Goal: Task Accomplishment & Management: Use online tool/utility

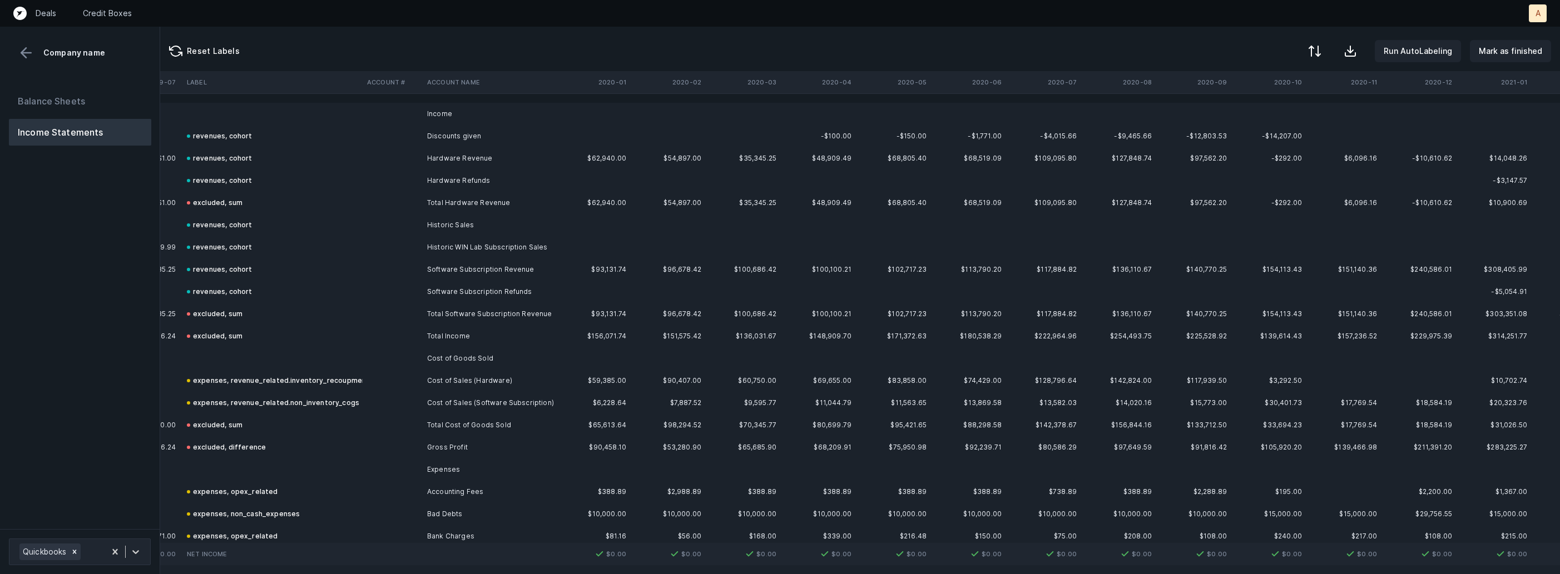
scroll to position [0, 1779]
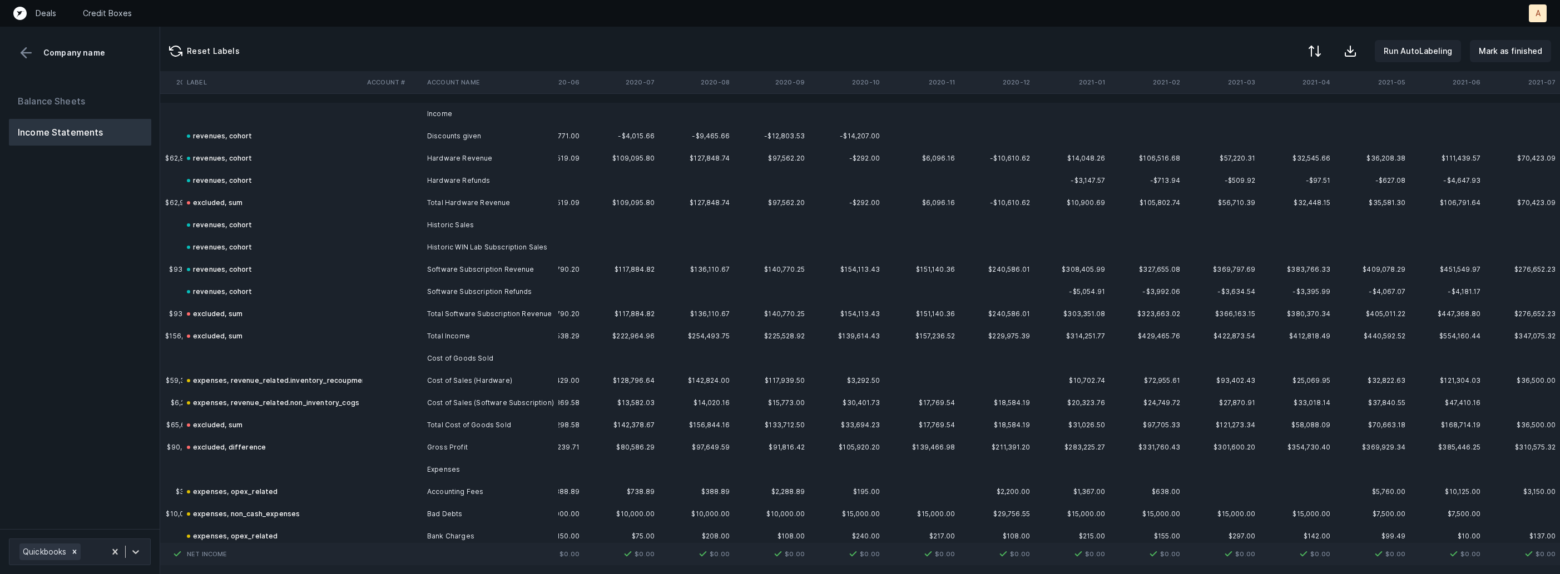
click at [423, 349] on td "Cost of Goods Sold" at bounding box center [491, 359] width 136 height 22
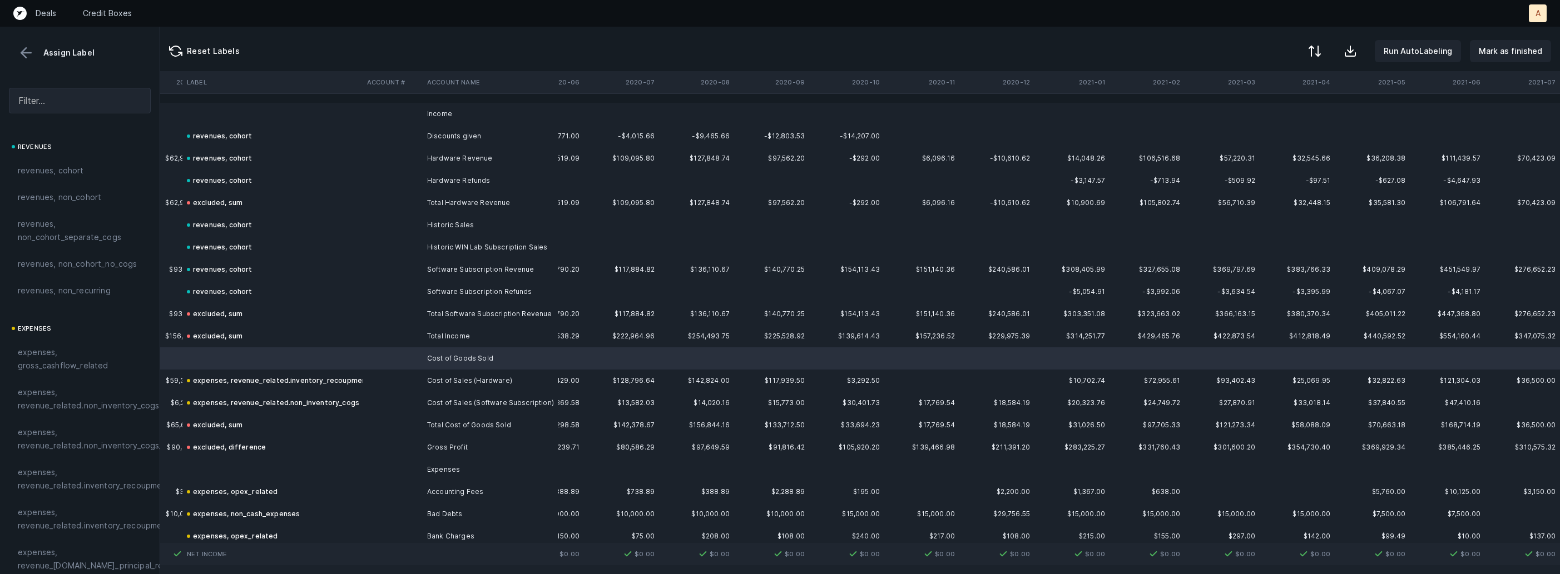
click at [413, 471] on td at bounding box center [393, 470] width 60 height 22
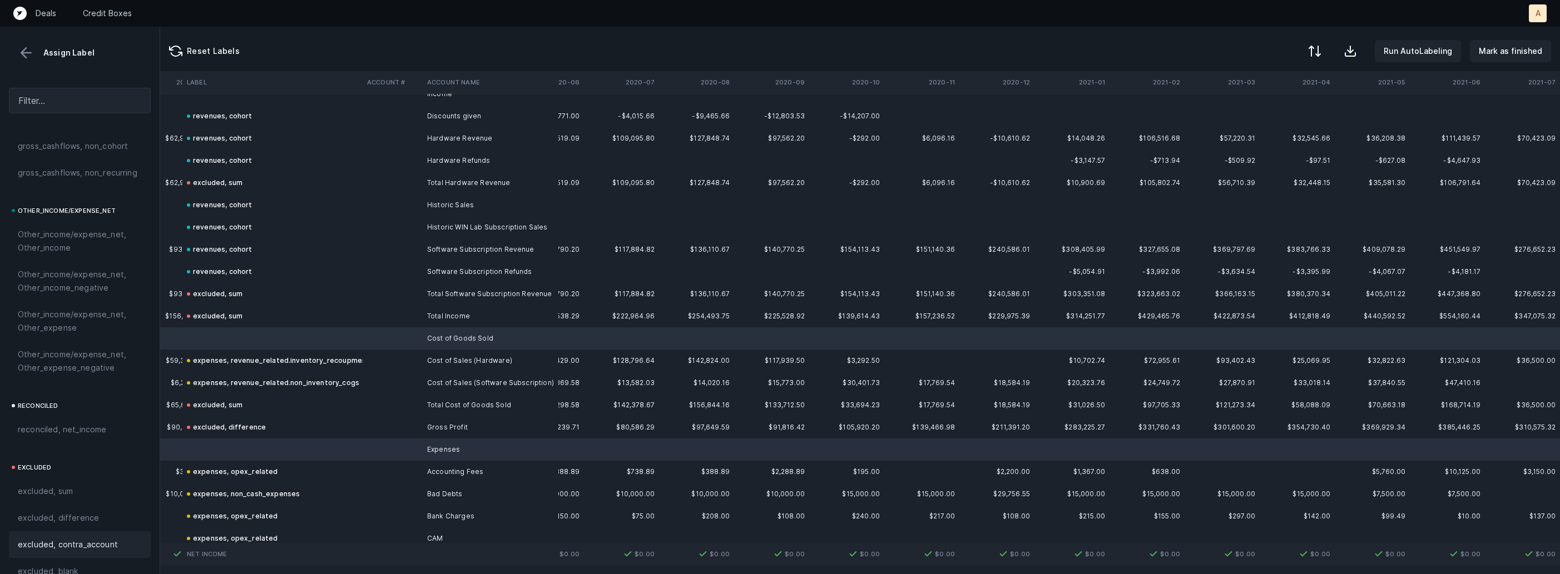
scroll to position [1263, 0]
click at [67, 561] on div "excluded, blank" at bounding box center [80, 552] width 142 height 27
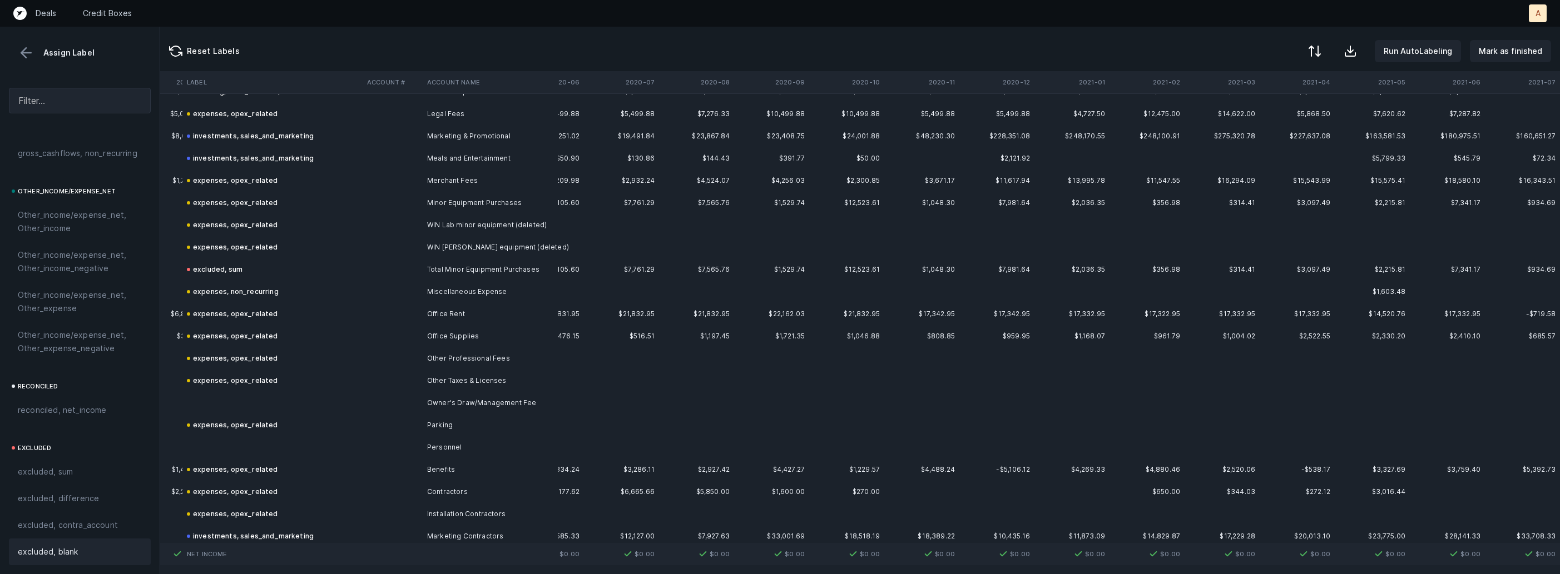
scroll to position [634, 1779]
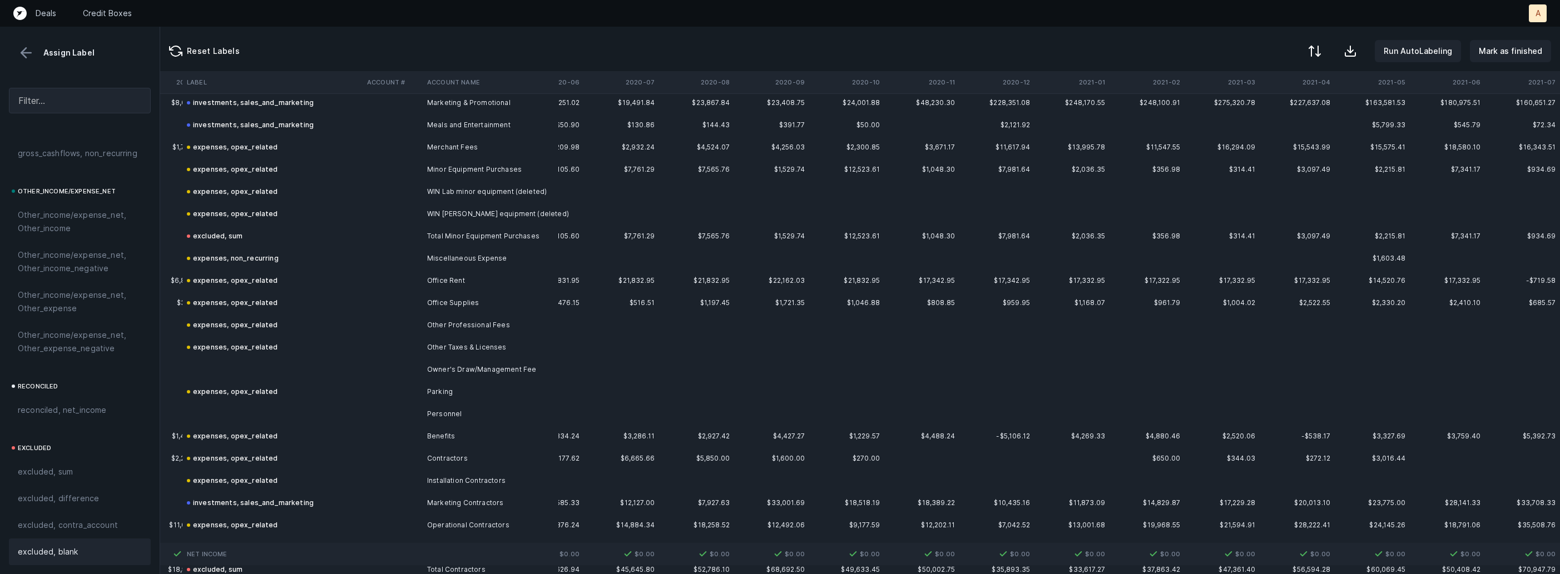
click at [313, 360] on td at bounding box center [272, 370] width 180 height 22
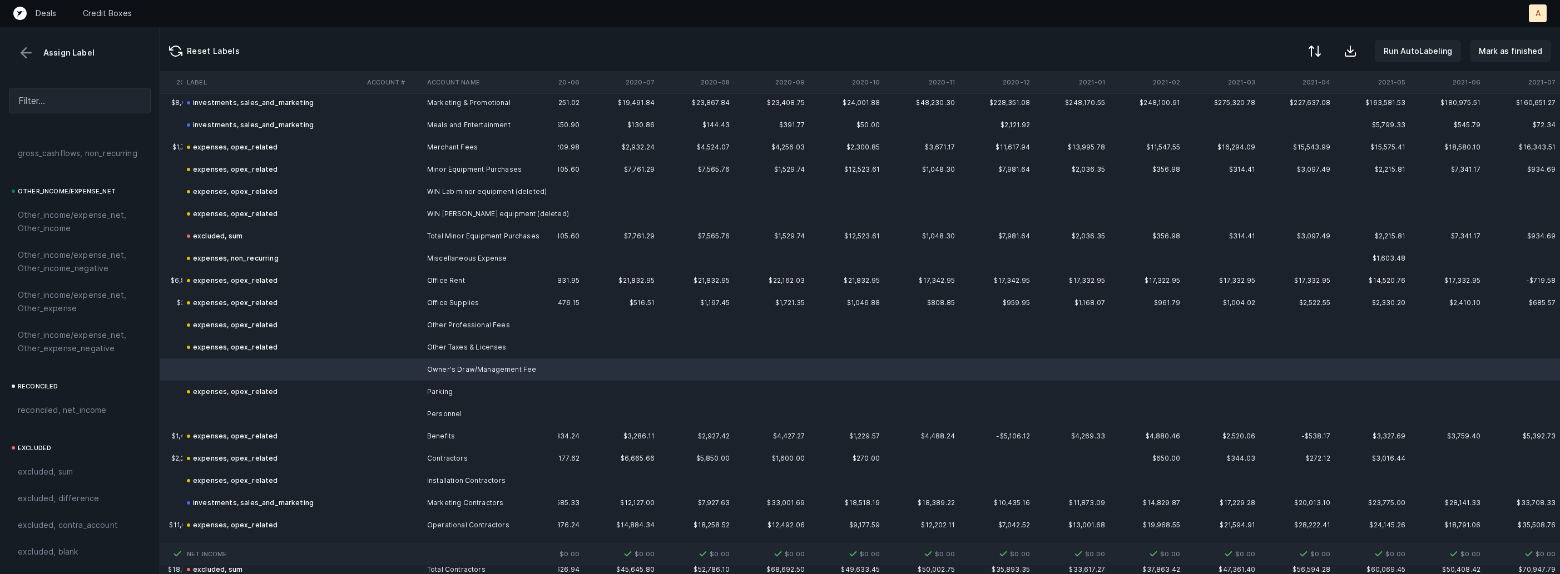
click at [260, 405] on td at bounding box center [272, 414] width 180 height 22
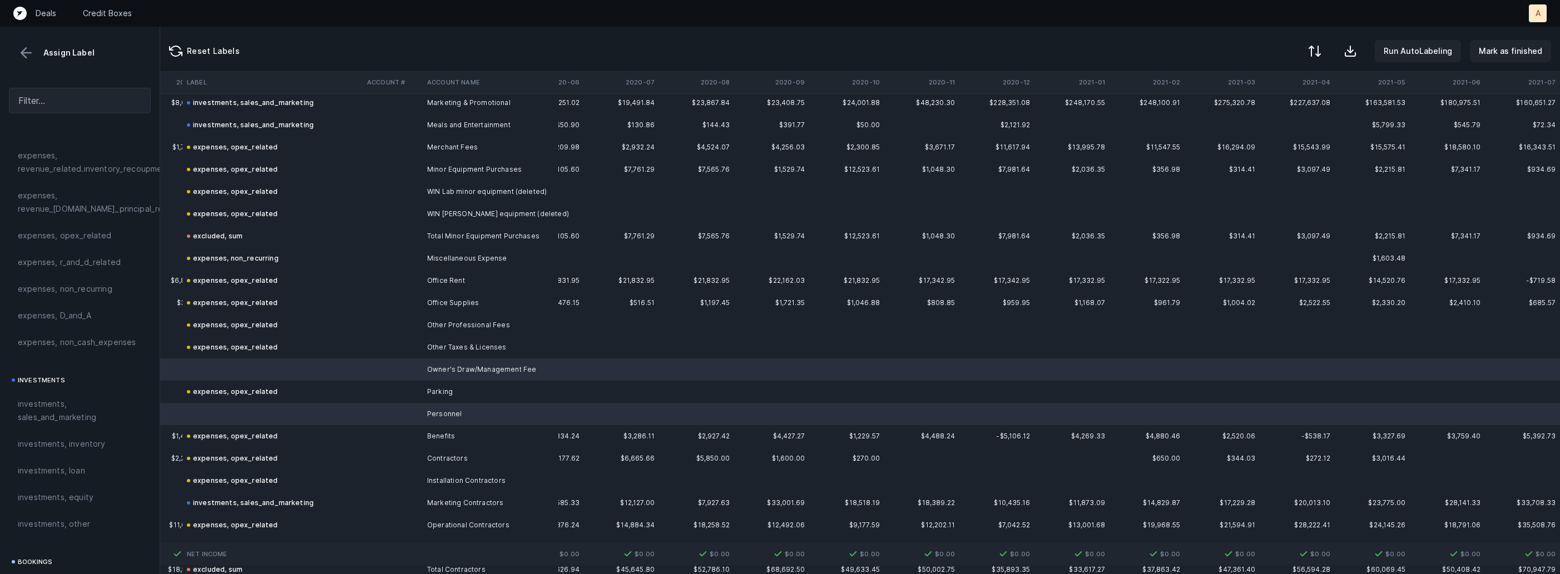
scroll to position [323, 0]
click at [74, 262] on div "expenses, opex_related" at bounding box center [80, 269] width 142 height 27
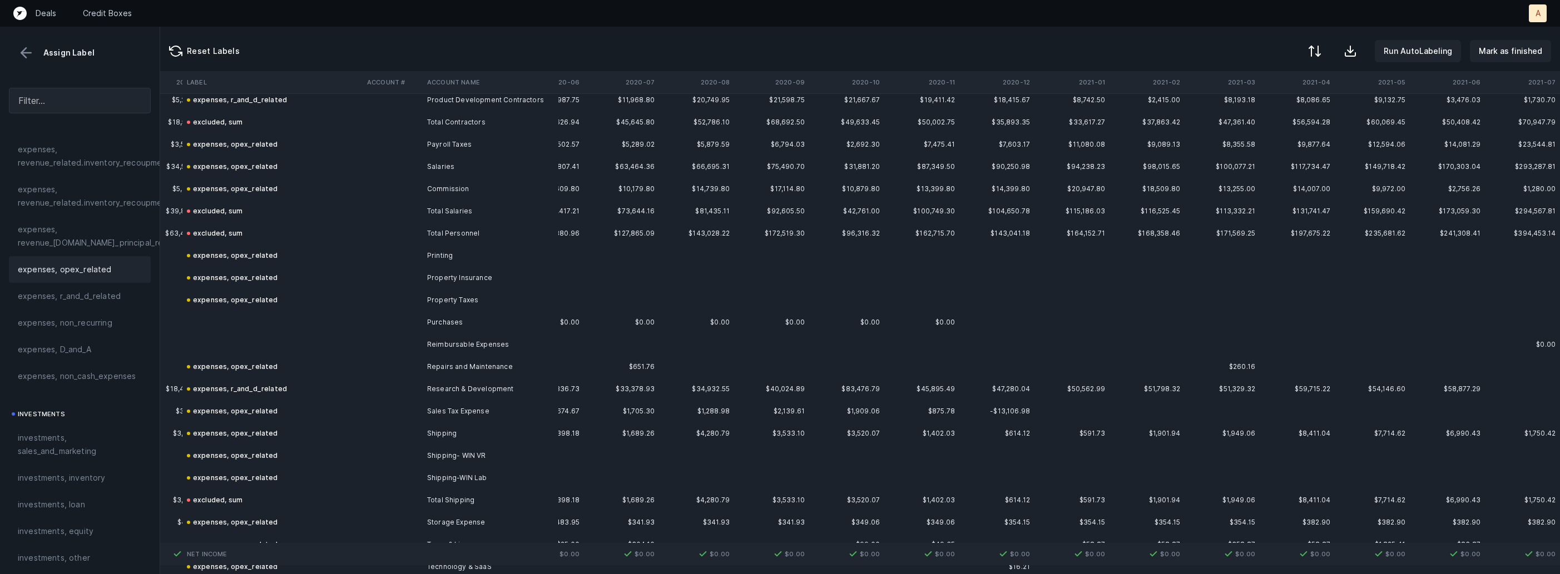
scroll to position [1108, 1779]
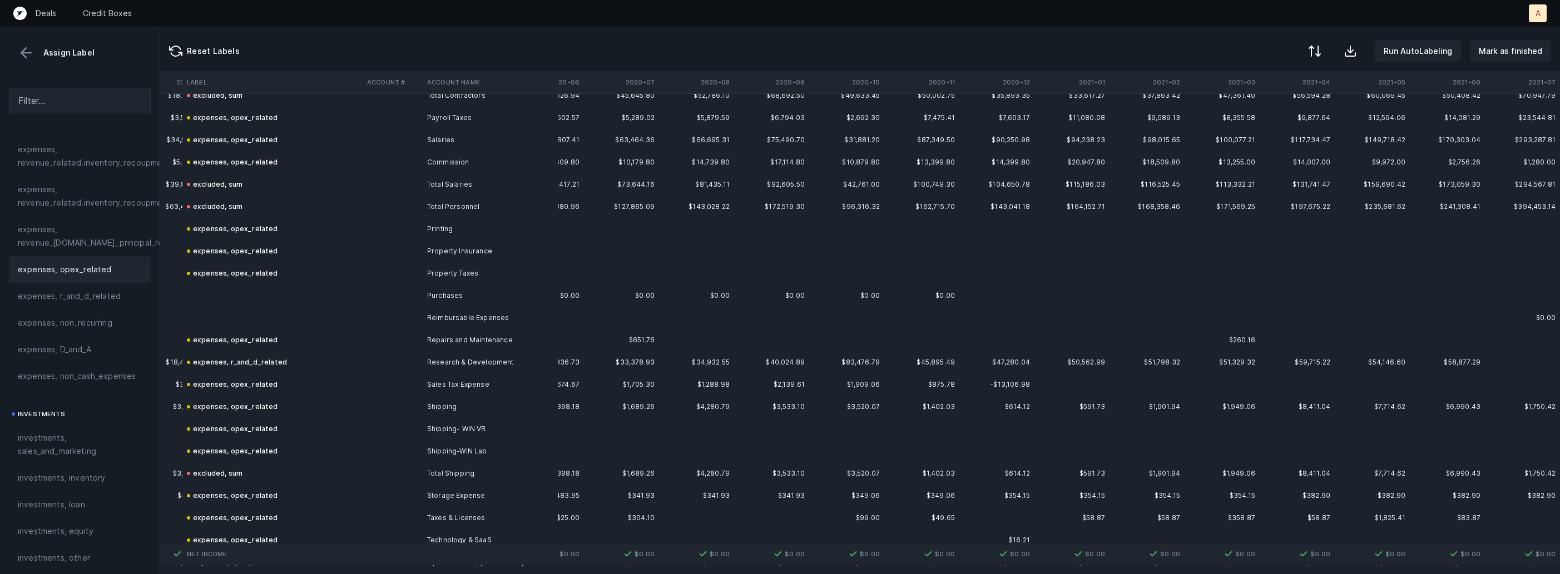
click at [336, 287] on td at bounding box center [272, 296] width 180 height 22
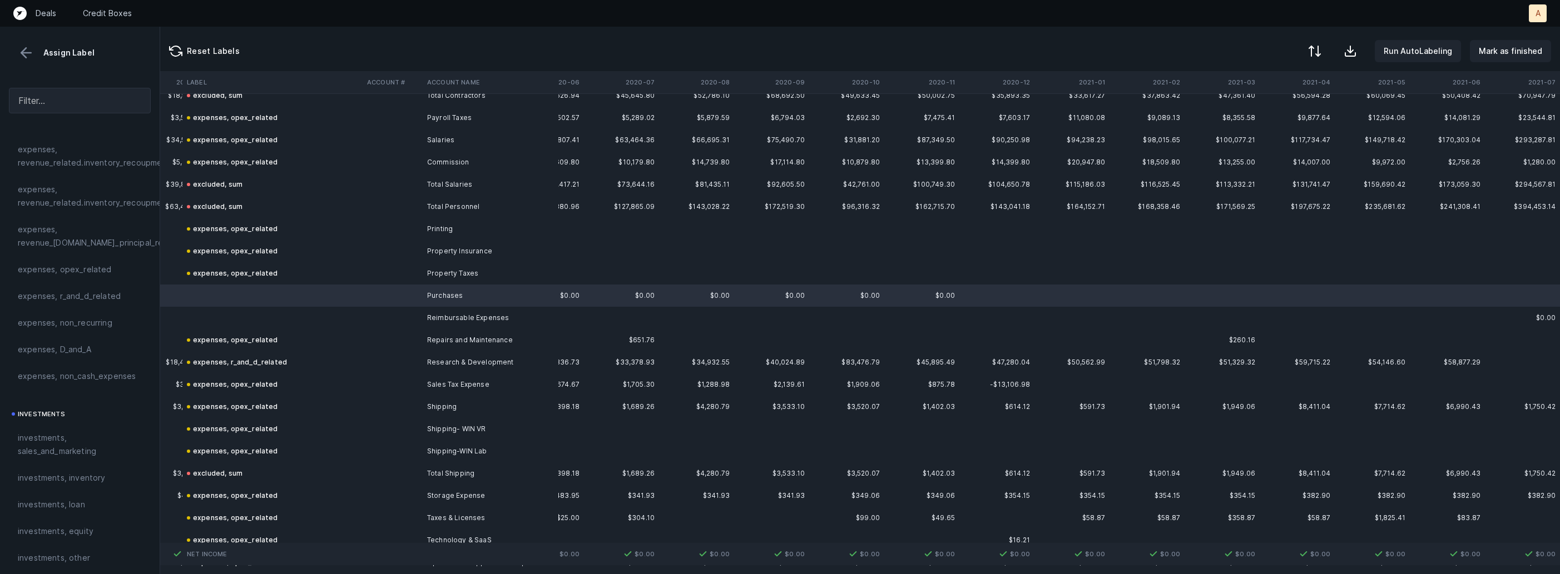
click at [287, 311] on td at bounding box center [272, 318] width 180 height 22
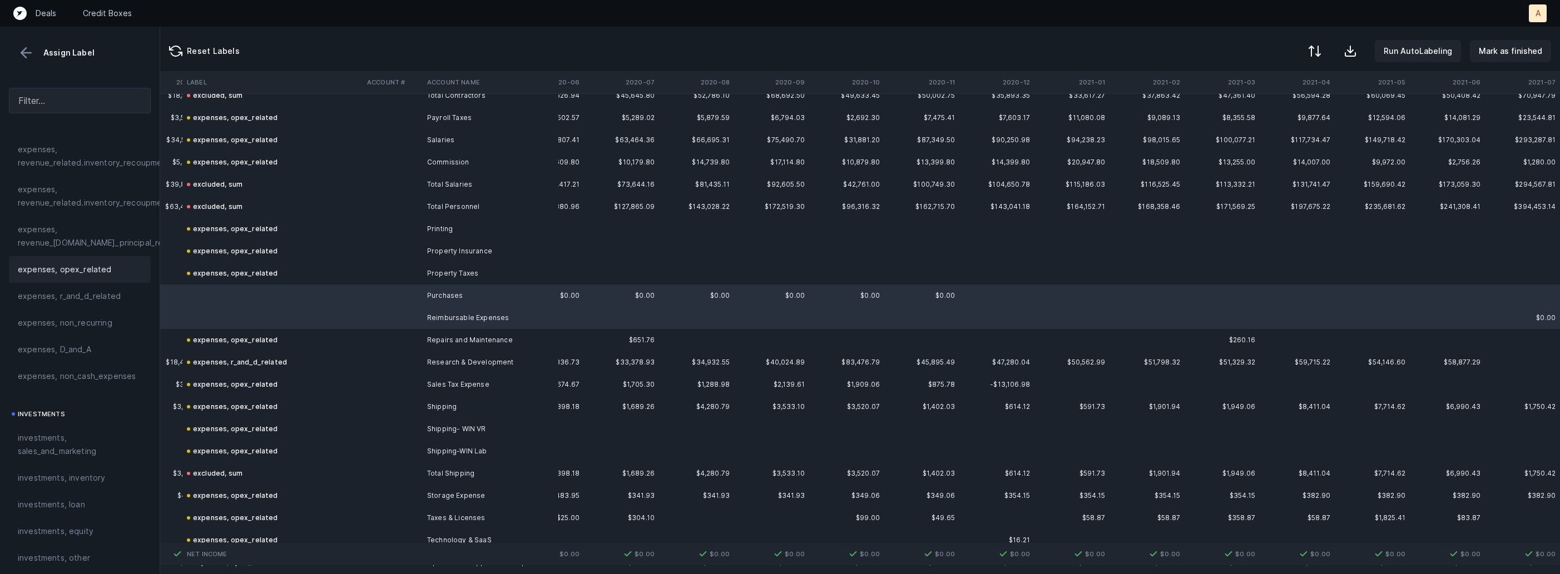
click at [61, 271] on span "expenses, opex_related" at bounding box center [65, 269] width 94 height 13
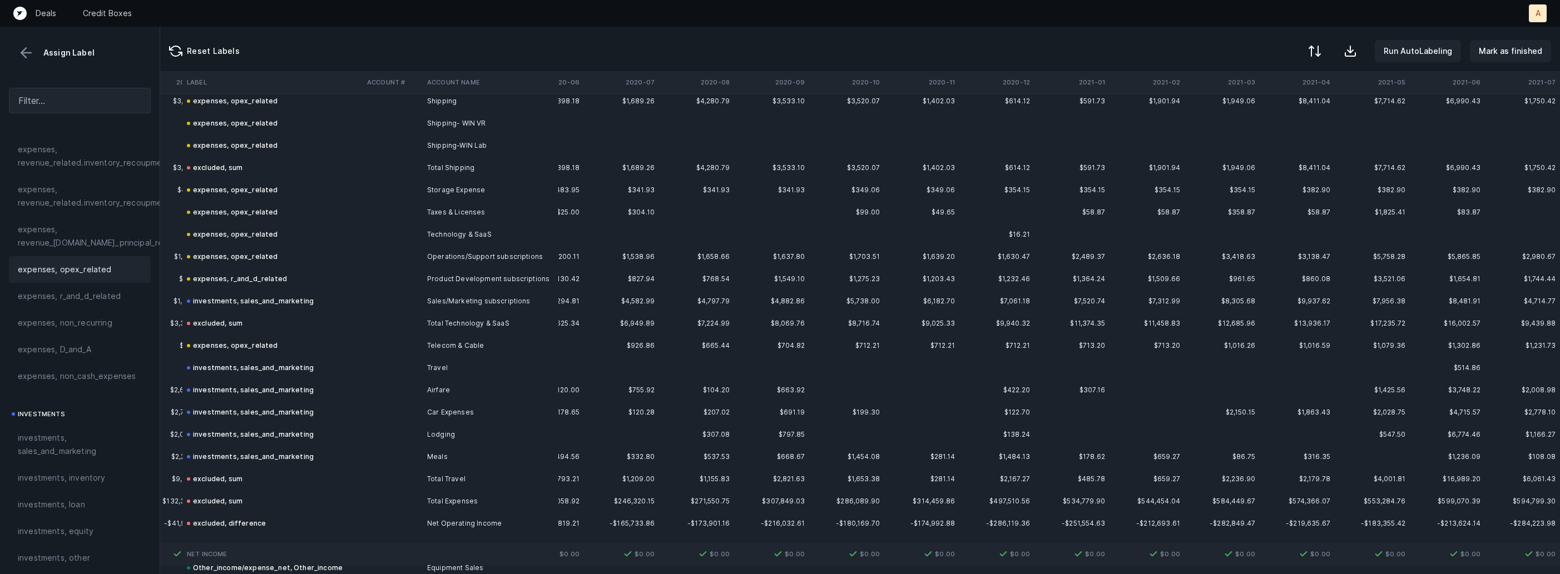
scroll to position [1636, 1779]
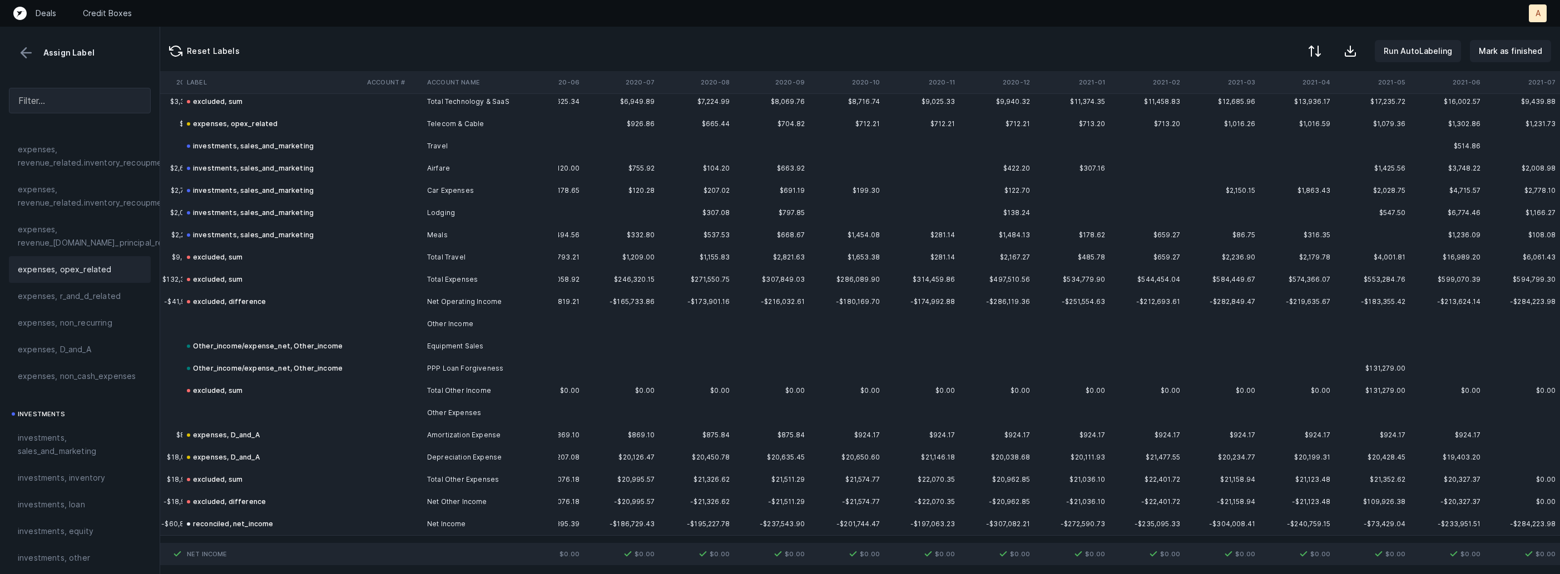
click at [330, 321] on td at bounding box center [272, 324] width 180 height 22
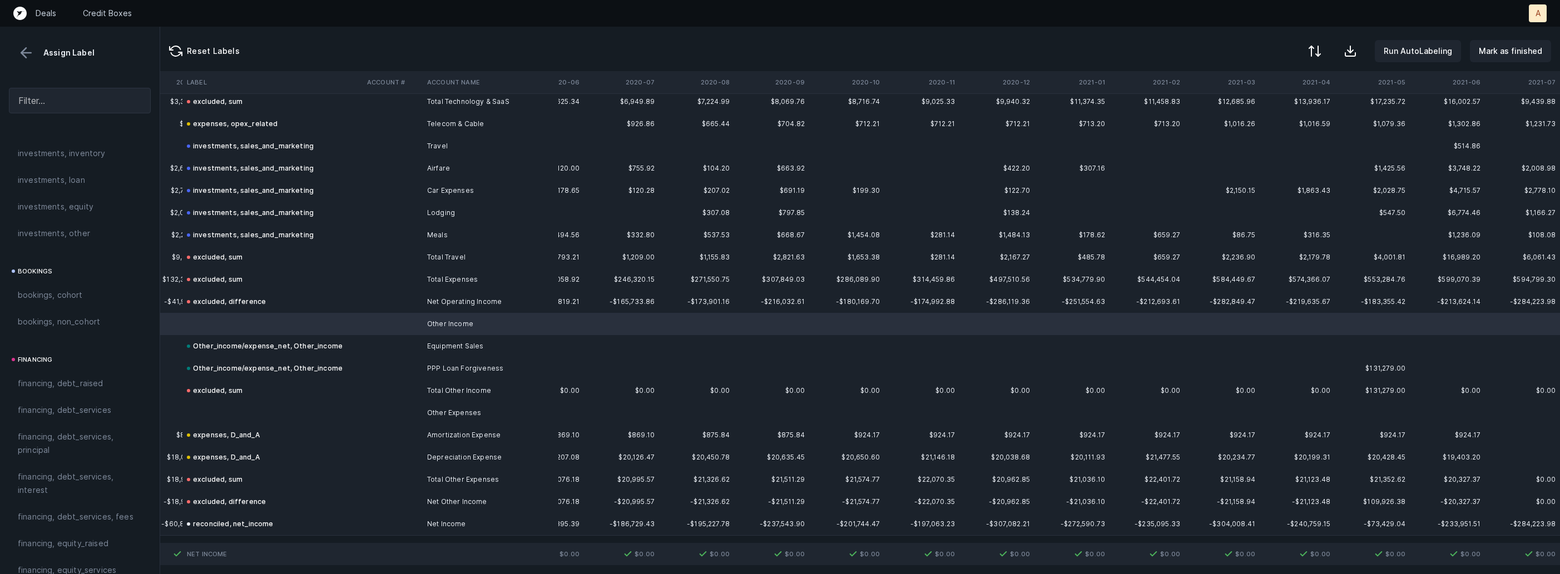
scroll to position [1263, 0]
click at [54, 544] on div "excluded, blank" at bounding box center [80, 552] width 142 height 27
click at [200, 406] on td at bounding box center [272, 413] width 180 height 22
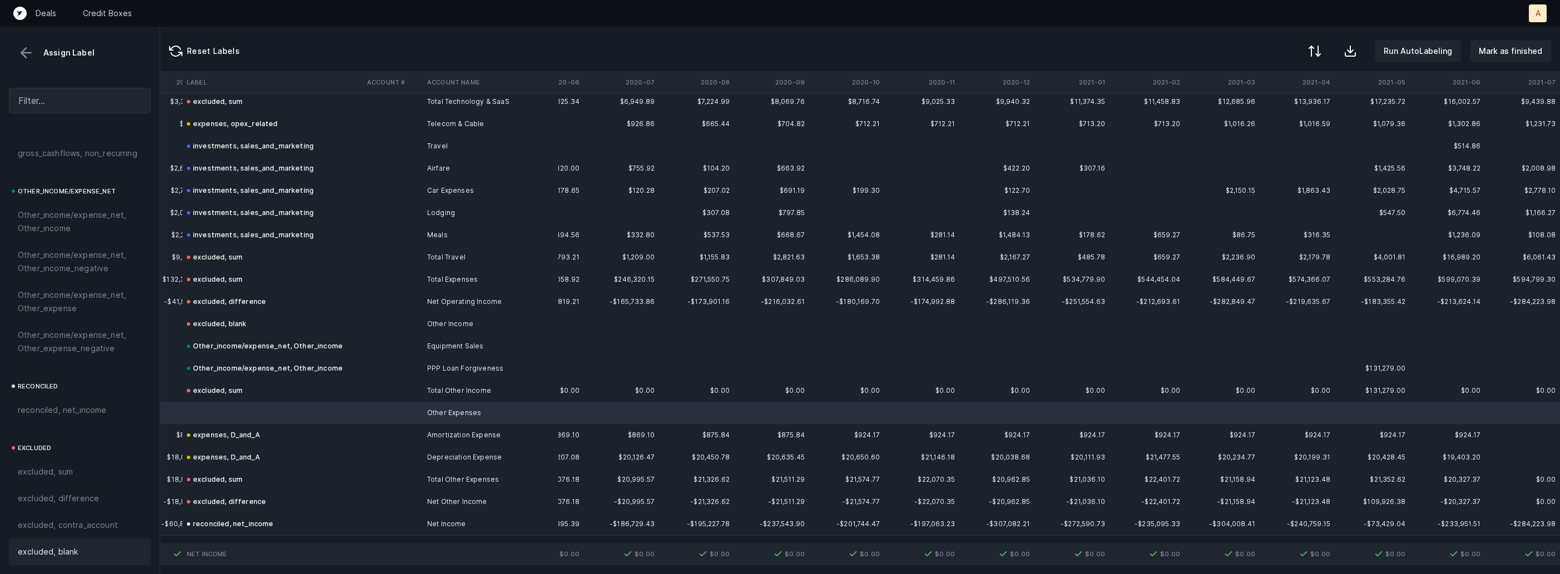
click at [108, 547] on div "excluded, blank" at bounding box center [80, 551] width 124 height 13
click at [28, 51] on button at bounding box center [26, 52] width 17 height 17
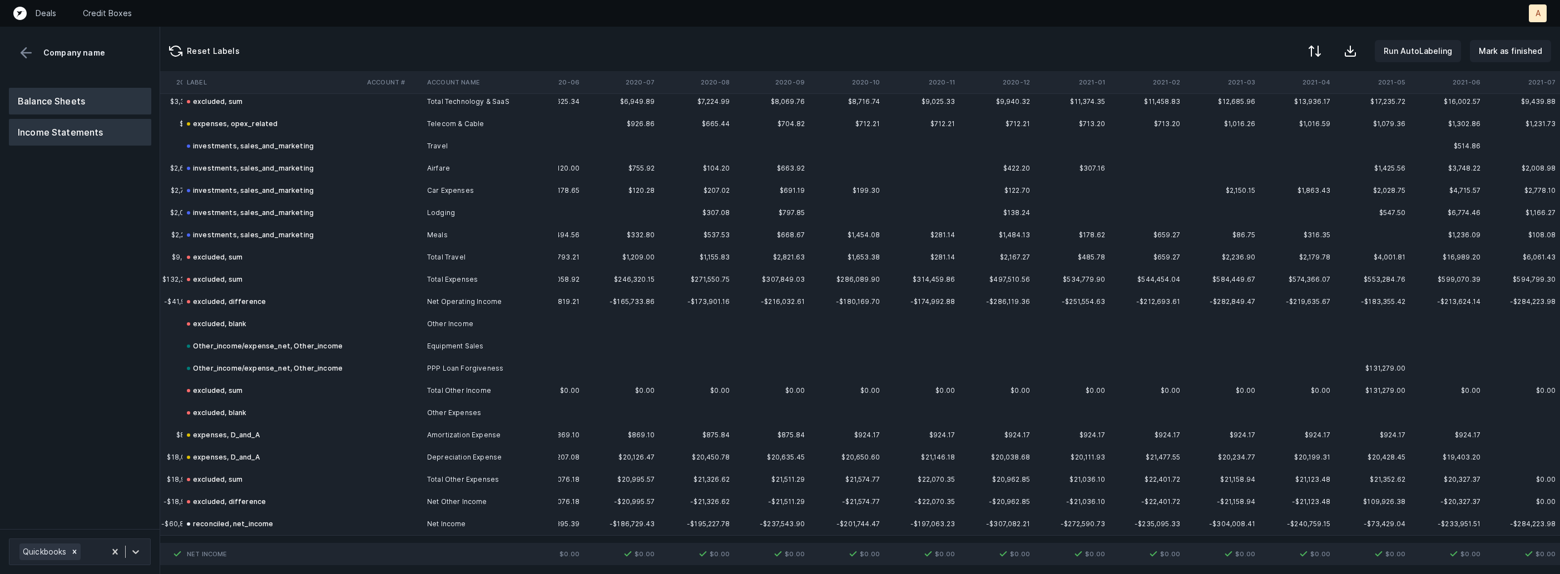
click at [48, 94] on button "Balance Sheets" at bounding box center [80, 101] width 142 height 27
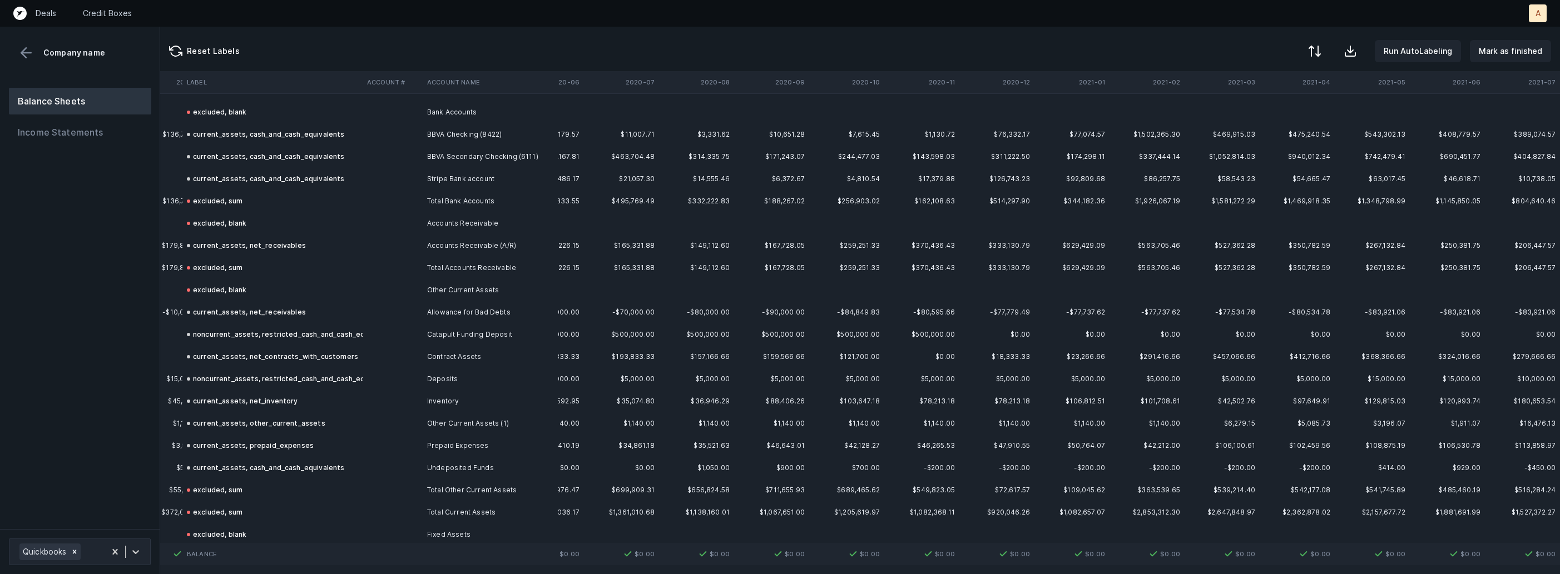
scroll to position [0, 1779]
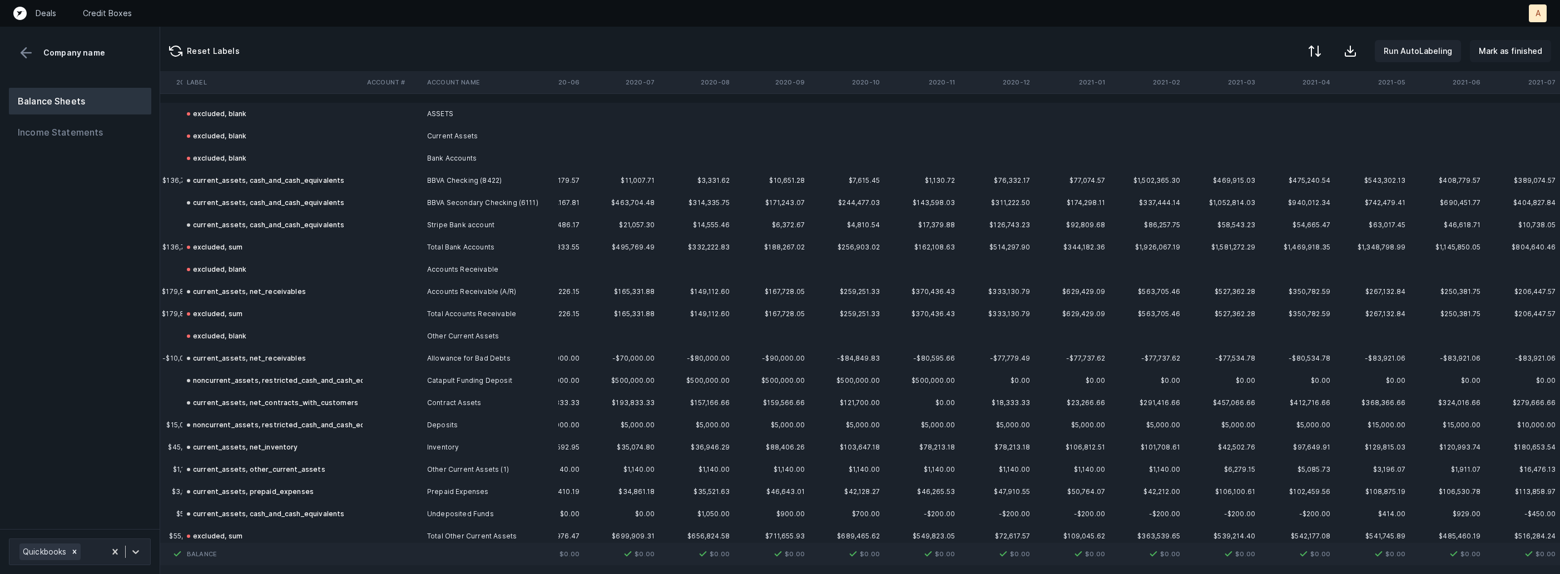
click at [1527, 47] on p "Mark as finished" at bounding box center [1510, 50] width 63 height 13
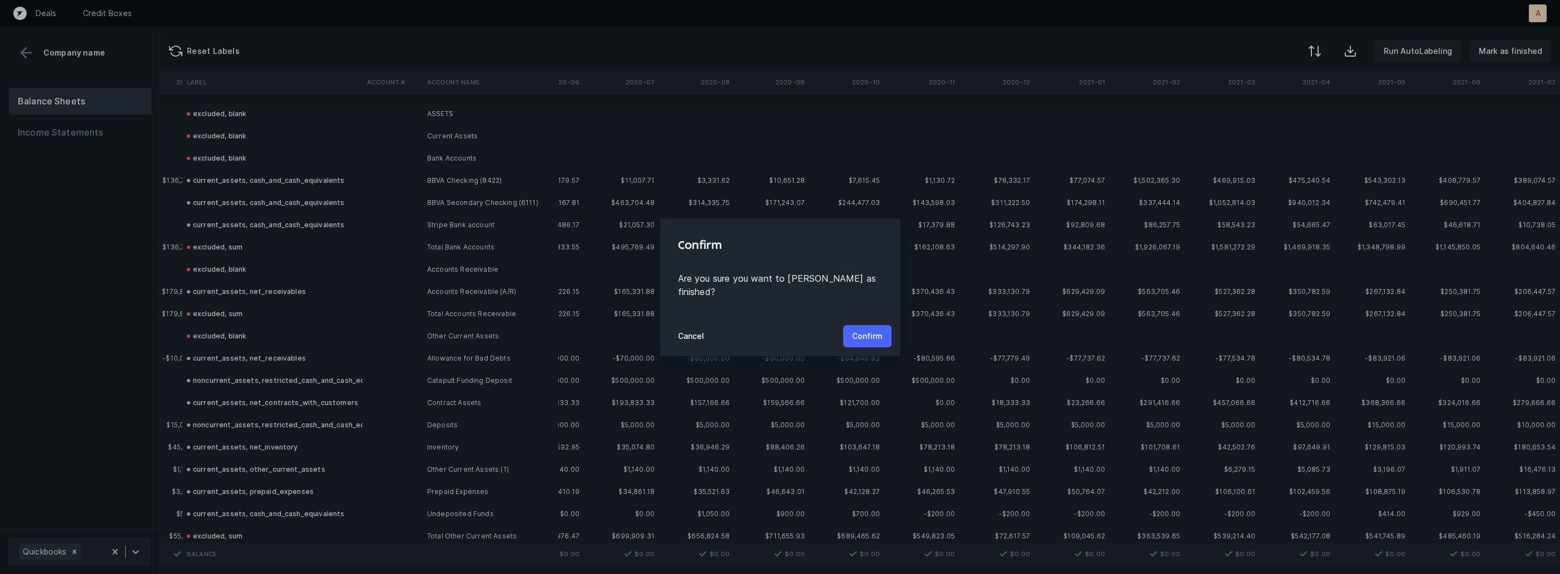
click at [864, 330] on p "Confirm" at bounding box center [867, 336] width 31 height 13
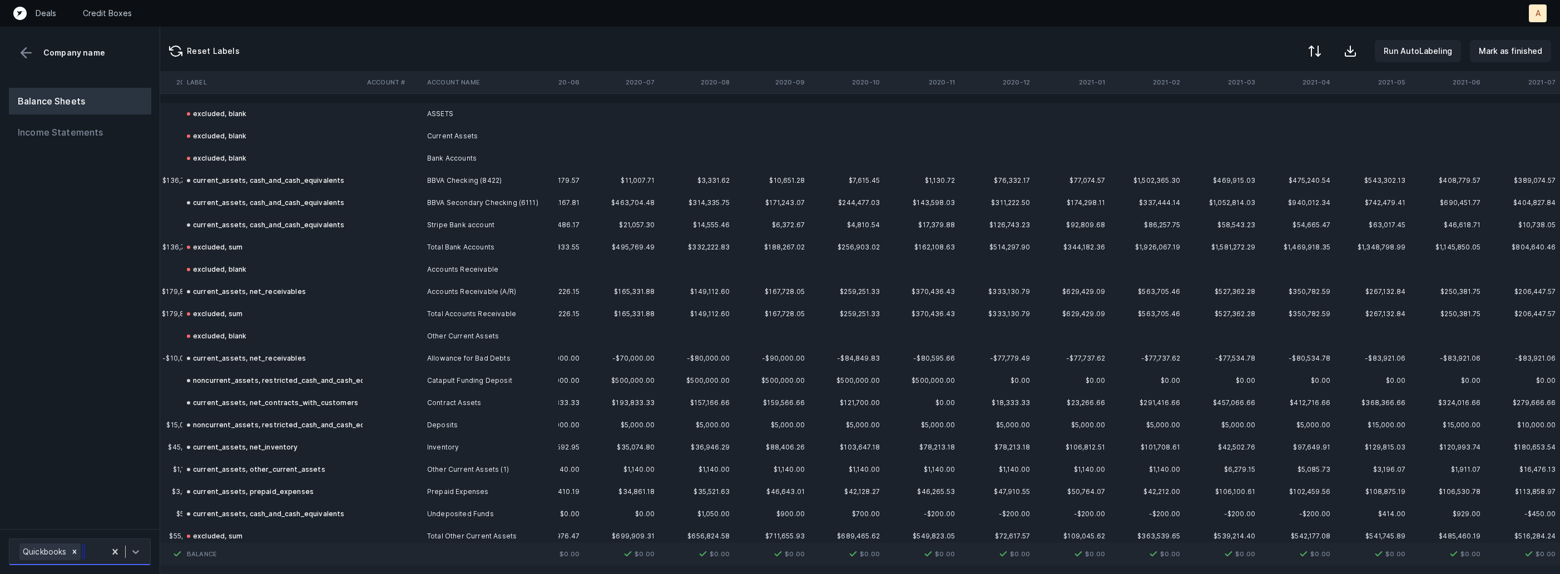
click at [140, 547] on icon at bounding box center [135, 552] width 11 height 11
click at [128, 451] on div "Balance Sheets Income Statements" at bounding box center [80, 304] width 160 height 450
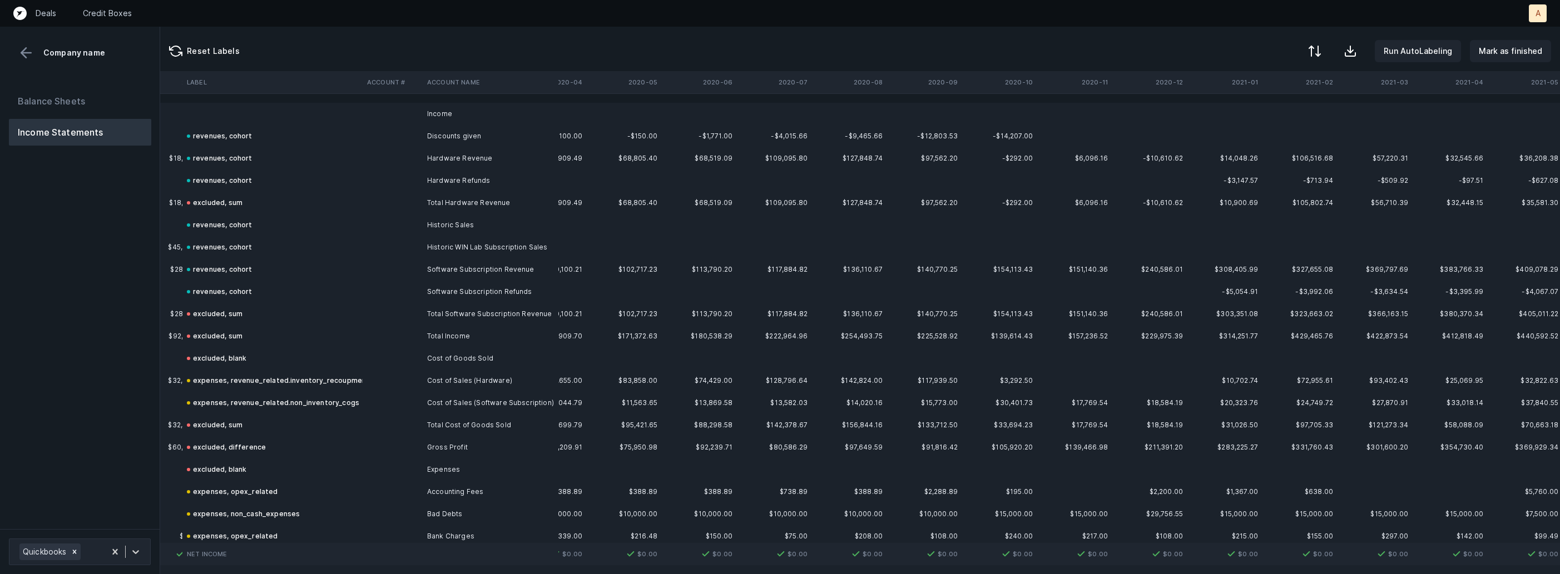
scroll to position [0, 1779]
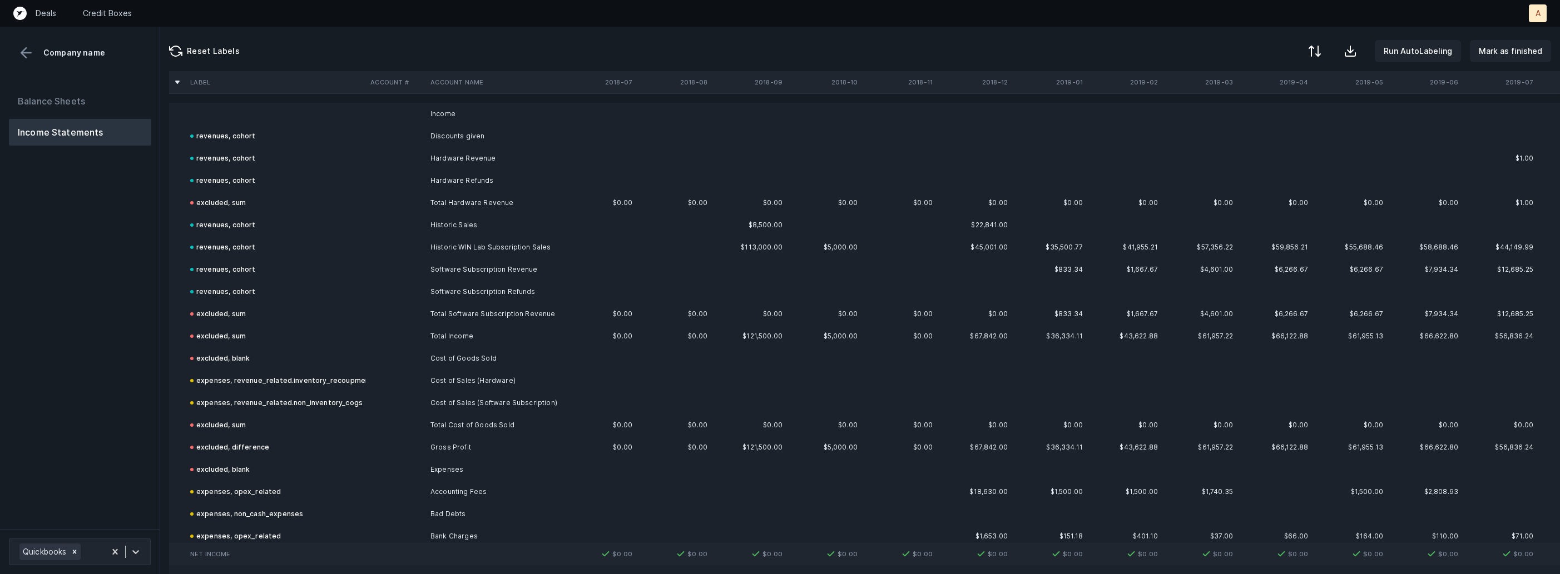
click at [234, 114] on td at bounding box center [276, 114] width 180 height 22
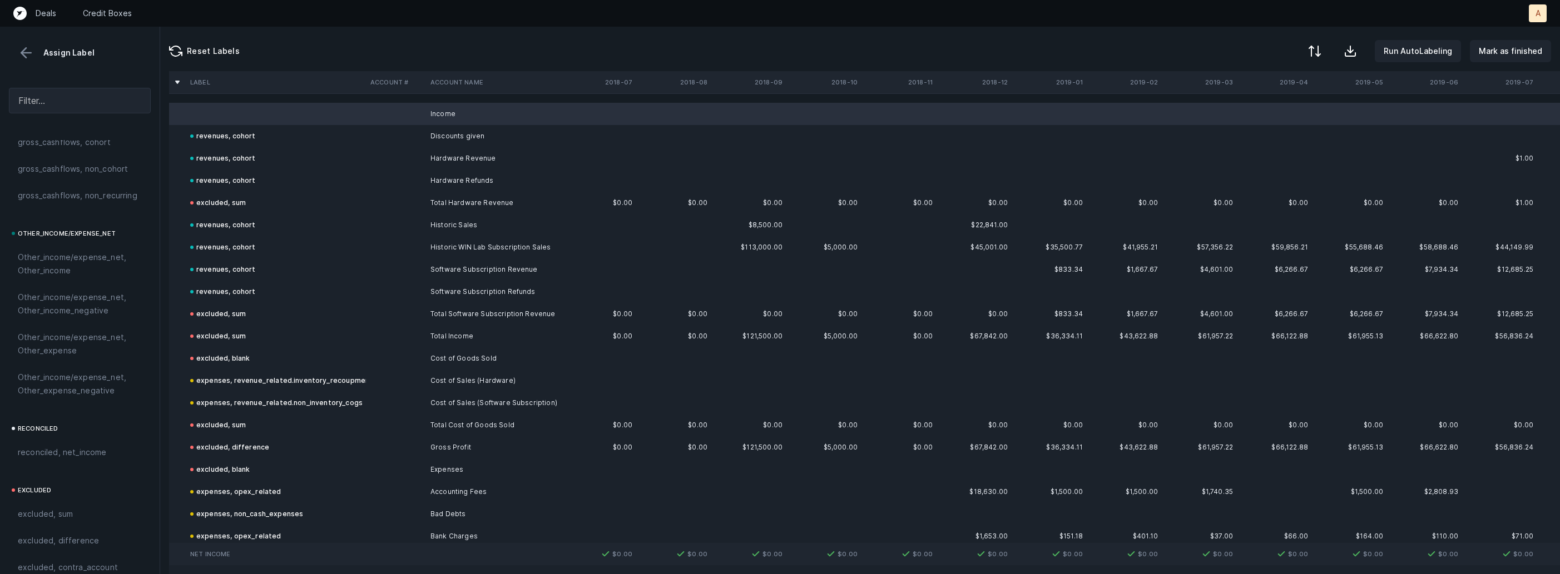
scroll to position [1263, 0]
click at [65, 555] on span "excluded, blank" at bounding box center [48, 551] width 60 height 13
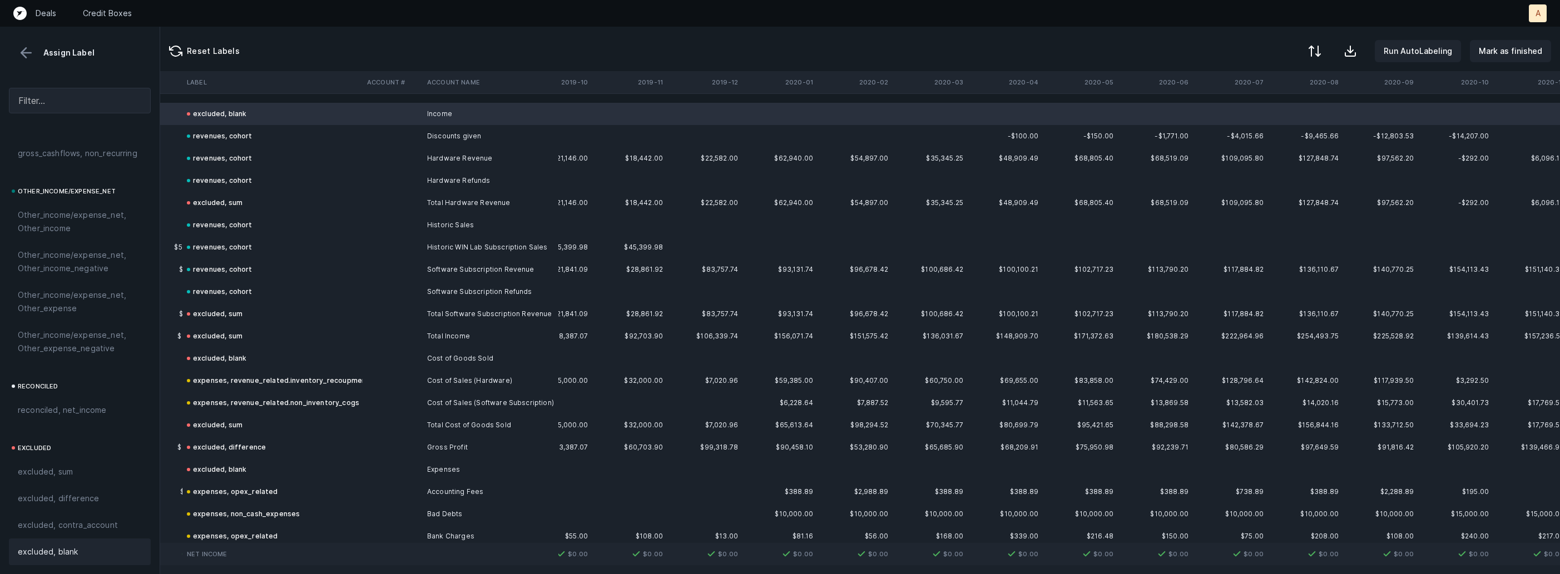
scroll to position [0, 1779]
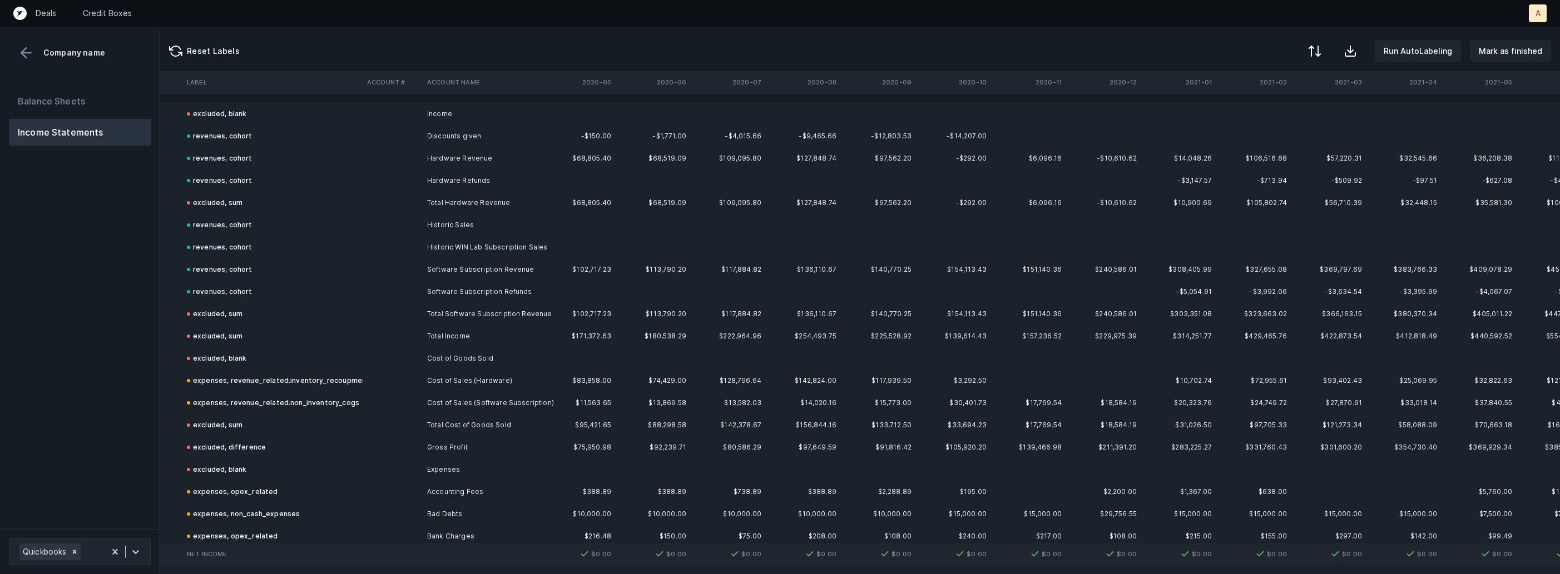
scroll to position [0, 1779]
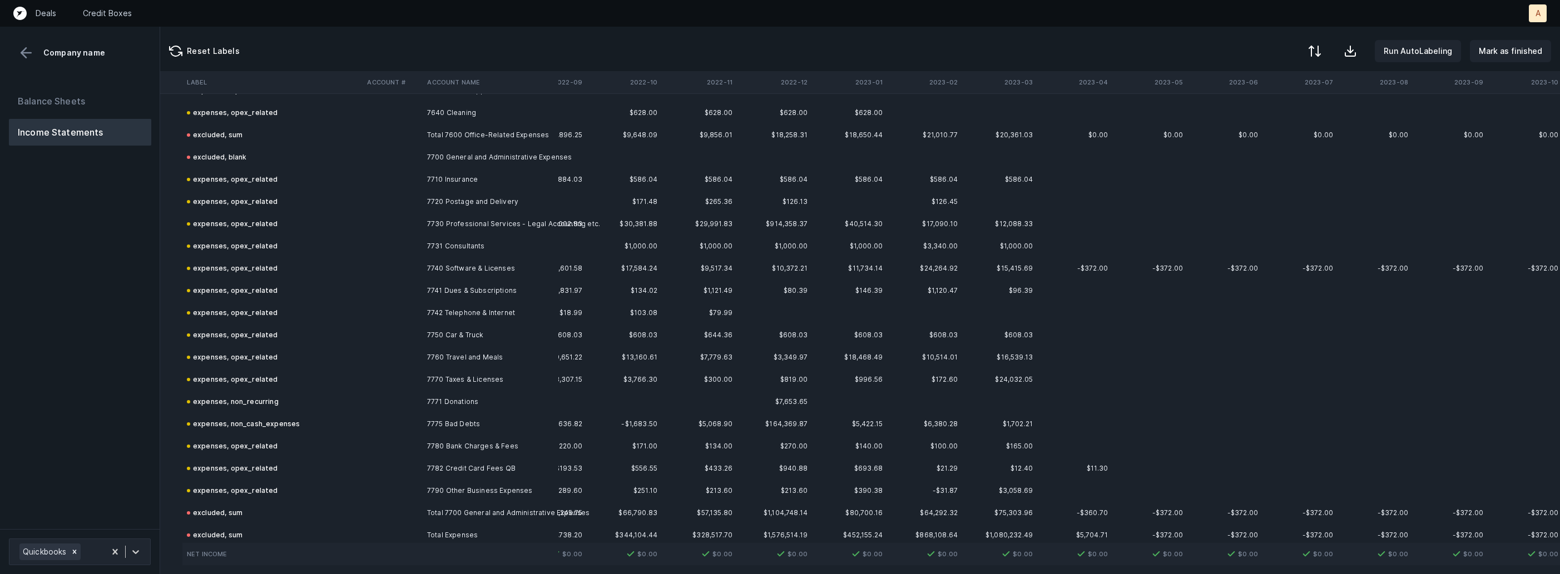
scroll to position [2361, 50]
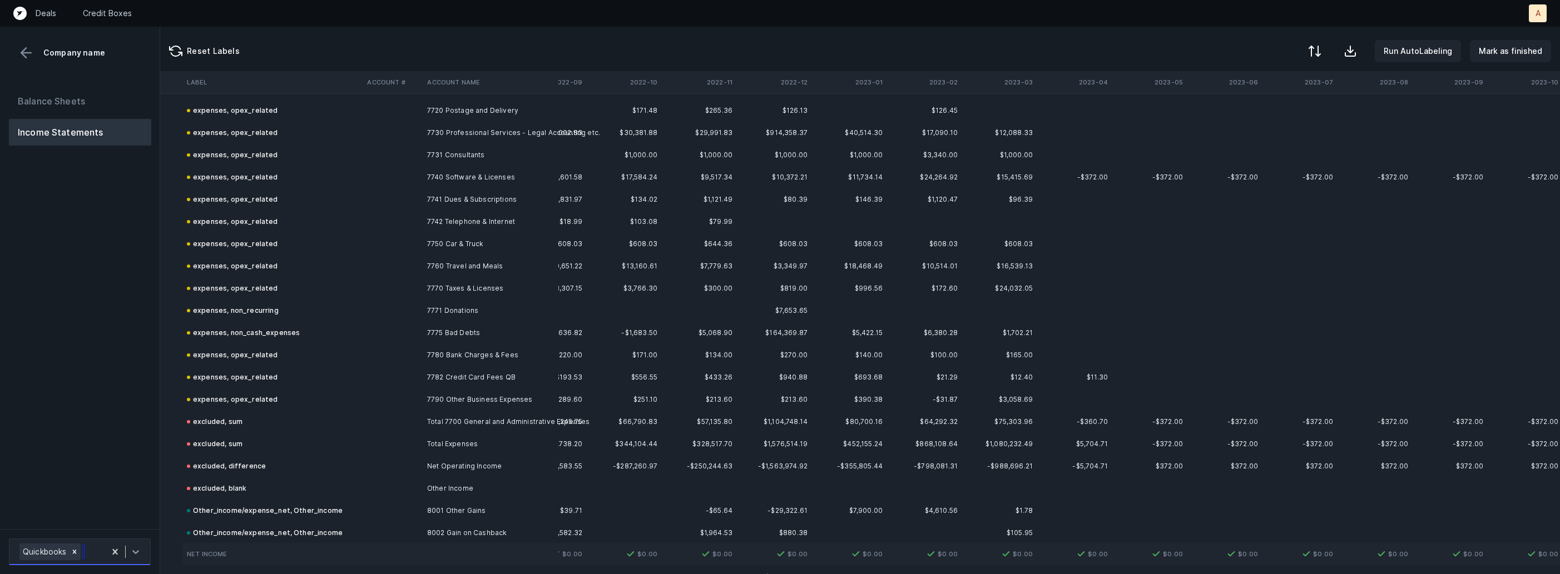
click at [142, 551] on div at bounding box center [136, 552] width 20 height 20
click at [135, 456] on div "Balance Sheets Income Statements" at bounding box center [80, 304] width 160 height 450
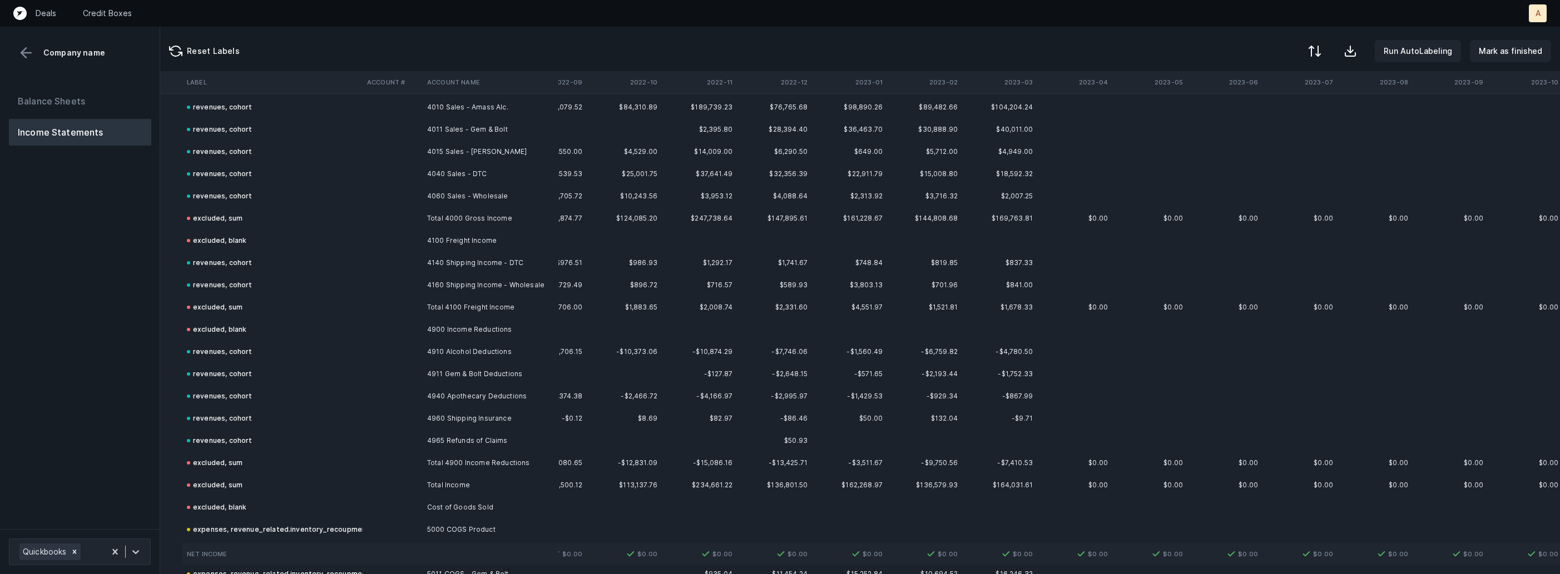
scroll to position [0, 50]
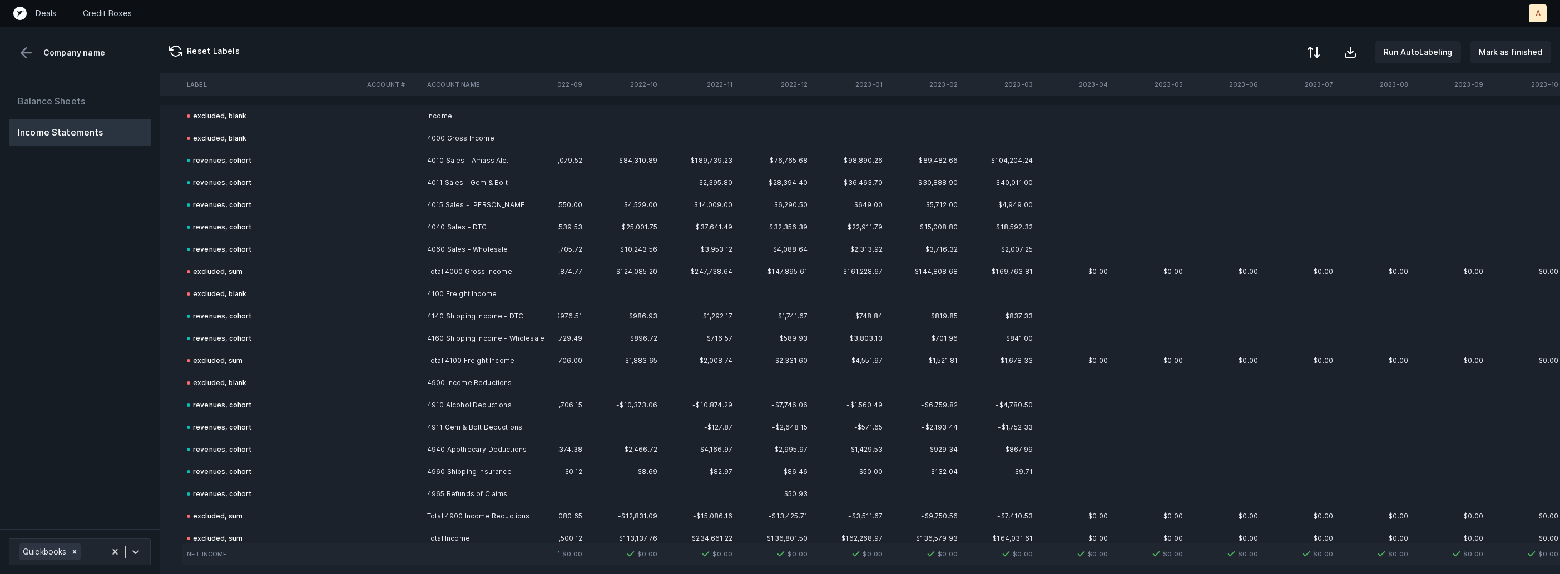
click at [1320, 56] on div at bounding box center [1313, 52] width 13 height 13
click at [1267, 114] on div "By Hum label" at bounding box center [1242, 117] width 49 height 13
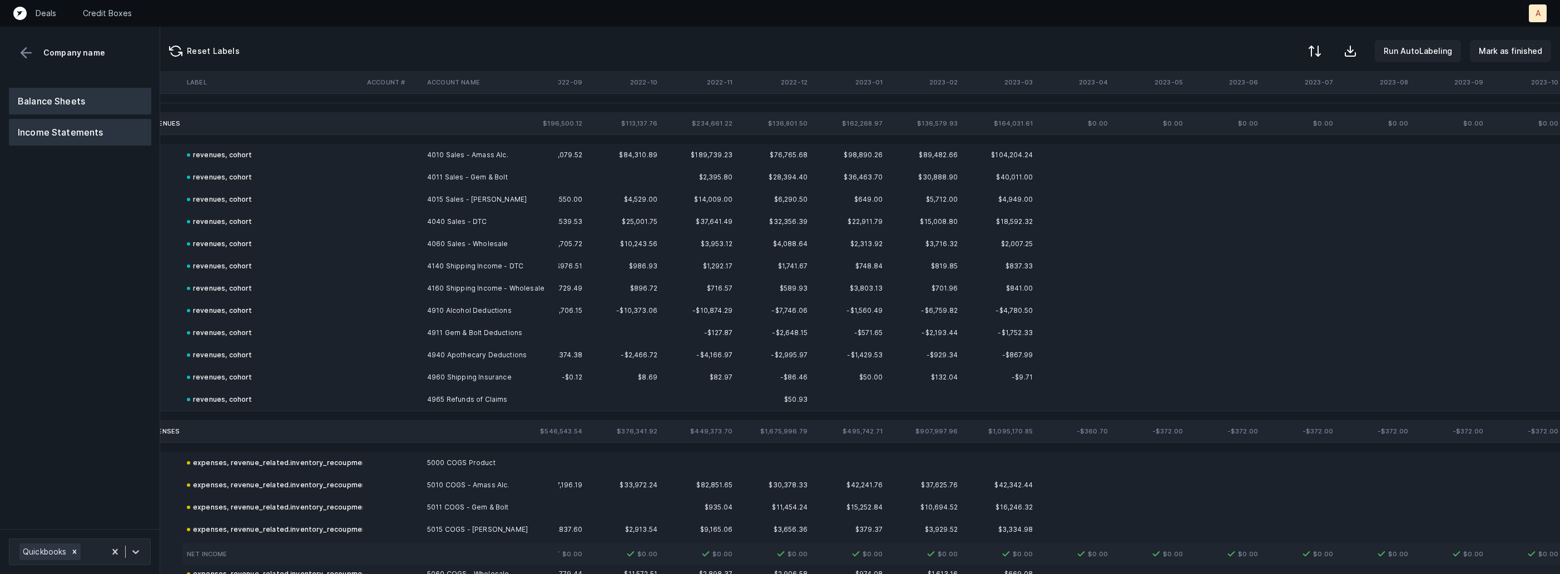
click at [47, 97] on button "Balance Sheets" at bounding box center [80, 101] width 142 height 27
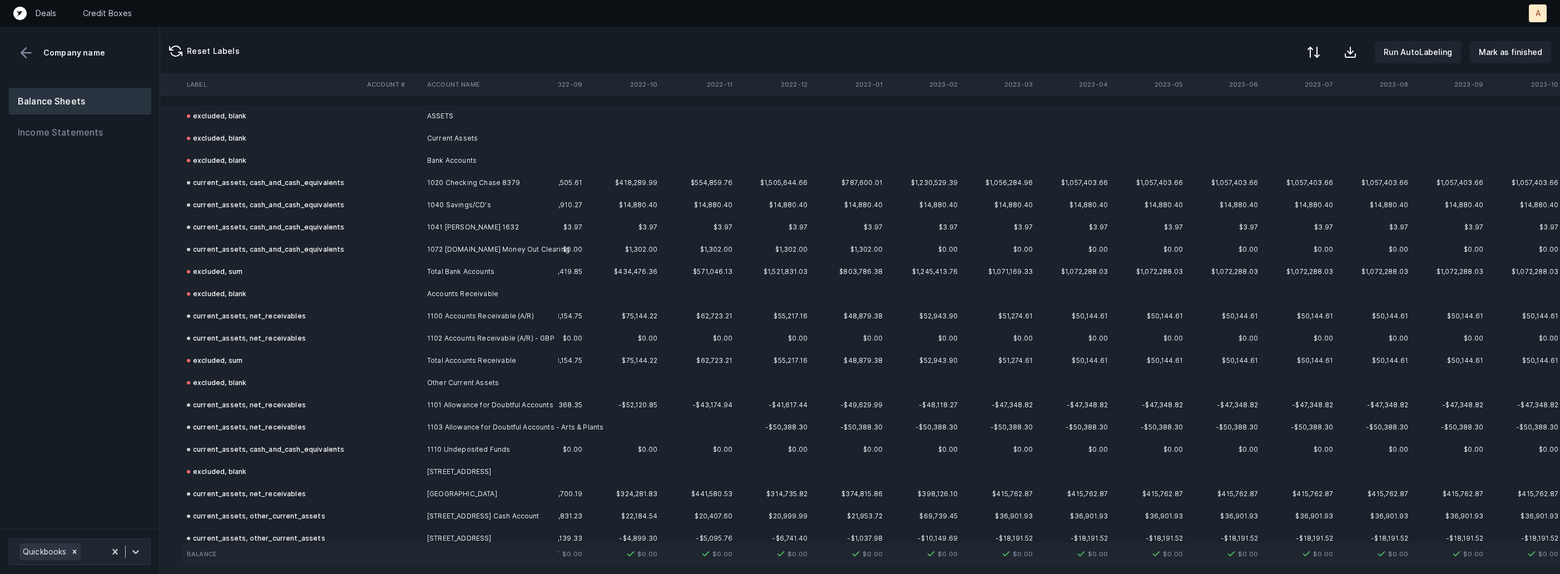
click at [1320, 47] on div at bounding box center [1313, 52] width 13 height 13
click at [1272, 113] on div "By Hum label" at bounding box center [1264, 118] width 111 height 22
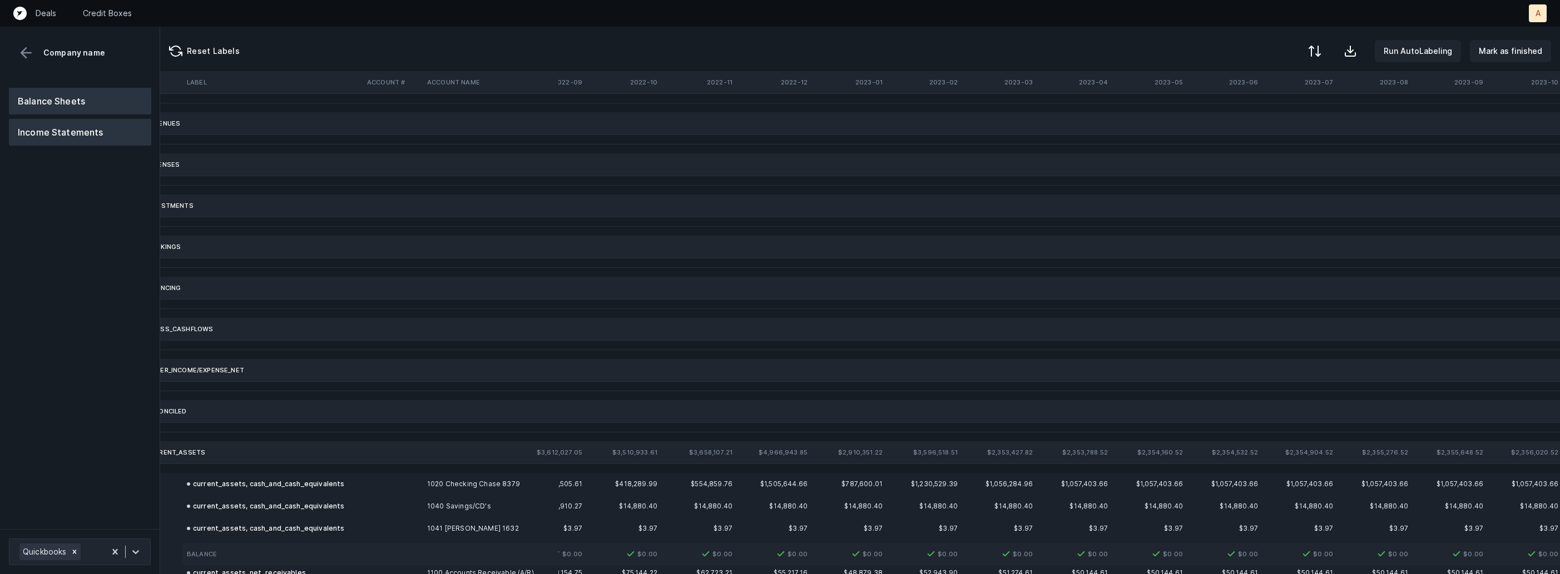
click at [107, 128] on button "Income Statements" at bounding box center [80, 132] width 142 height 27
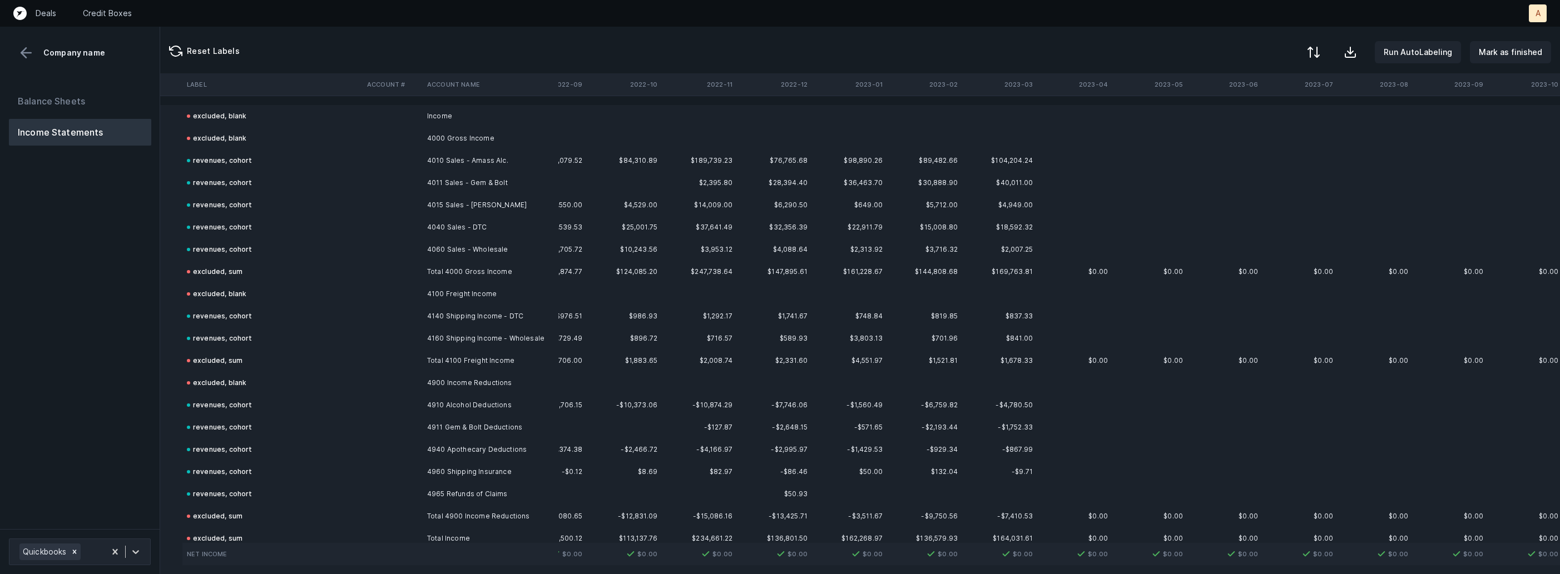
click at [1318, 46] on div at bounding box center [1313, 52] width 13 height 13
click at [1258, 117] on div "By Hum label" at bounding box center [1242, 117] width 49 height 13
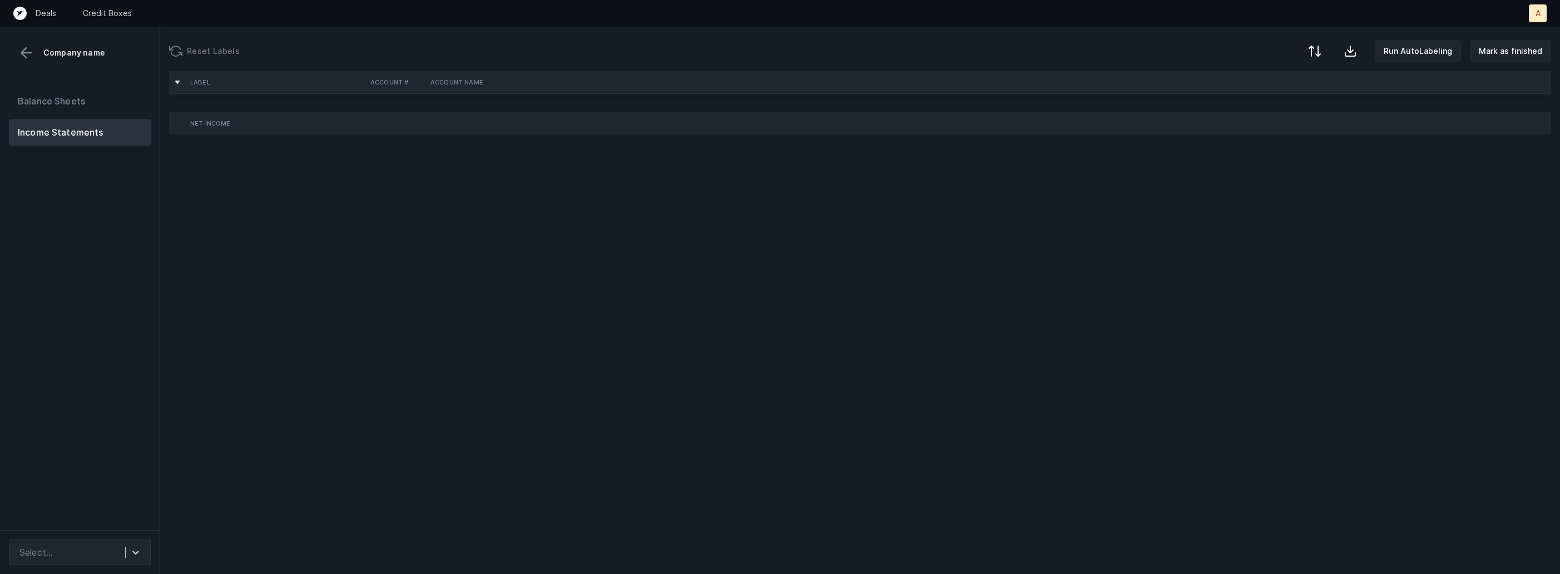
click at [126, 221] on div "Balance Sheets Income Statements" at bounding box center [80, 305] width 160 height 452
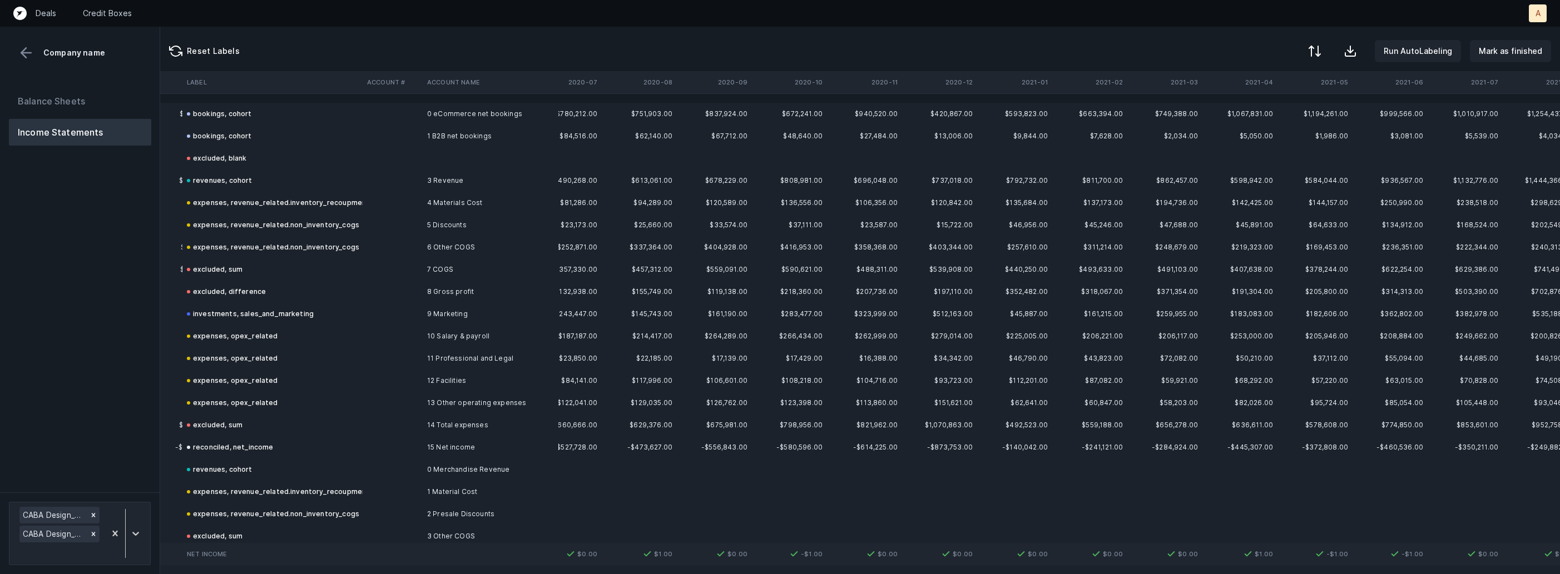
scroll to position [0, 1254]
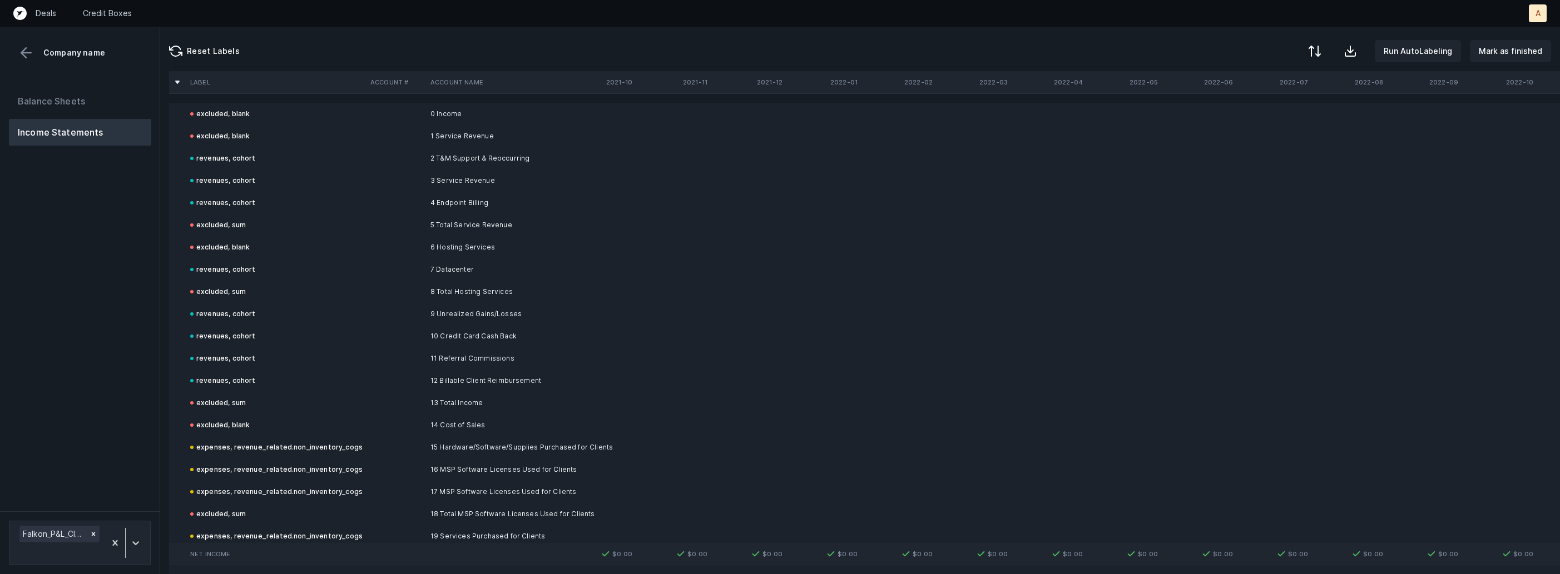
click at [135, 255] on div "Balance Sheets Income Statements" at bounding box center [80, 295] width 160 height 433
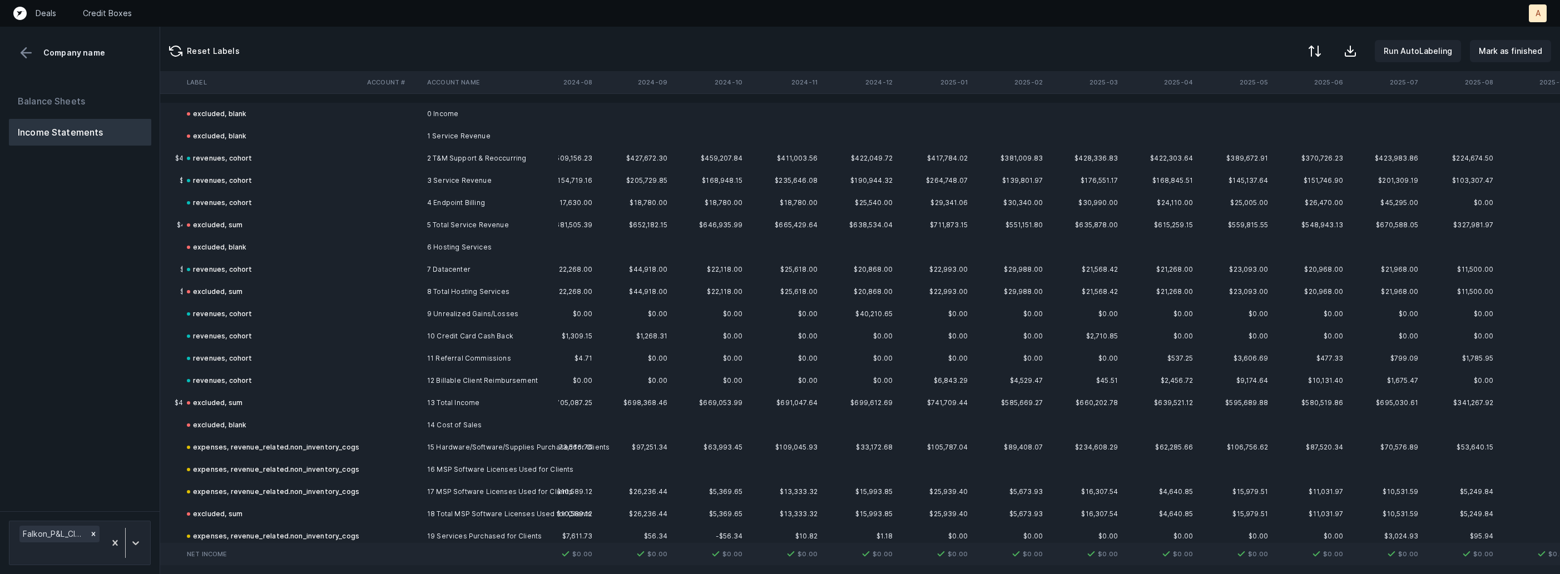
scroll to position [0, 2605]
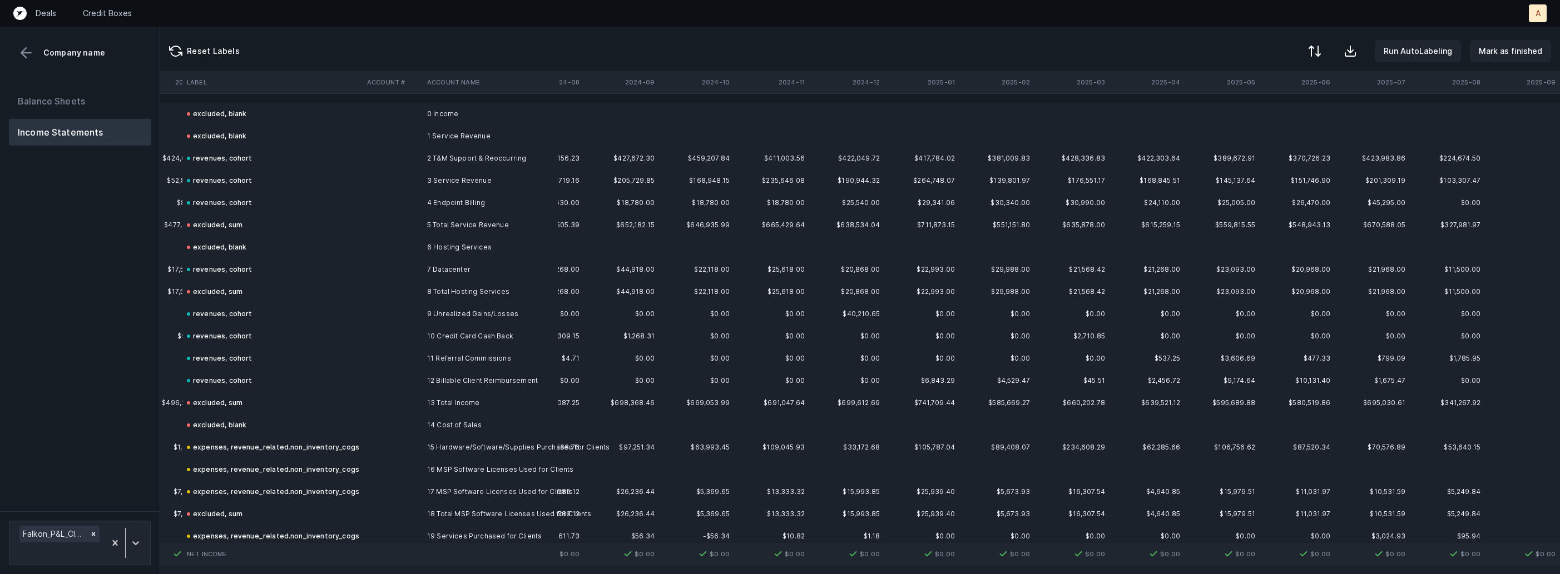
click at [23, 53] on button at bounding box center [26, 52] width 17 height 17
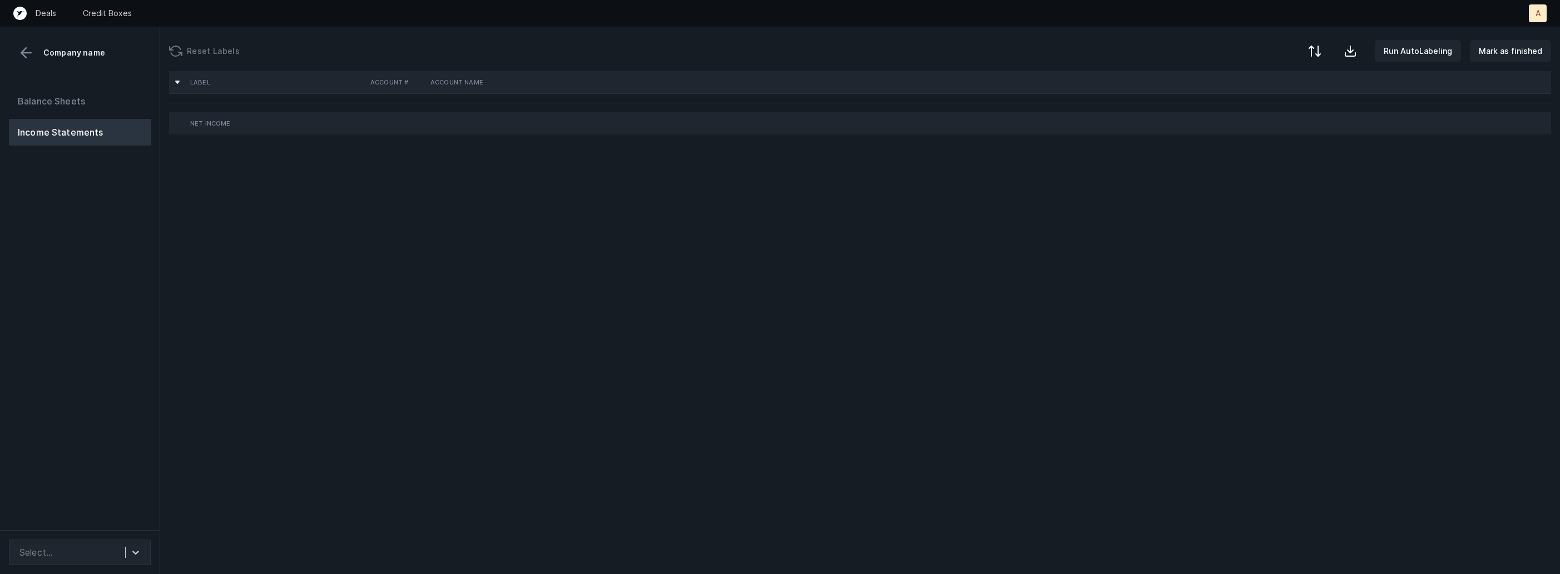
click at [134, 351] on div "Balance Sheets Income Statements" at bounding box center [80, 305] width 160 height 452
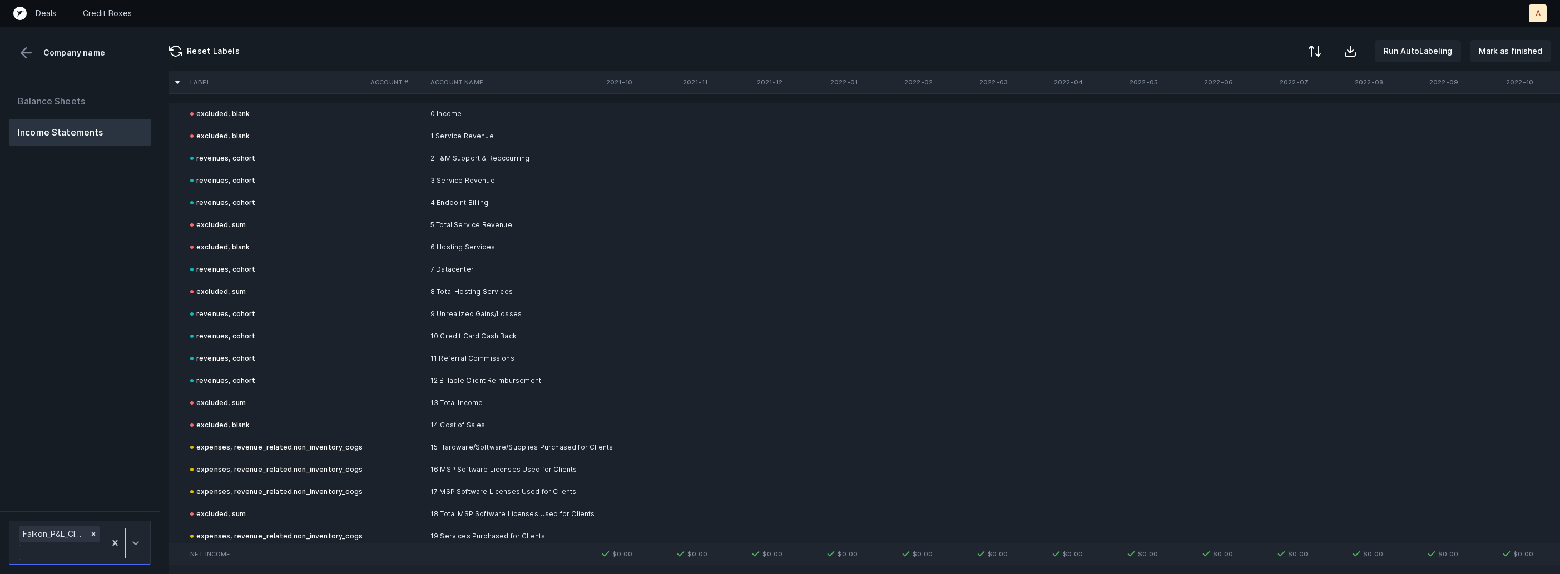
click at [136, 533] on div at bounding box center [136, 543] width 20 height 20
click at [133, 460] on div "Balance Sheets Income Statements" at bounding box center [80, 295] width 160 height 433
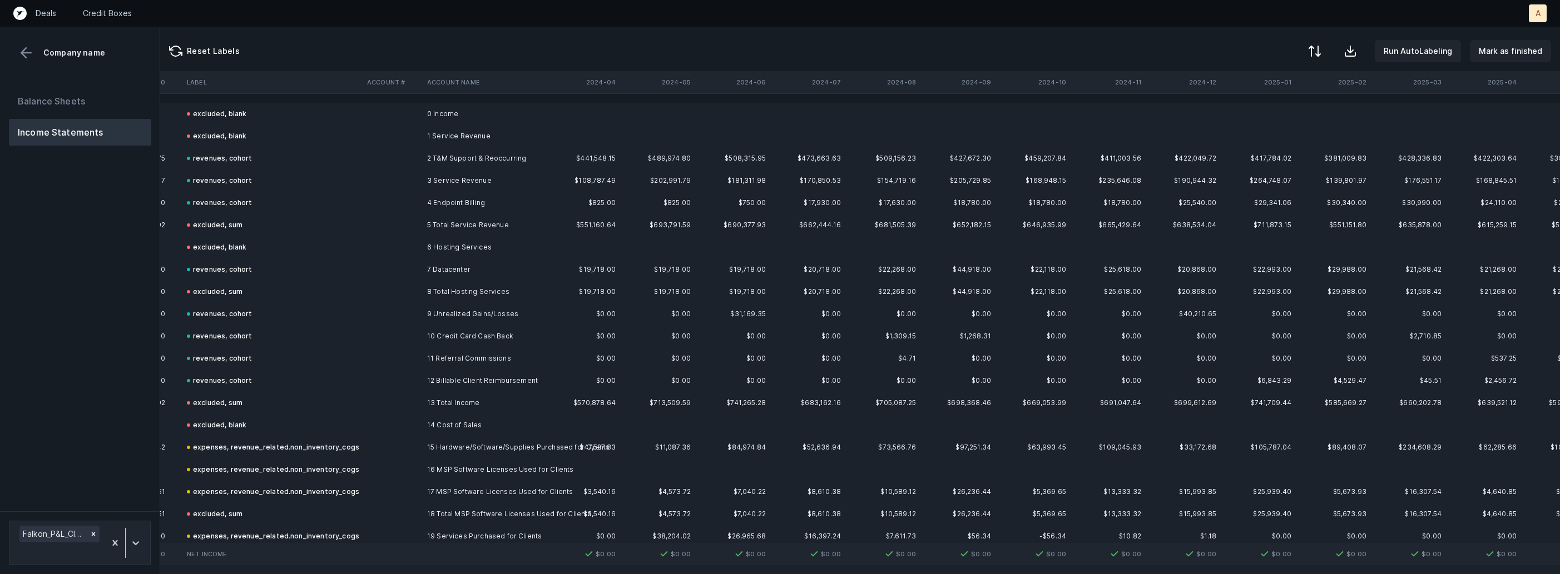
scroll to position [0, 2605]
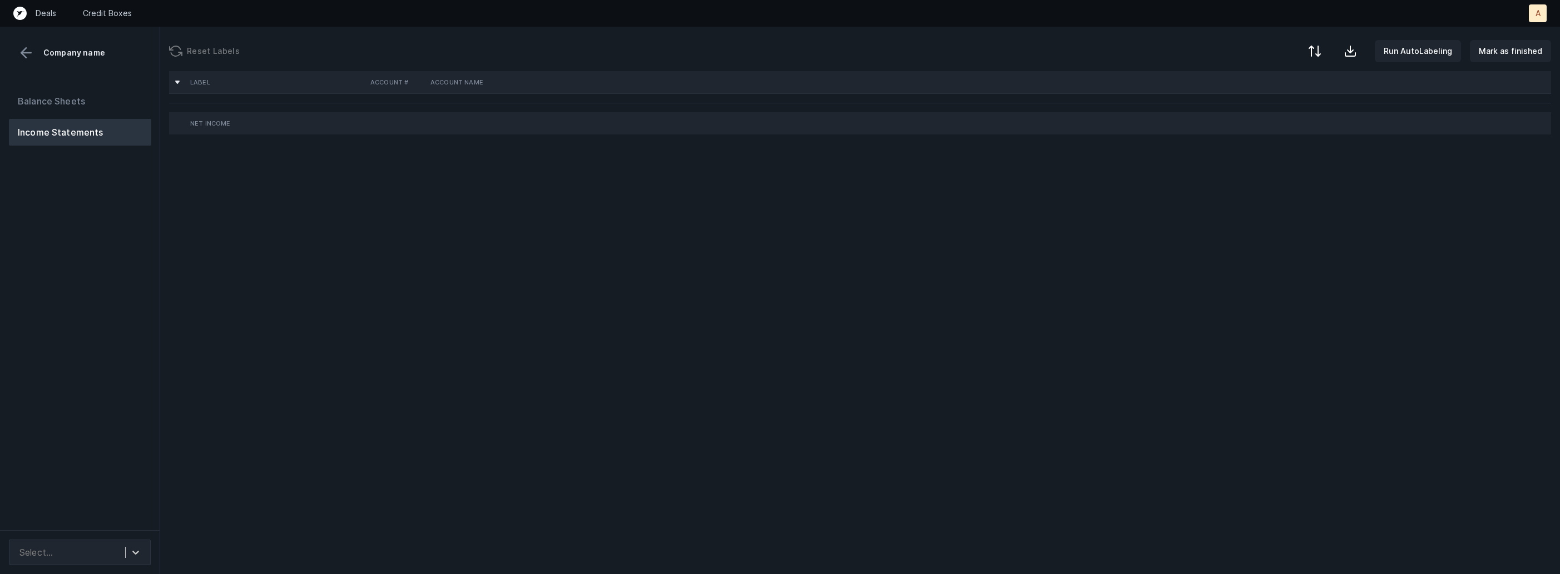
click at [126, 175] on div "Balance Sheets Income Statements" at bounding box center [80, 305] width 160 height 452
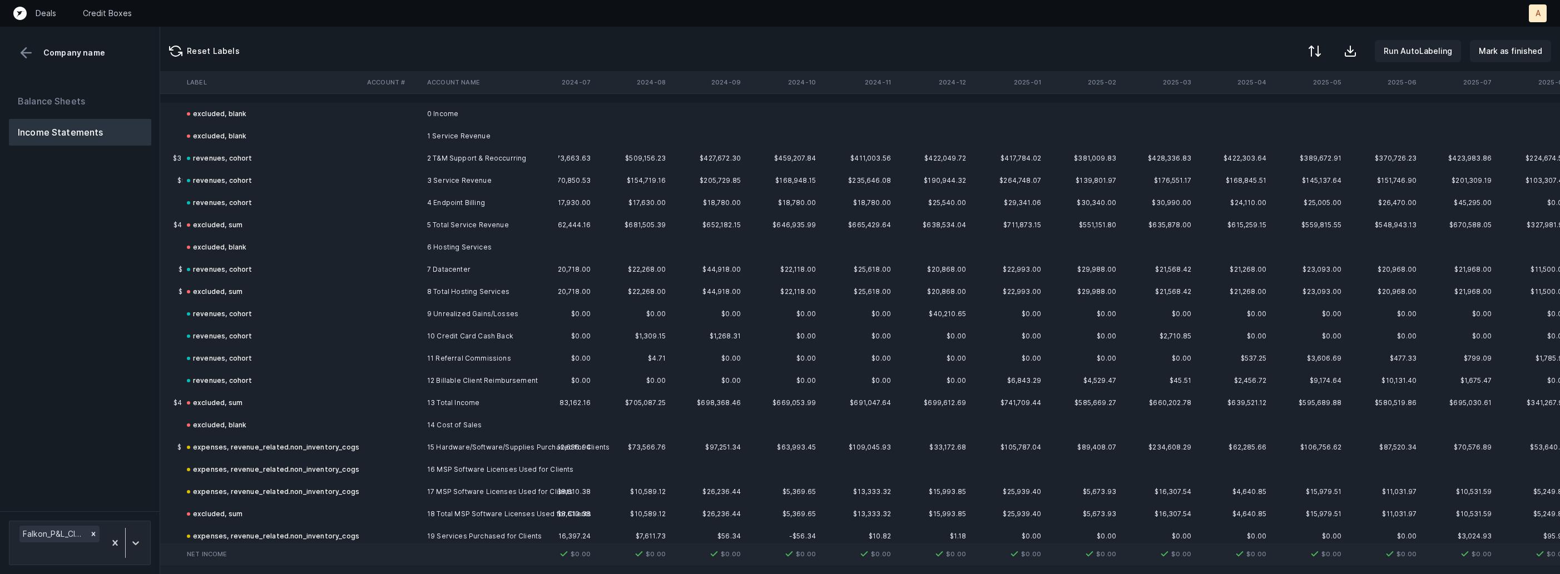
scroll to position [0, 2605]
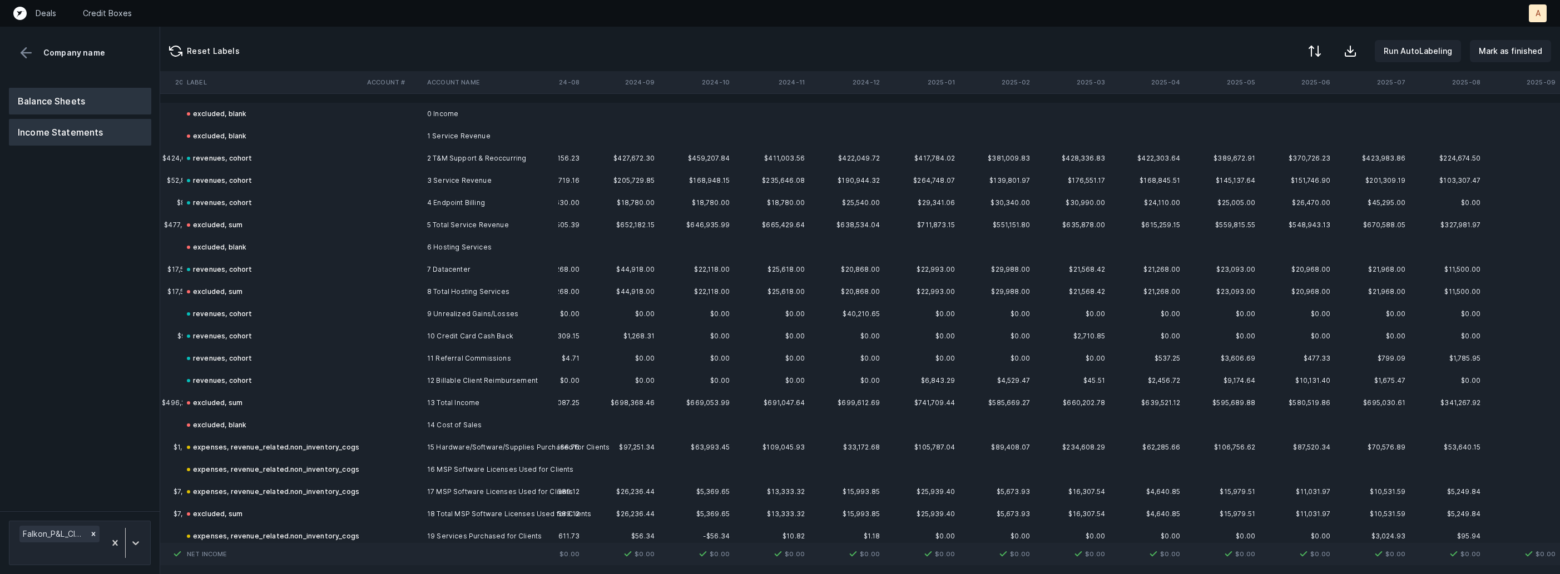
click at [72, 92] on button "Balance Sheets" at bounding box center [80, 101] width 142 height 27
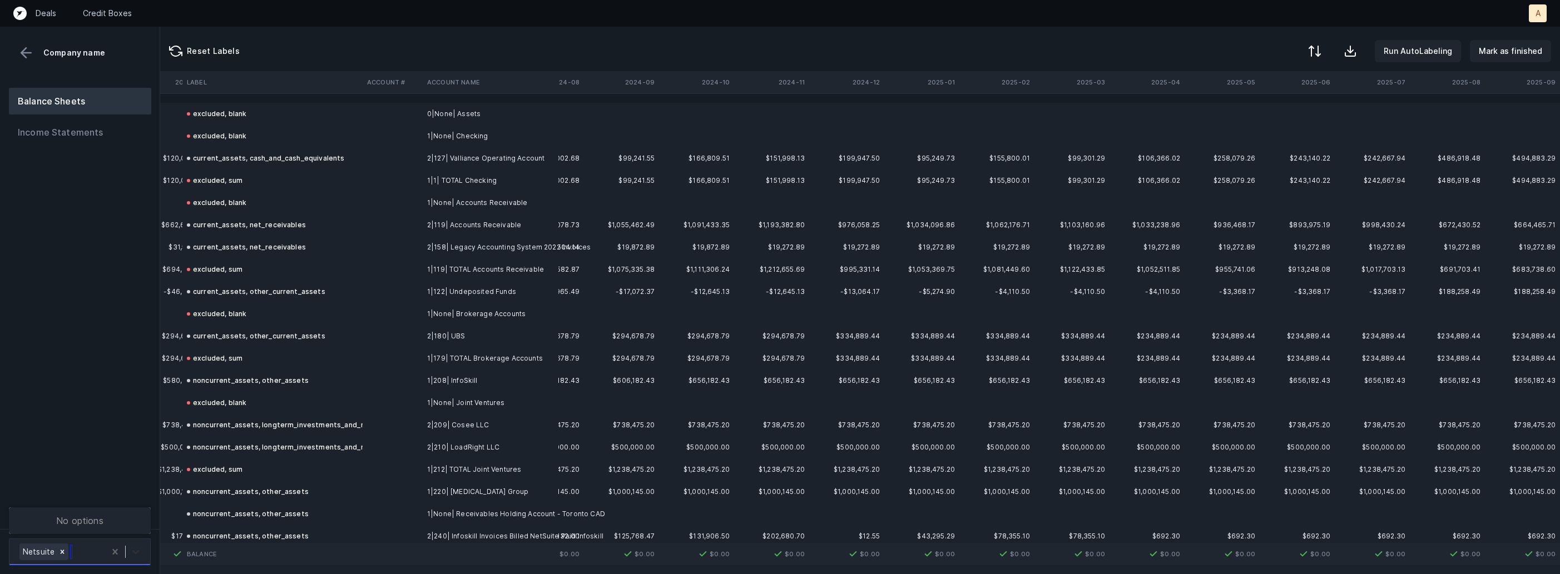
click at [132, 547] on icon at bounding box center [135, 552] width 11 height 11
click at [114, 452] on div "Balance Sheets Income Statements" at bounding box center [80, 304] width 160 height 450
click at [109, 140] on button "Income Statements" at bounding box center [80, 132] width 142 height 27
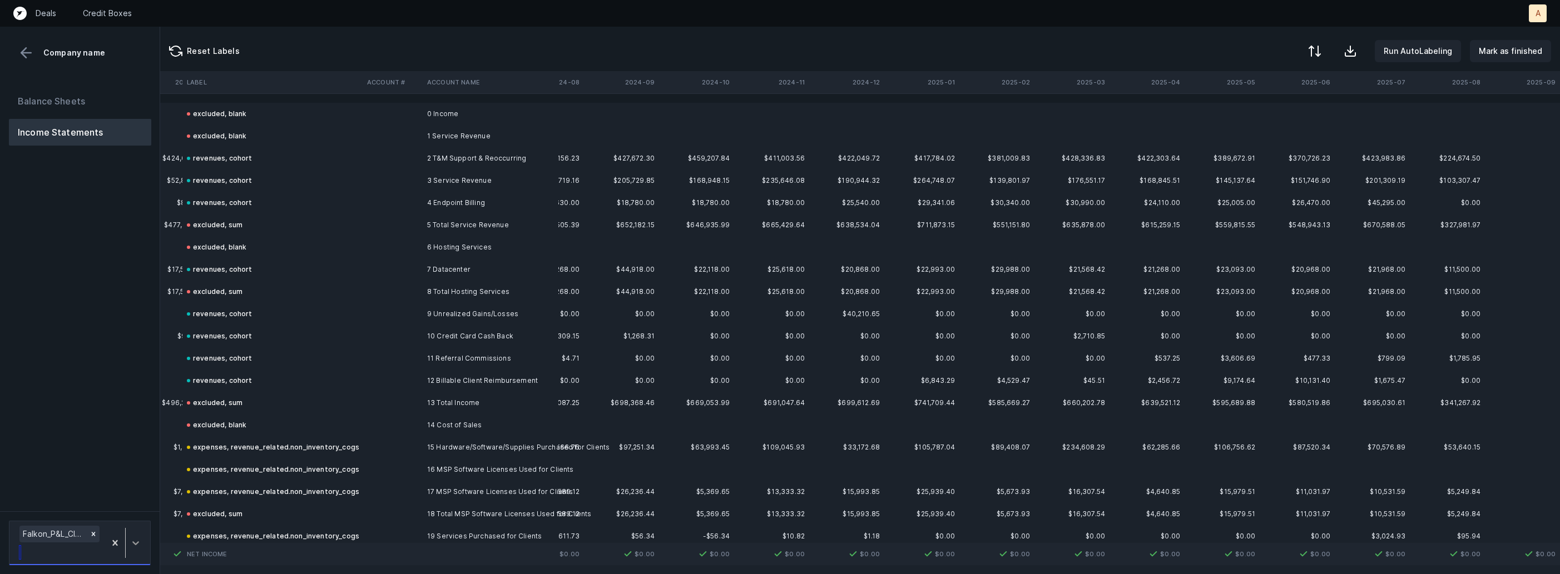
click at [145, 543] on div at bounding box center [136, 543] width 20 height 20
click at [135, 452] on div "Balance Sheets Income Statements" at bounding box center [80, 295] width 160 height 433
click at [130, 274] on div "Balance Sheets Income Statements" at bounding box center [80, 295] width 160 height 433
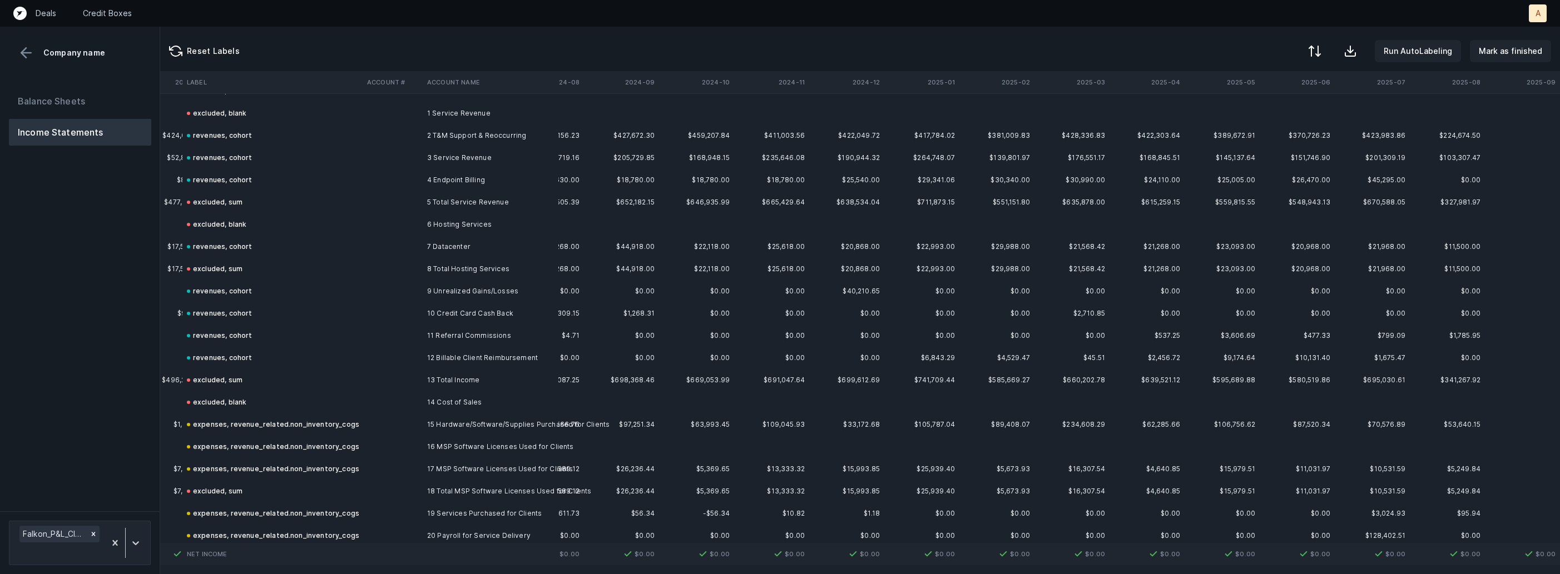
scroll to position [0, 2605]
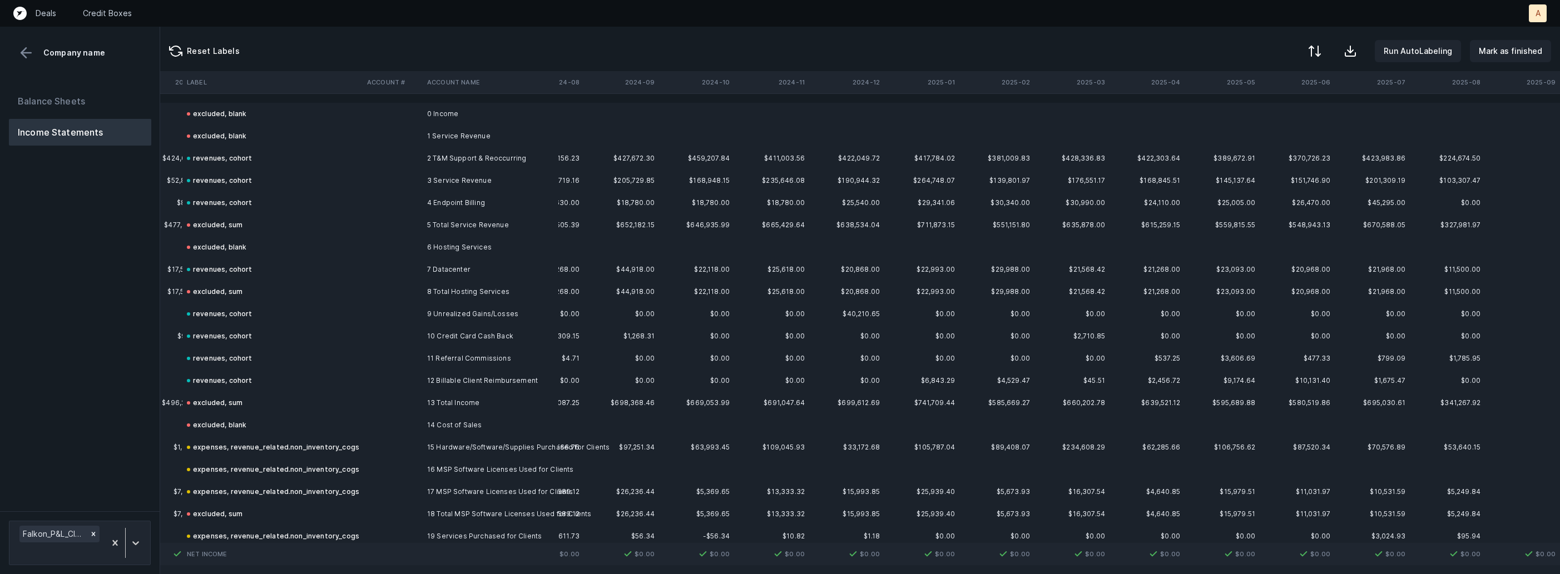
click at [1460, 82] on th "2025-08" at bounding box center [1447, 82] width 75 height 22
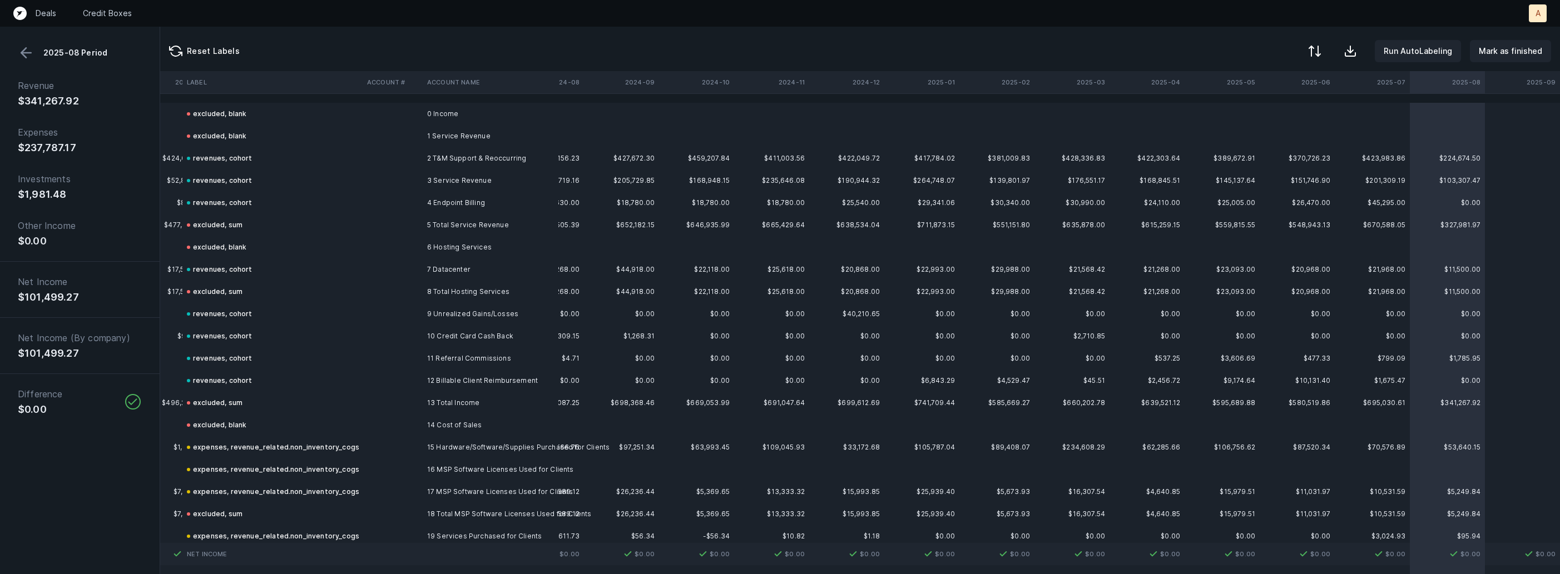
click at [30, 57] on button at bounding box center [26, 52] width 17 height 17
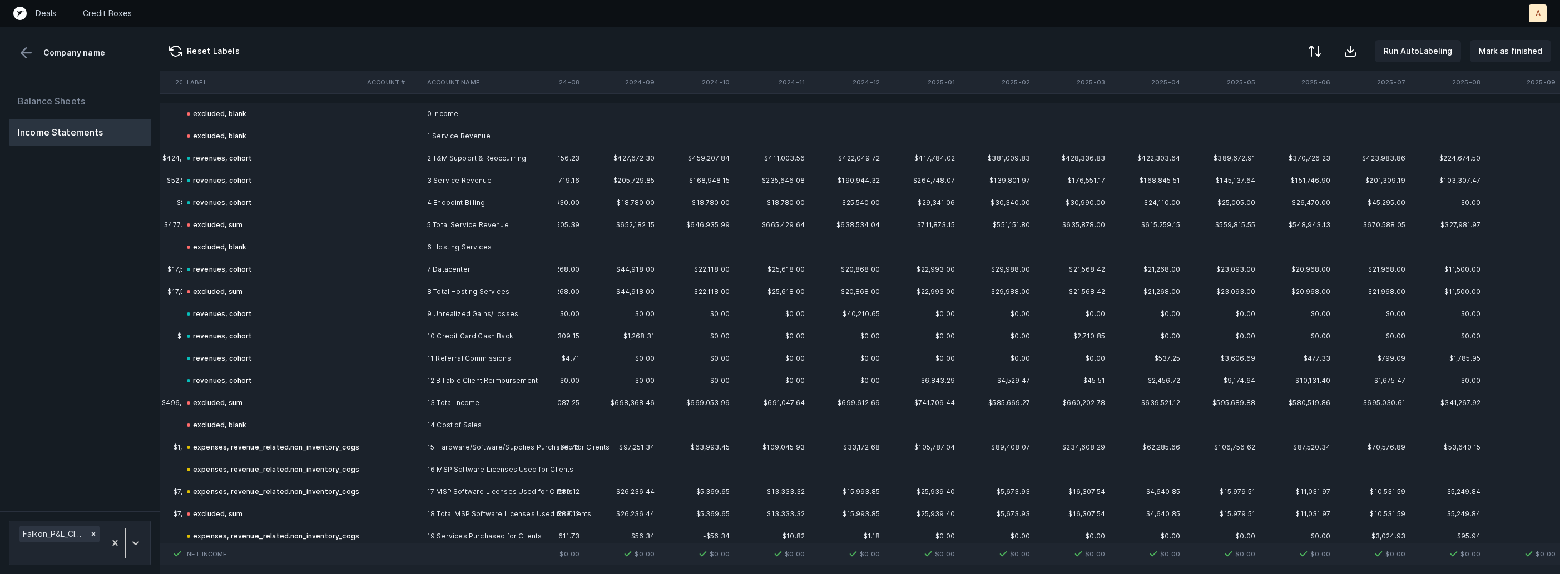
click at [82, 284] on div "Balance Sheets Income Statements" at bounding box center [80, 295] width 160 height 433
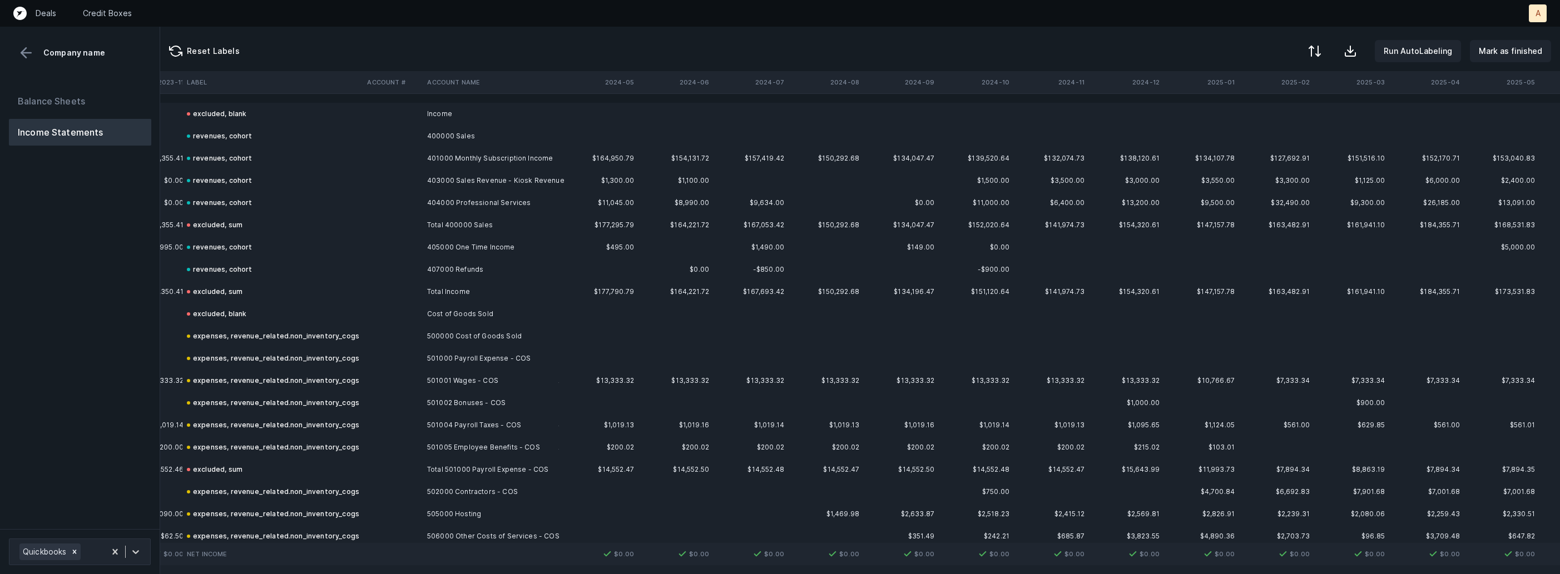
scroll to position [0, 1779]
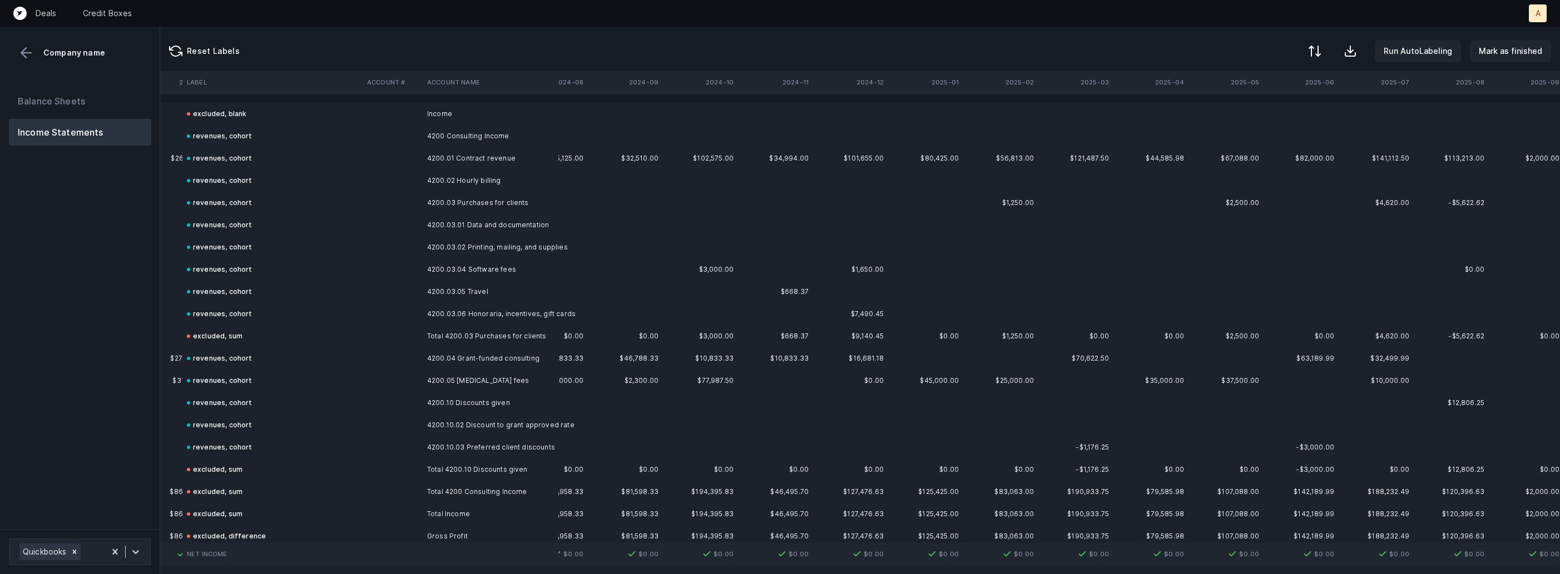
scroll to position [0, 1779]
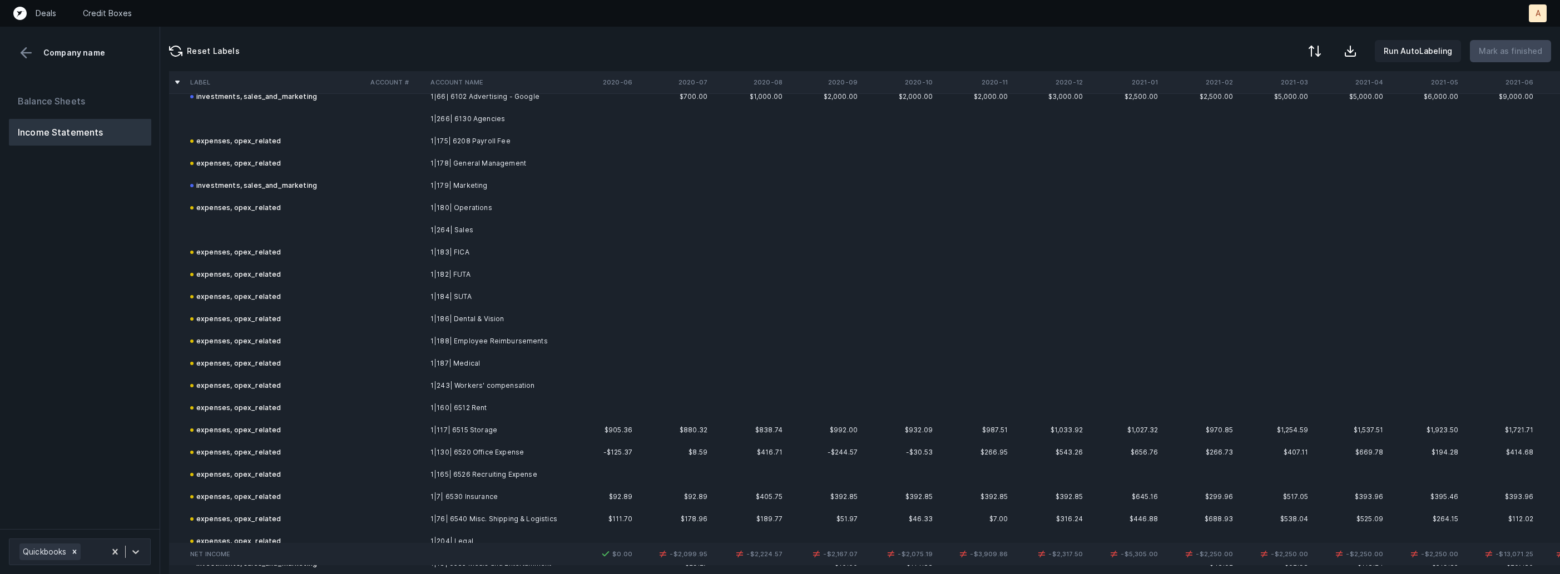
scroll to position [488, 0]
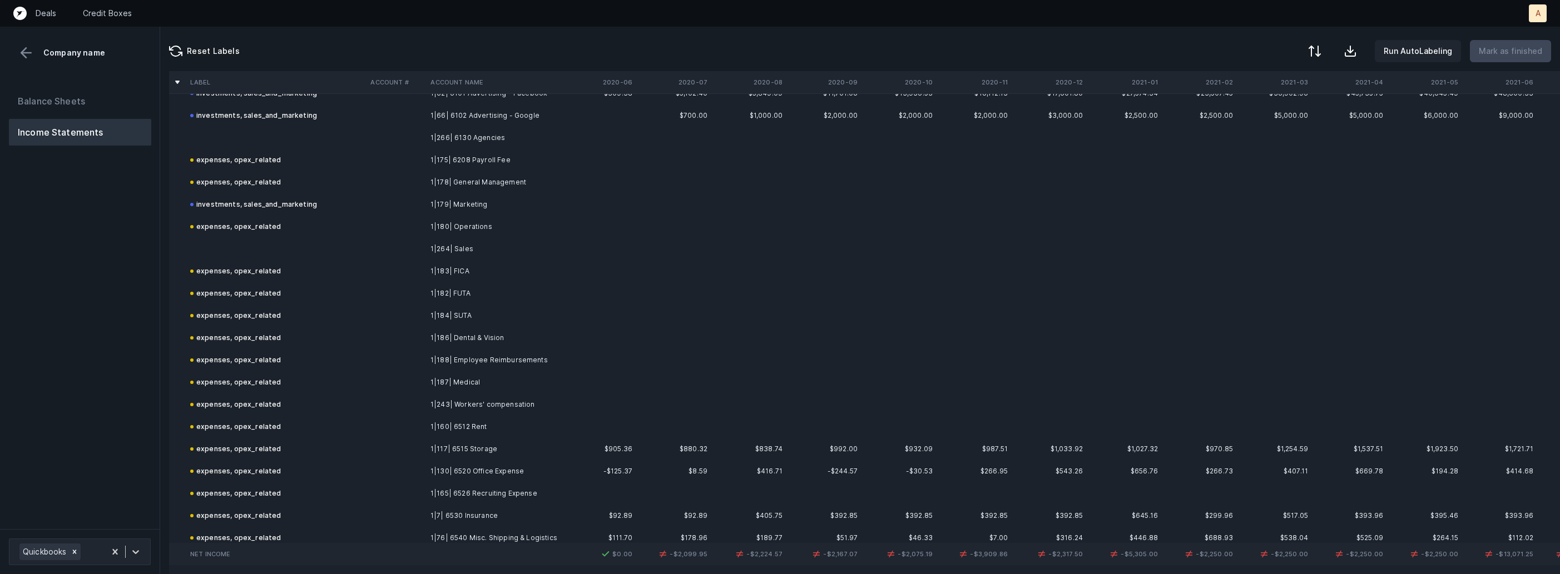
click at [485, 249] on td "1|264| Sales" at bounding box center [494, 249] width 136 height 22
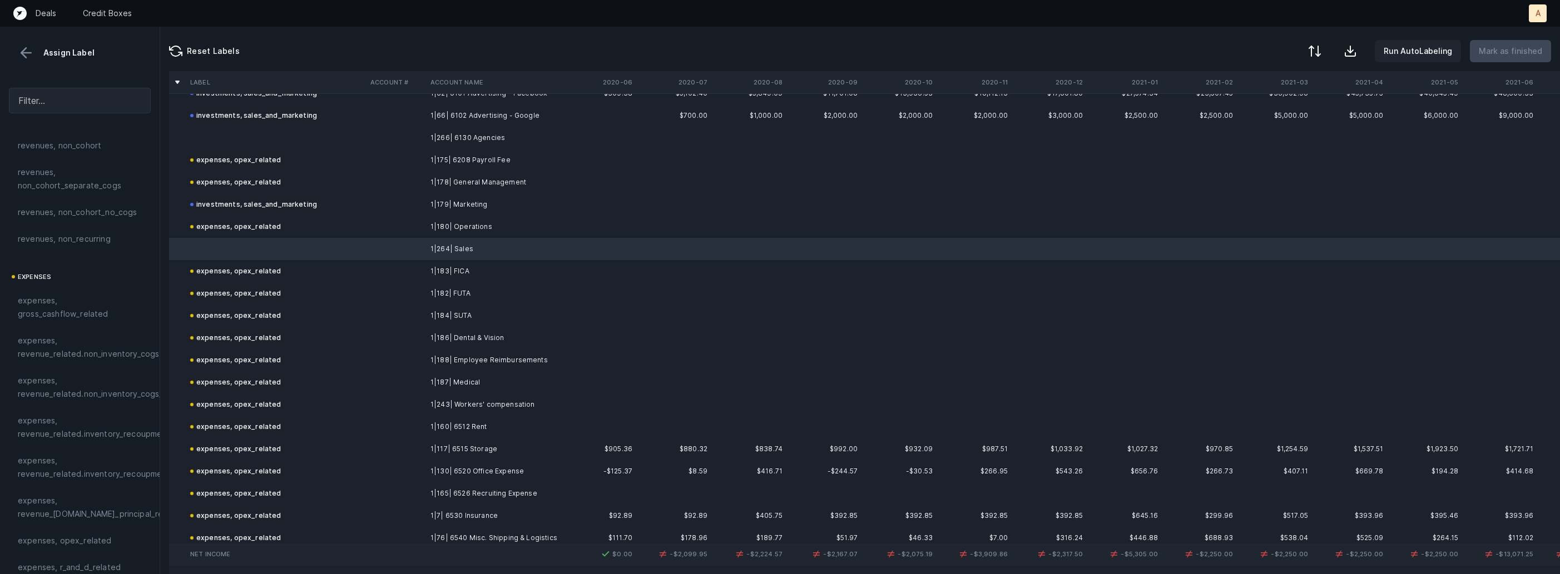
scroll to position [65, 0]
click at [75, 526] on span "expenses, opex_related" at bounding box center [65, 527] width 94 height 13
click at [257, 131] on td at bounding box center [276, 138] width 180 height 22
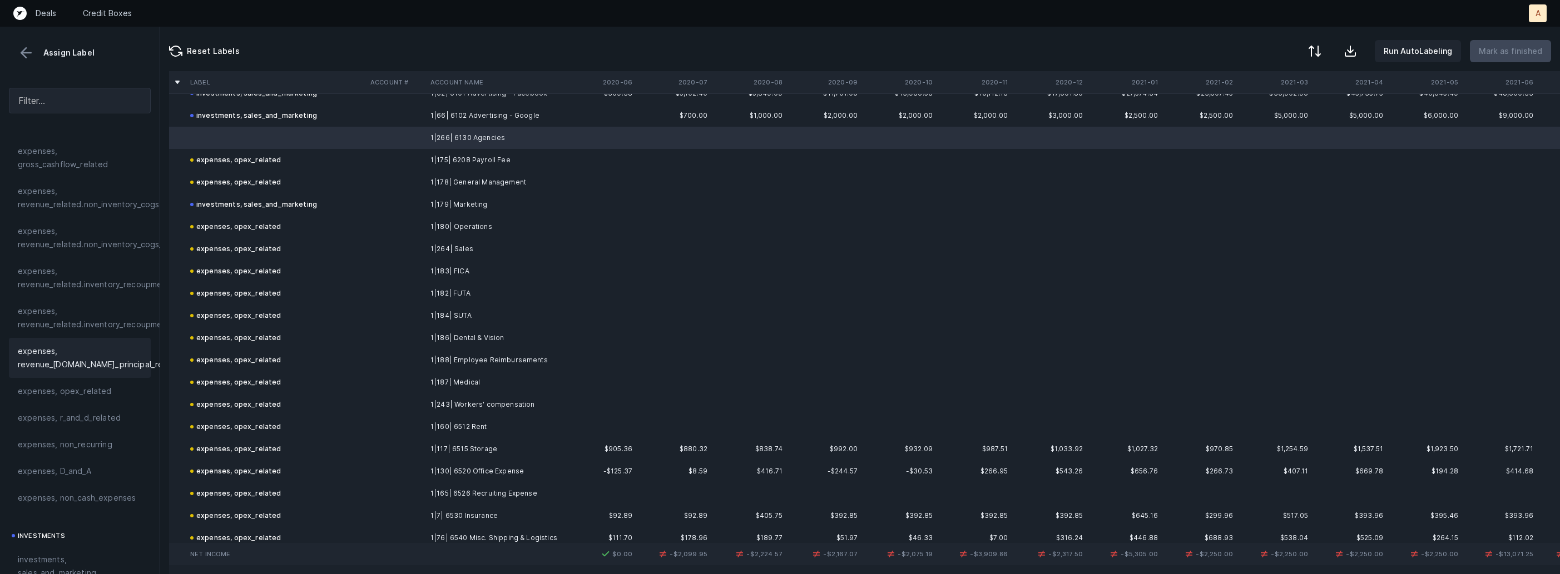
scroll to position [256, 0]
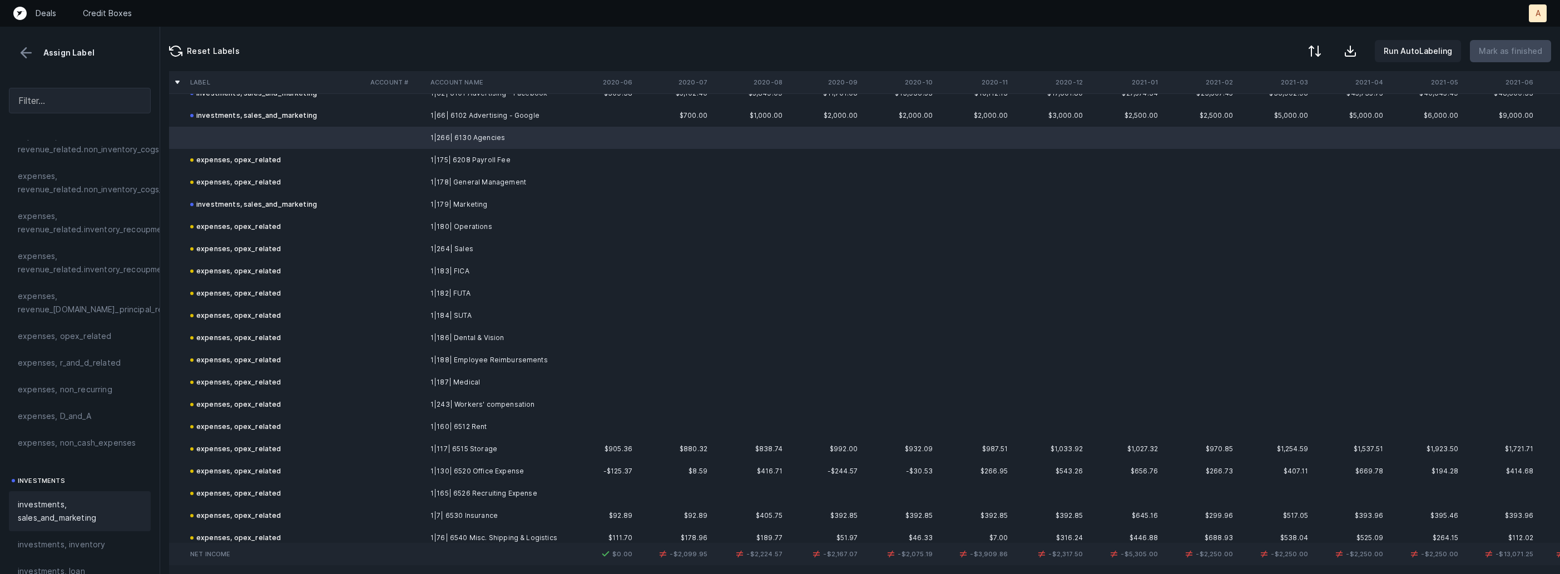
click at [51, 503] on span "investments, sales_and_marketing" at bounding box center [80, 511] width 124 height 27
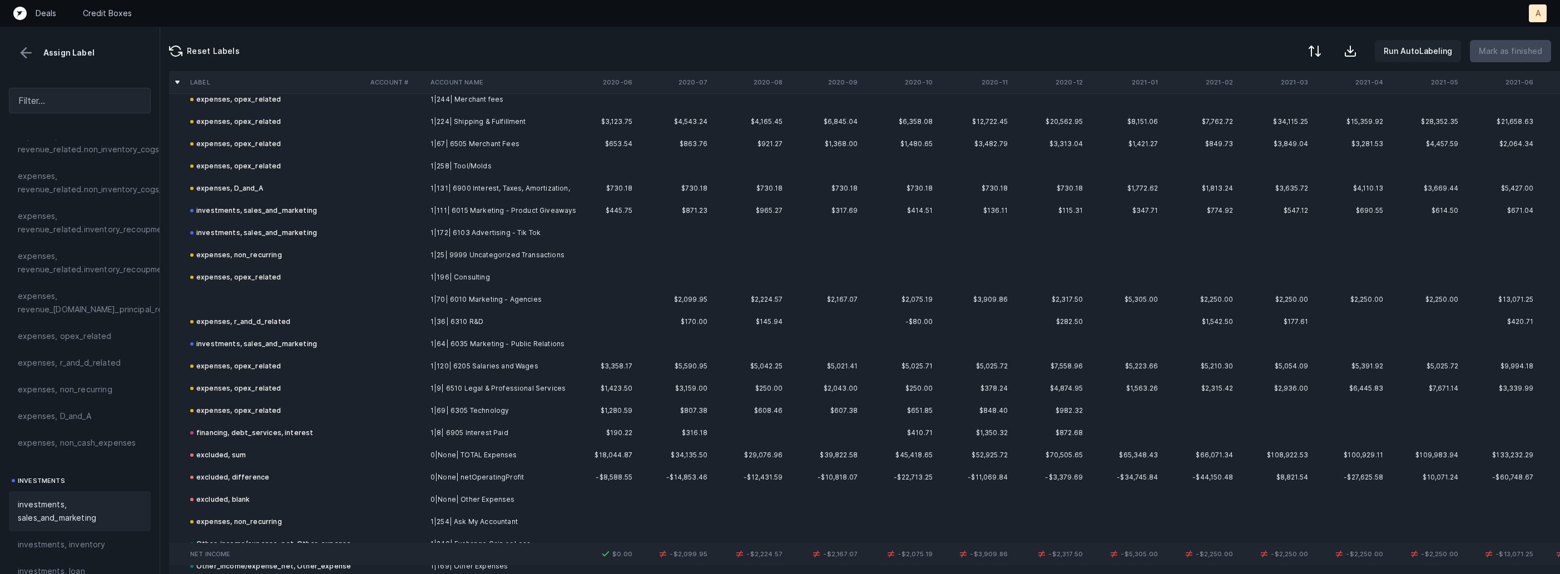
scroll to position [1050, 0]
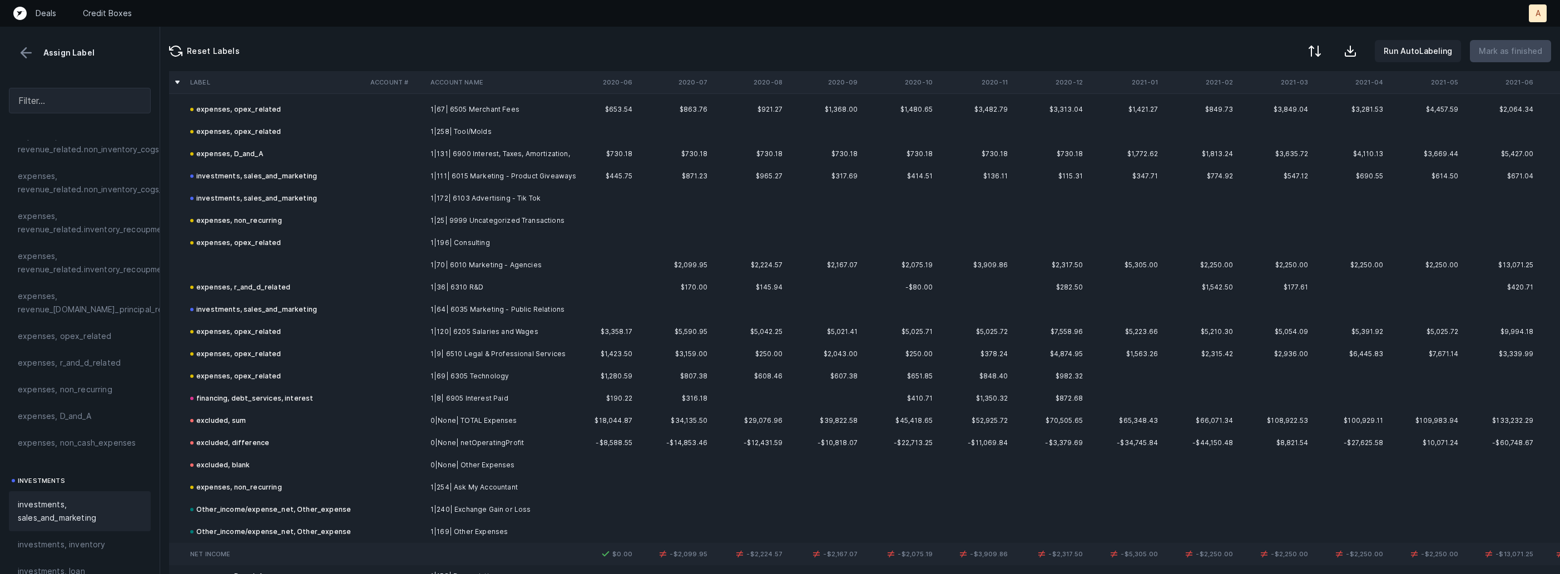
click at [443, 261] on td "1|70| 6010 Marketing - Agencies" at bounding box center [494, 265] width 136 height 22
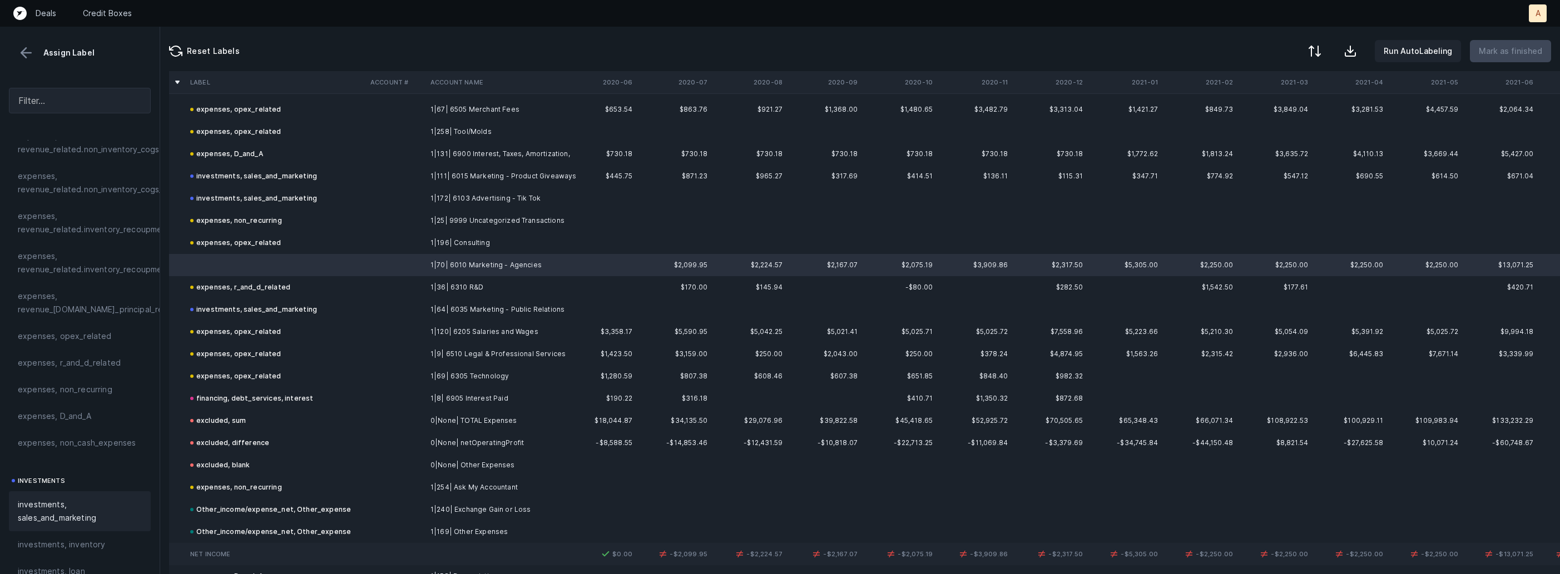
click at [70, 516] on span "investments, sales_and_marketing" at bounding box center [80, 511] width 124 height 27
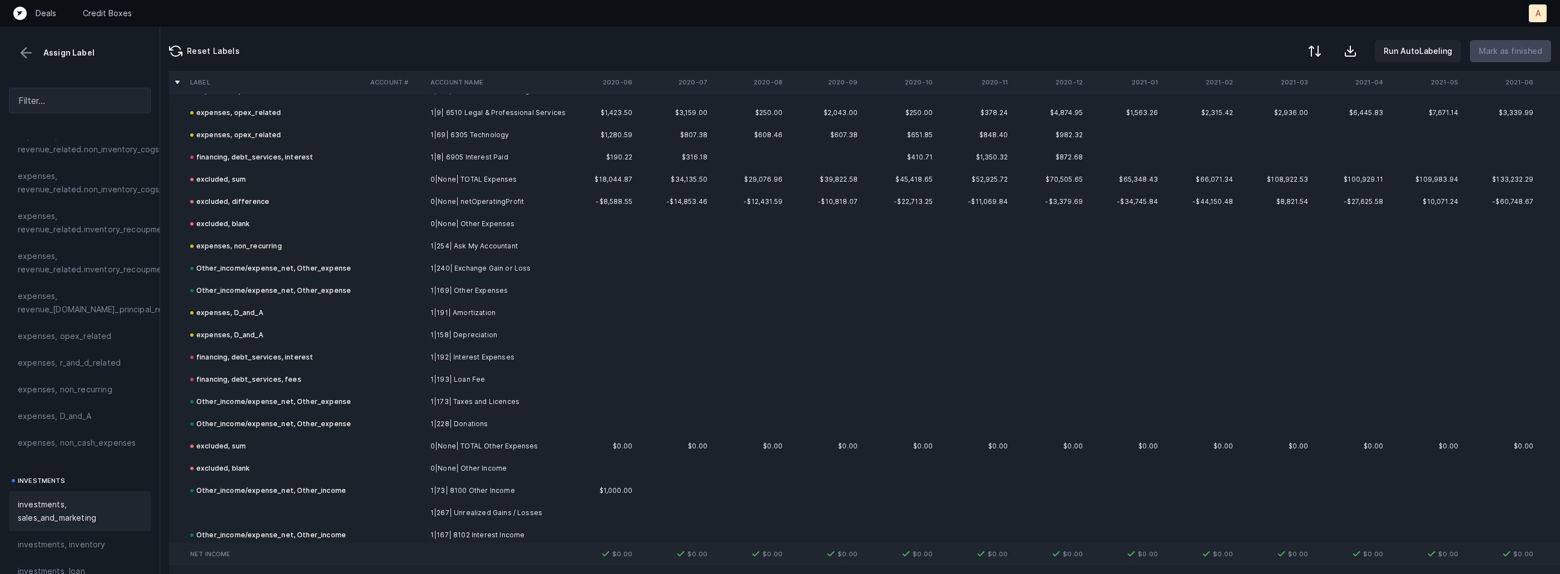
scroll to position [1369, 0]
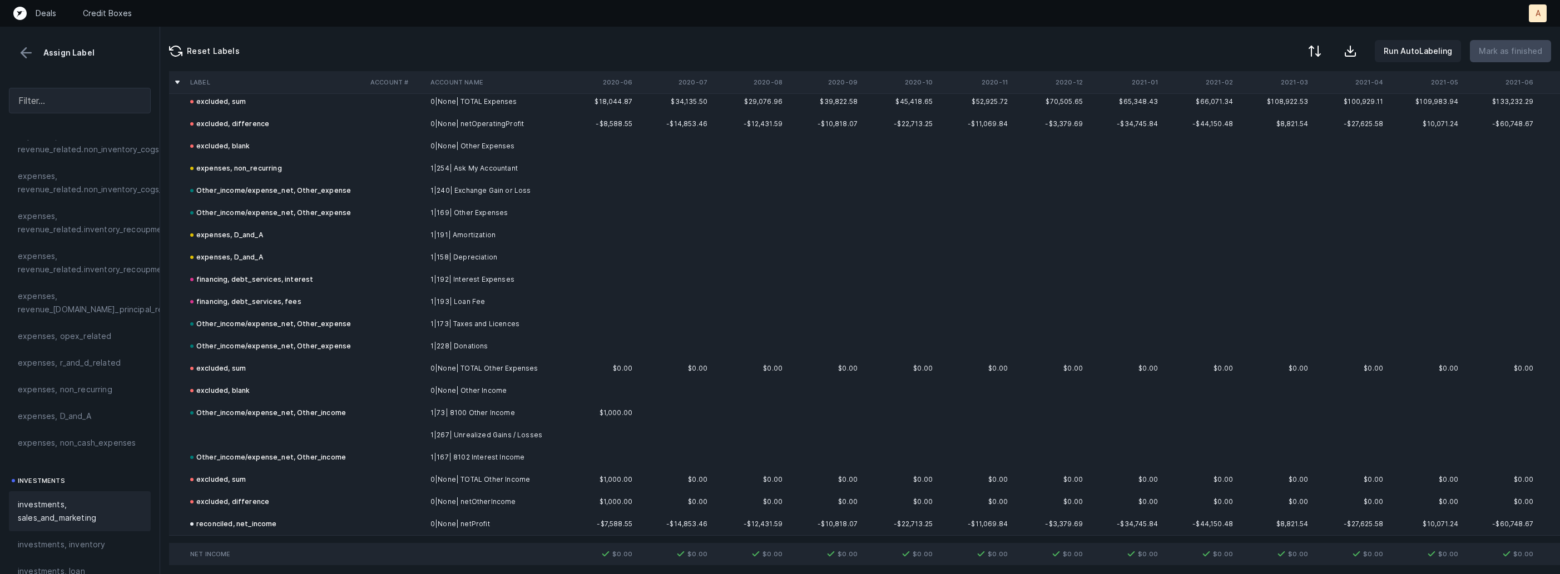
click at [356, 438] on td at bounding box center [276, 435] width 180 height 22
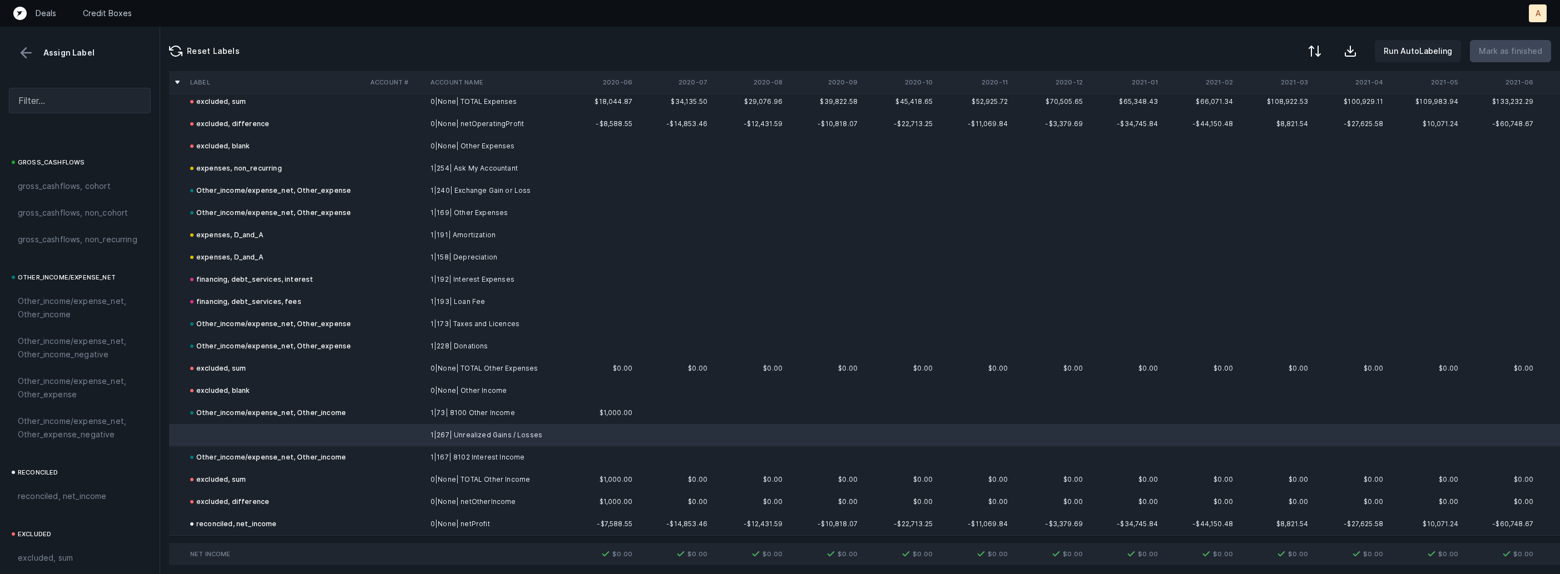
scroll to position [1263, 0]
click at [71, 219] on span "Other_income/expense_net, Other_income" at bounding box center [80, 222] width 124 height 27
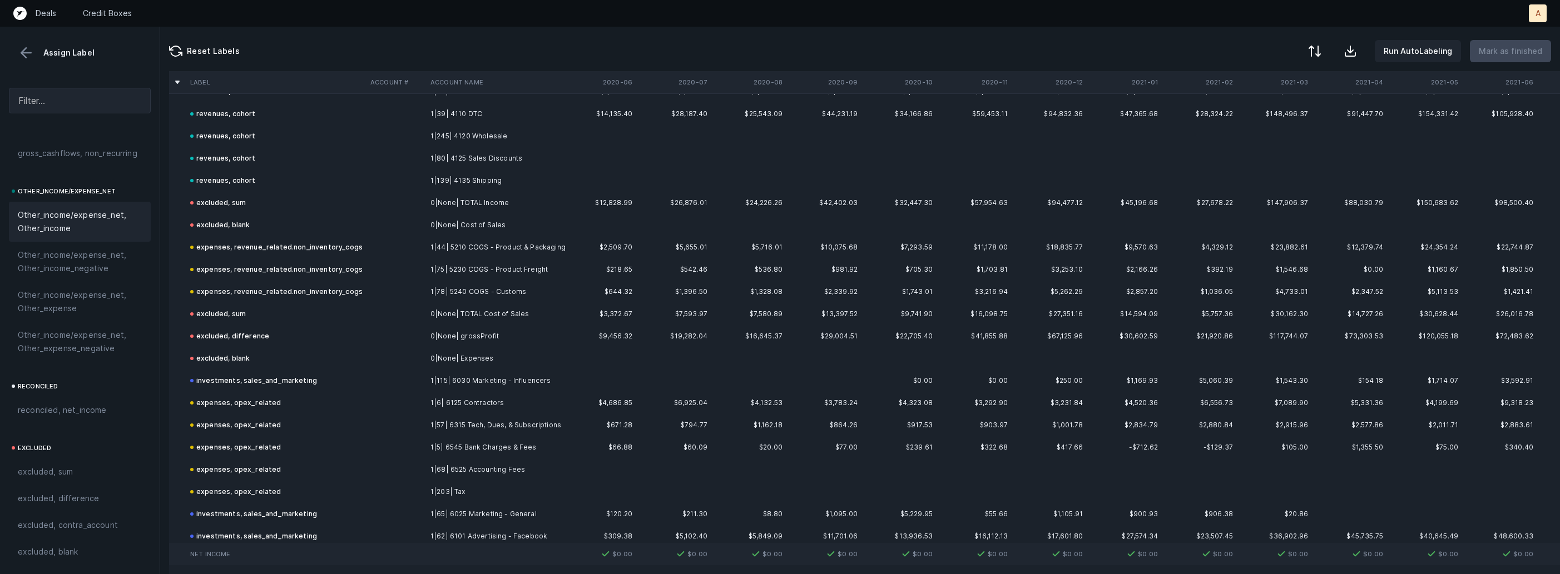
scroll to position [0, 0]
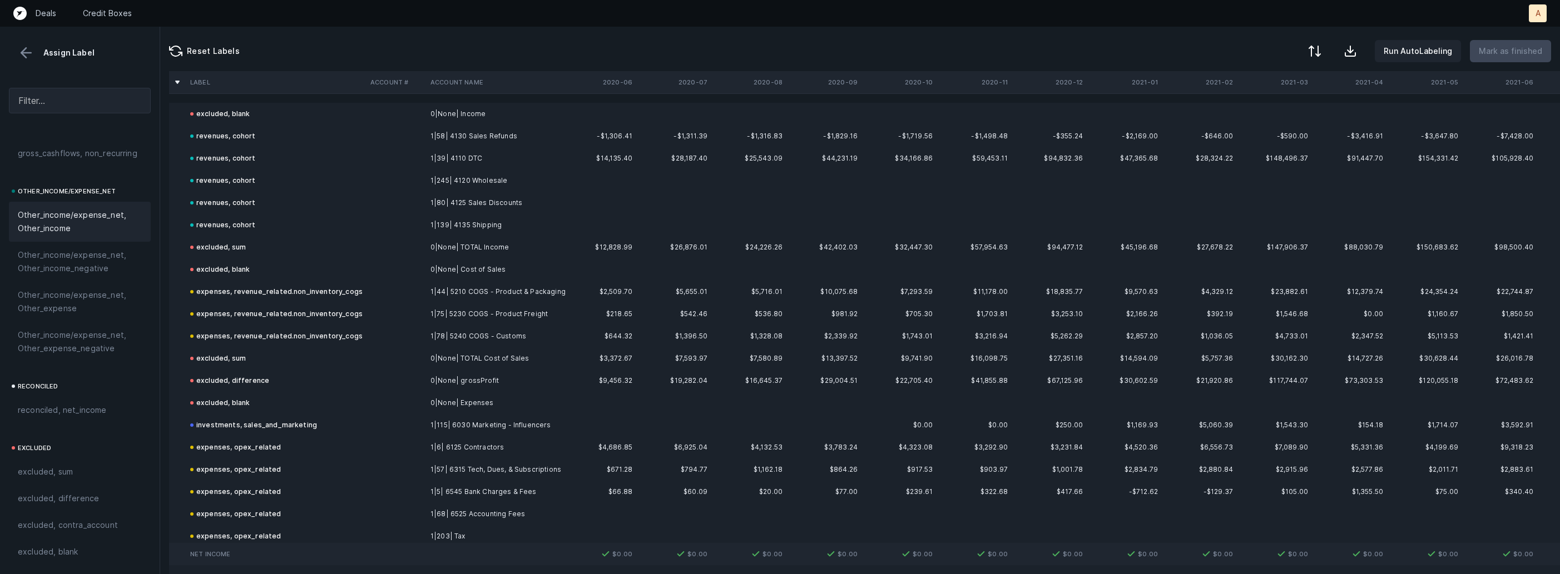
click at [32, 55] on button at bounding box center [26, 52] width 17 height 17
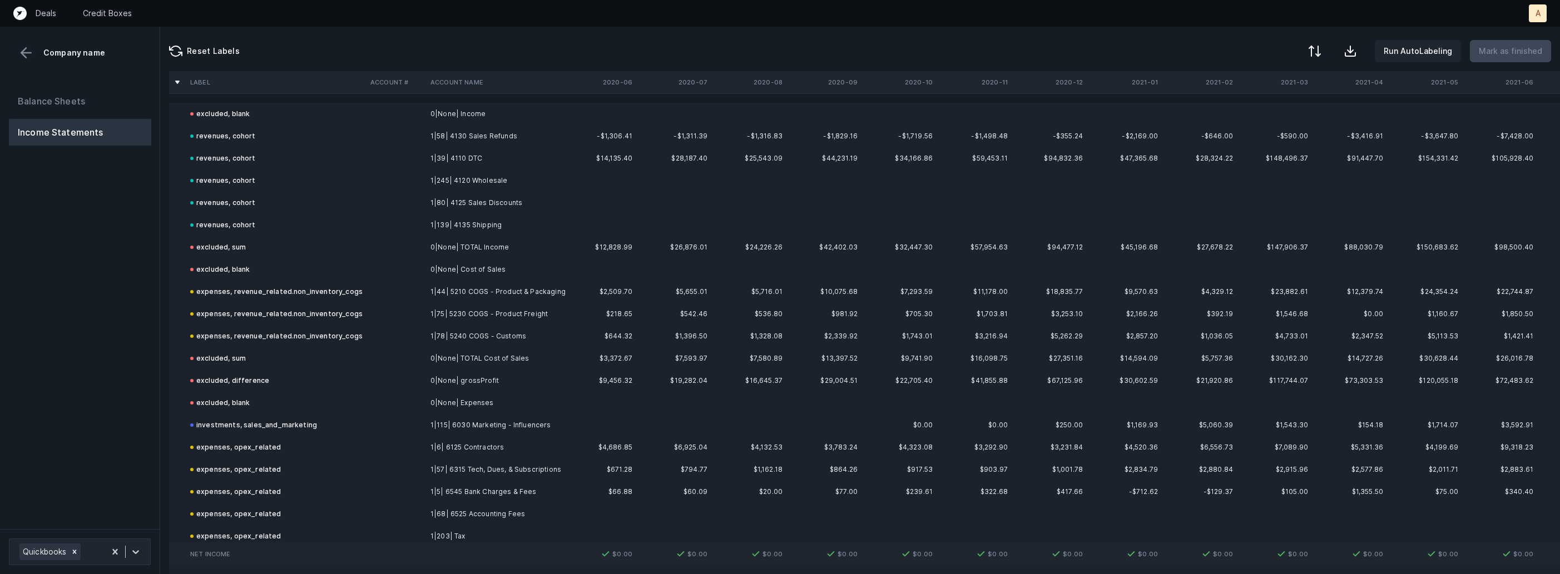
click at [45, 83] on div "Balance Sheets Income Statements" at bounding box center [80, 304] width 160 height 450
click at [47, 93] on button "Balance Sheets" at bounding box center [80, 101] width 142 height 27
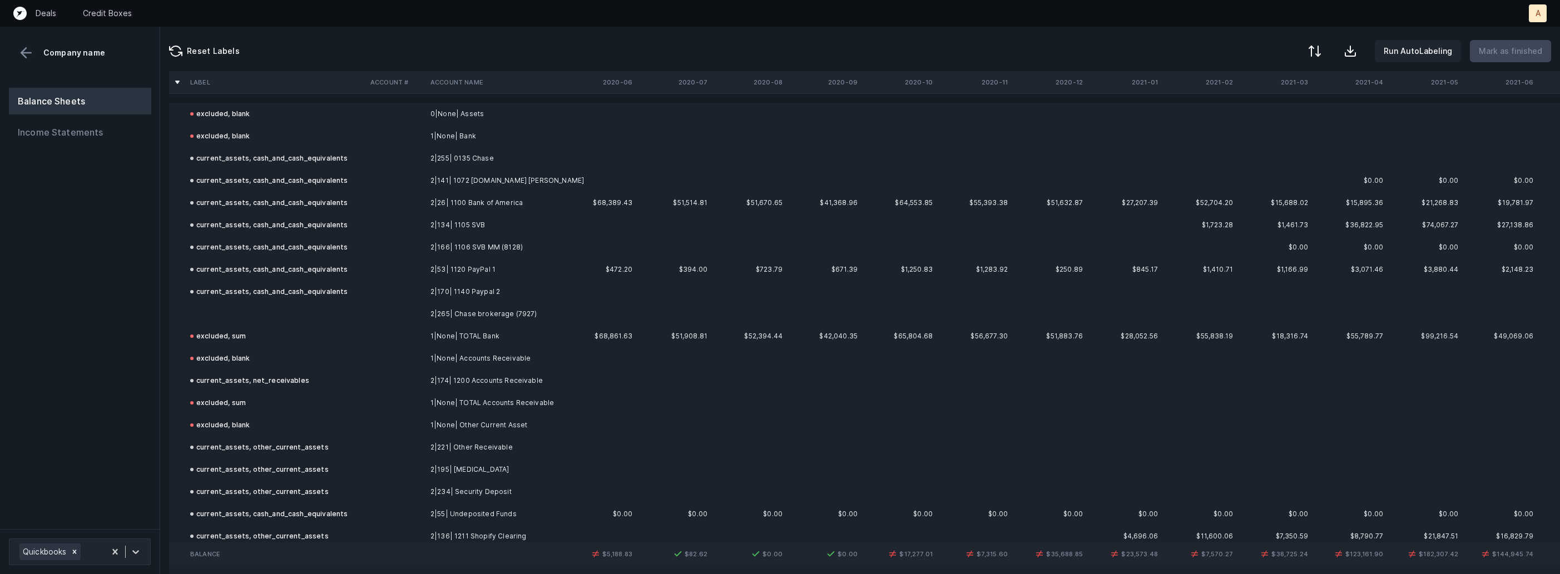
click at [224, 311] on td at bounding box center [276, 314] width 180 height 22
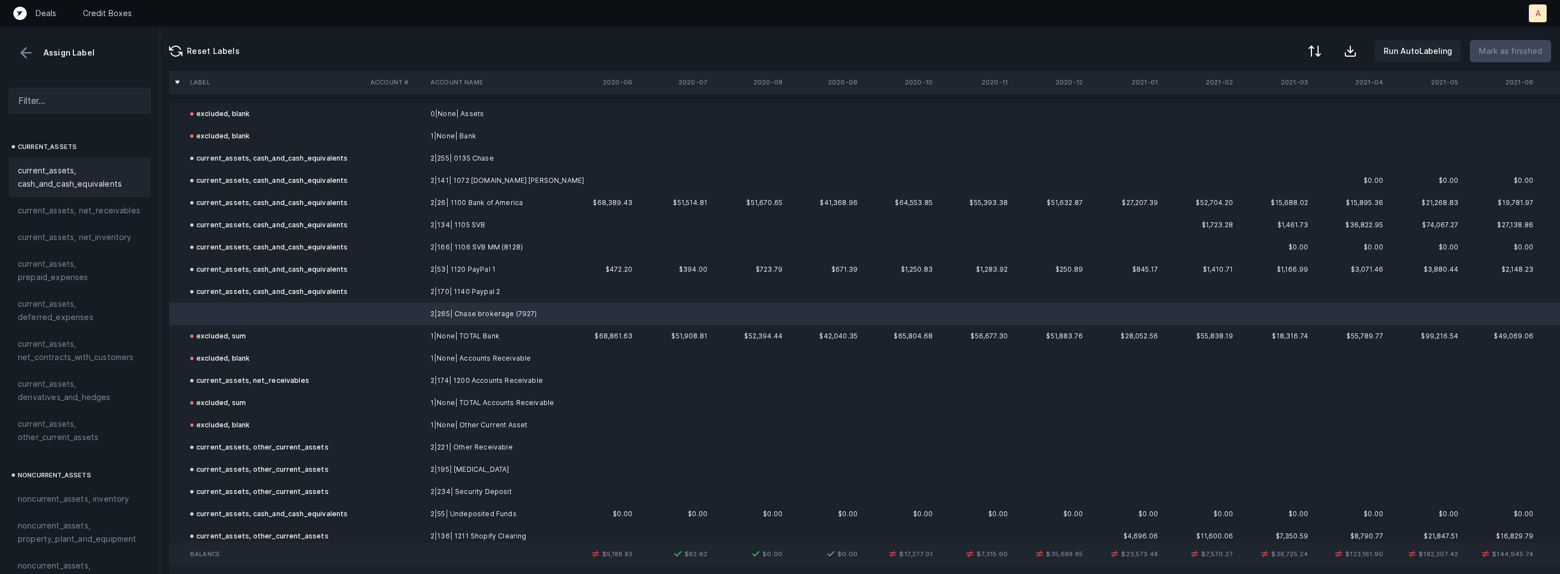
click at [88, 181] on span "current_assets, cash_and_cash_equivalents" at bounding box center [80, 177] width 124 height 27
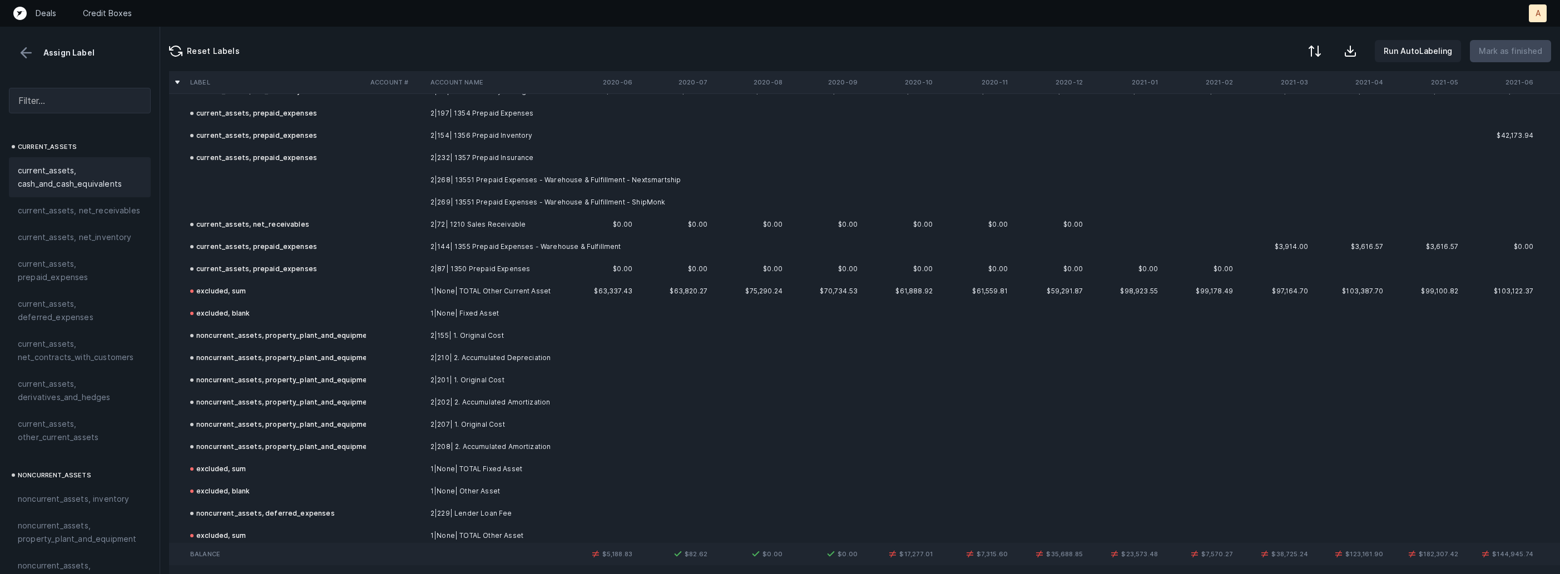
scroll to position [604, 0]
click at [314, 174] on td at bounding box center [276, 177] width 180 height 22
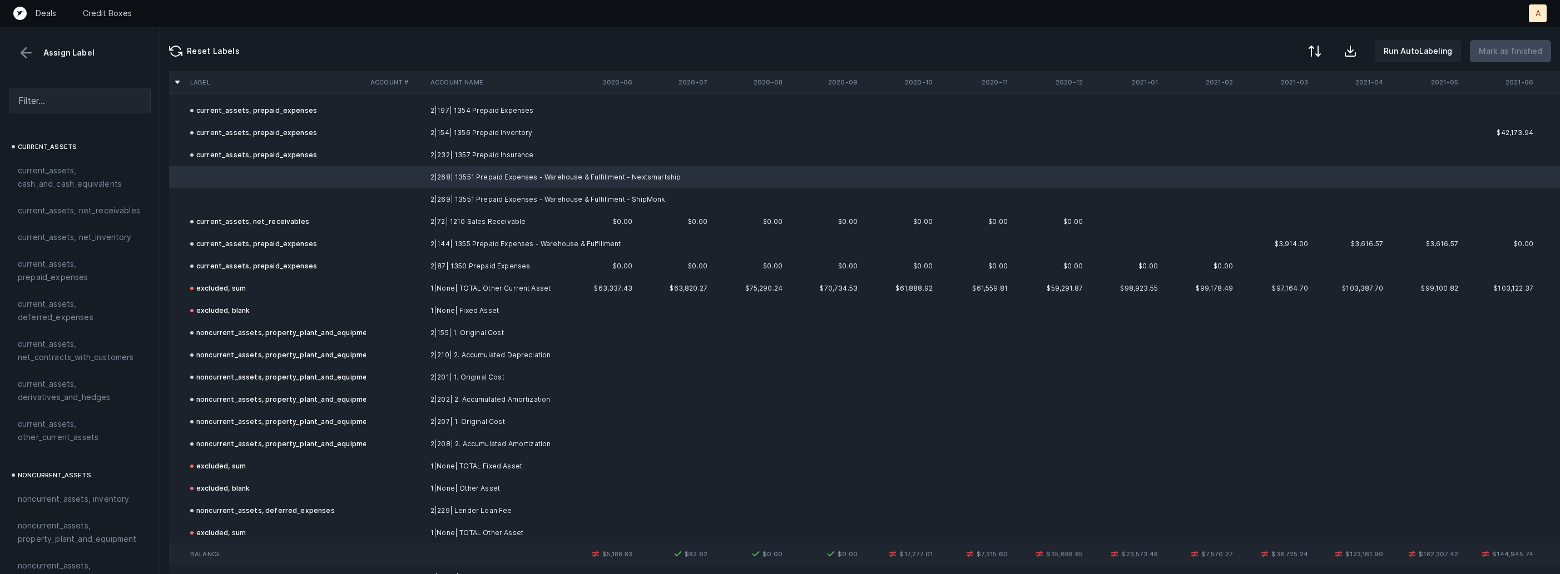
click at [267, 196] on td at bounding box center [276, 200] width 180 height 22
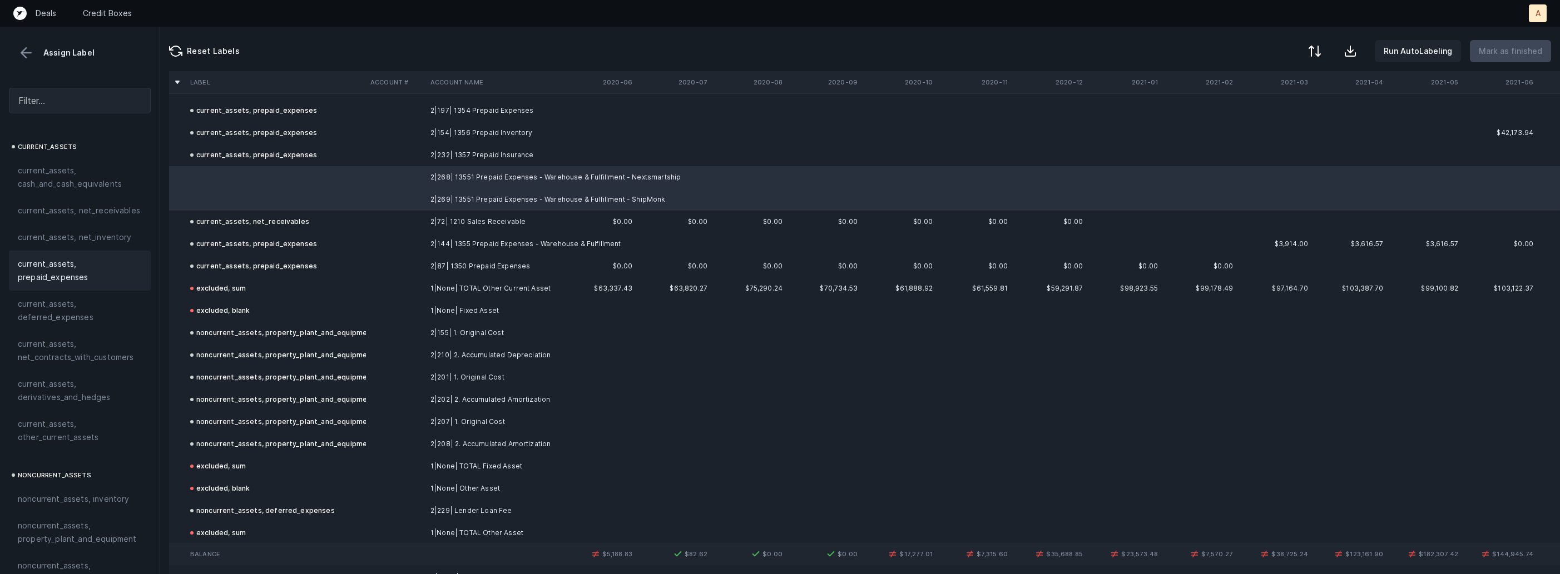
click at [60, 268] on span "current_assets, prepaid_expenses" at bounding box center [80, 270] width 124 height 27
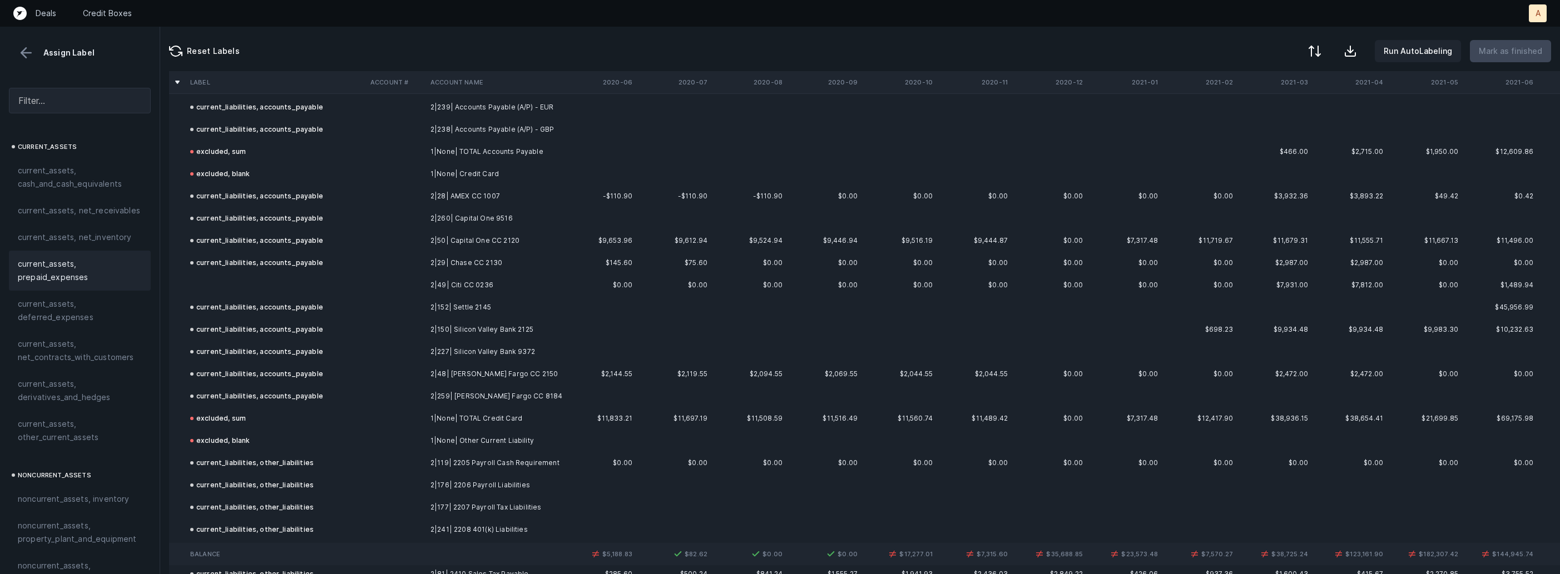
scroll to position [1207, 0]
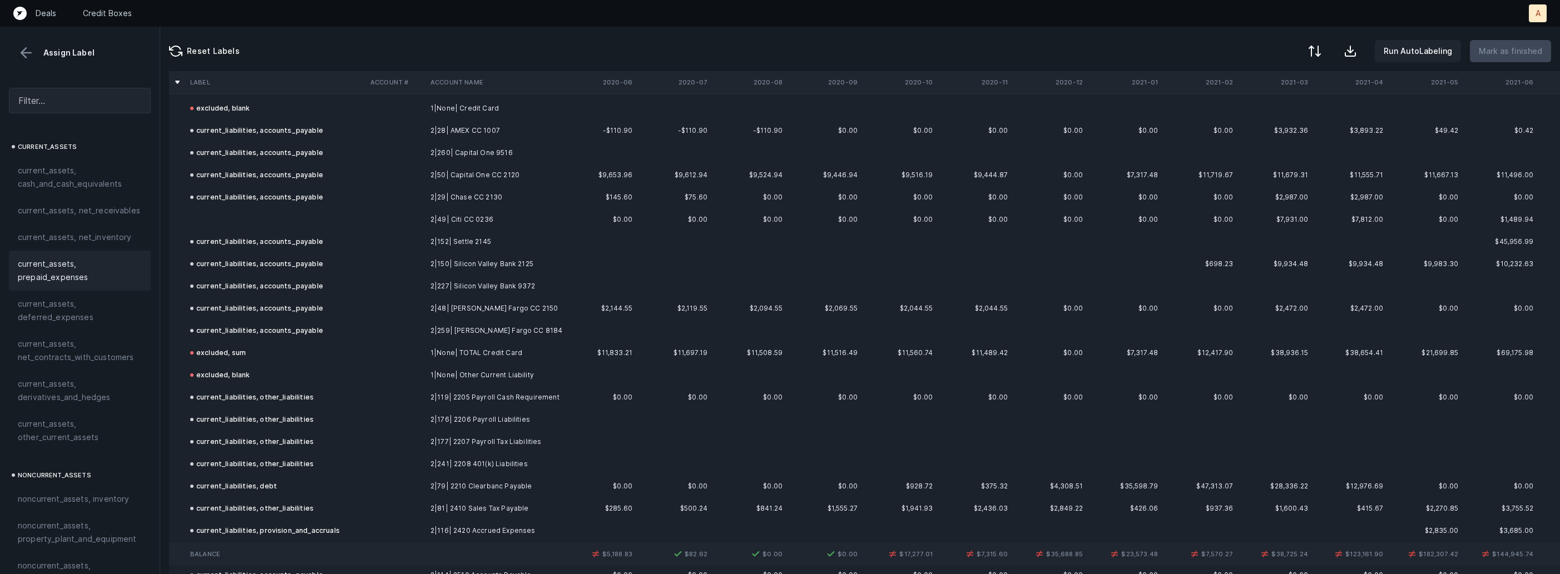
click at [307, 224] on td at bounding box center [276, 220] width 180 height 22
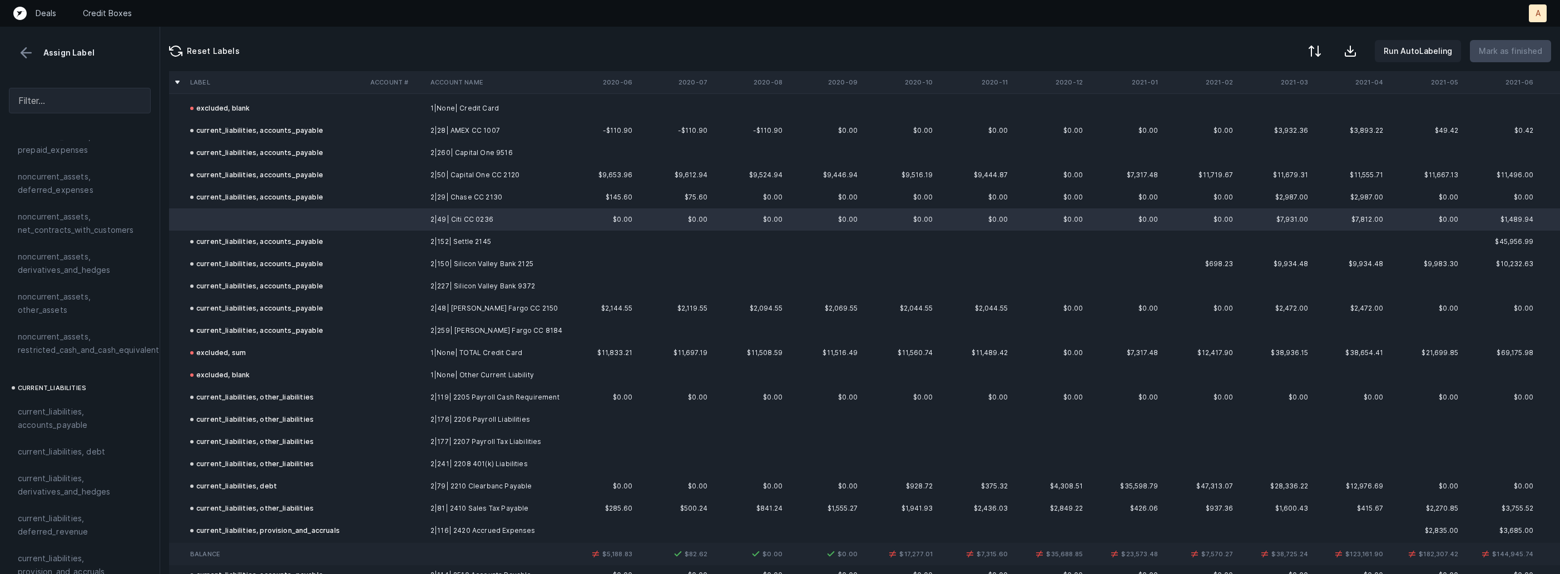
scroll to position [532, 0]
click at [48, 383] on span "current_liabilities, accounts_payable" at bounding box center [80, 396] width 124 height 27
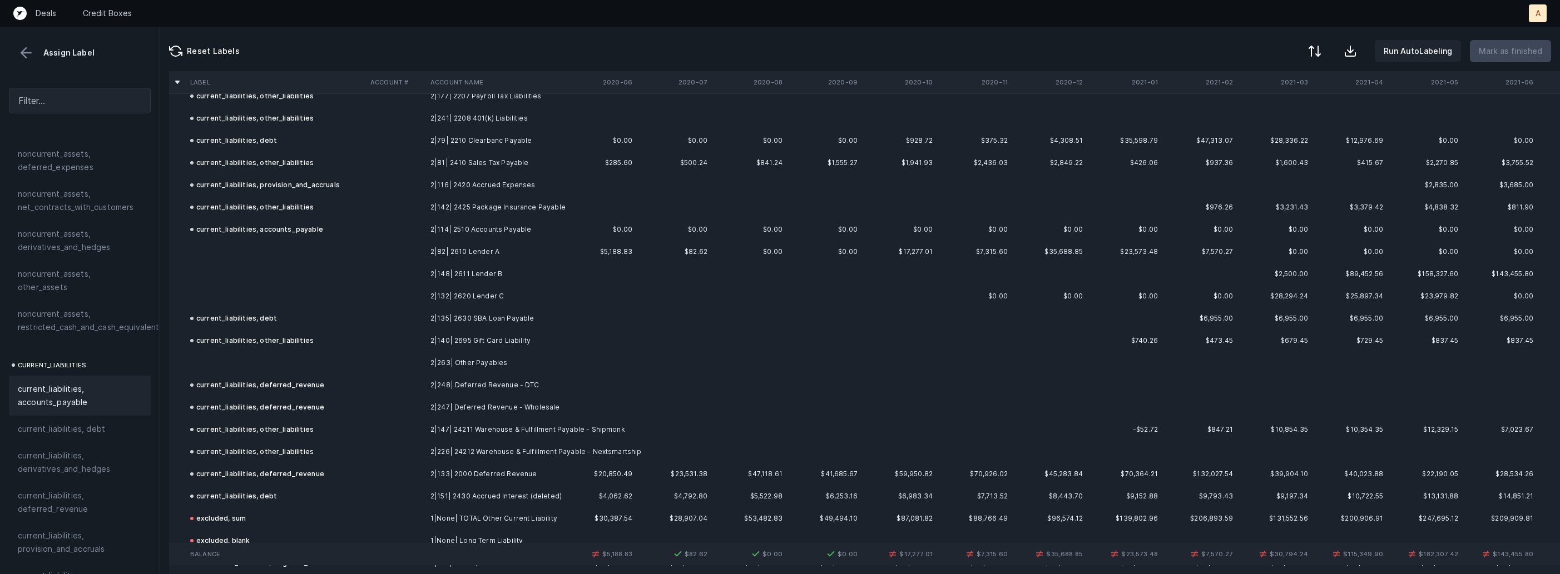
scroll to position [1560, 0]
click at [449, 236] on td "2|82| 2610 Lender A" at bounding box center [494, 244] width 136 height 22
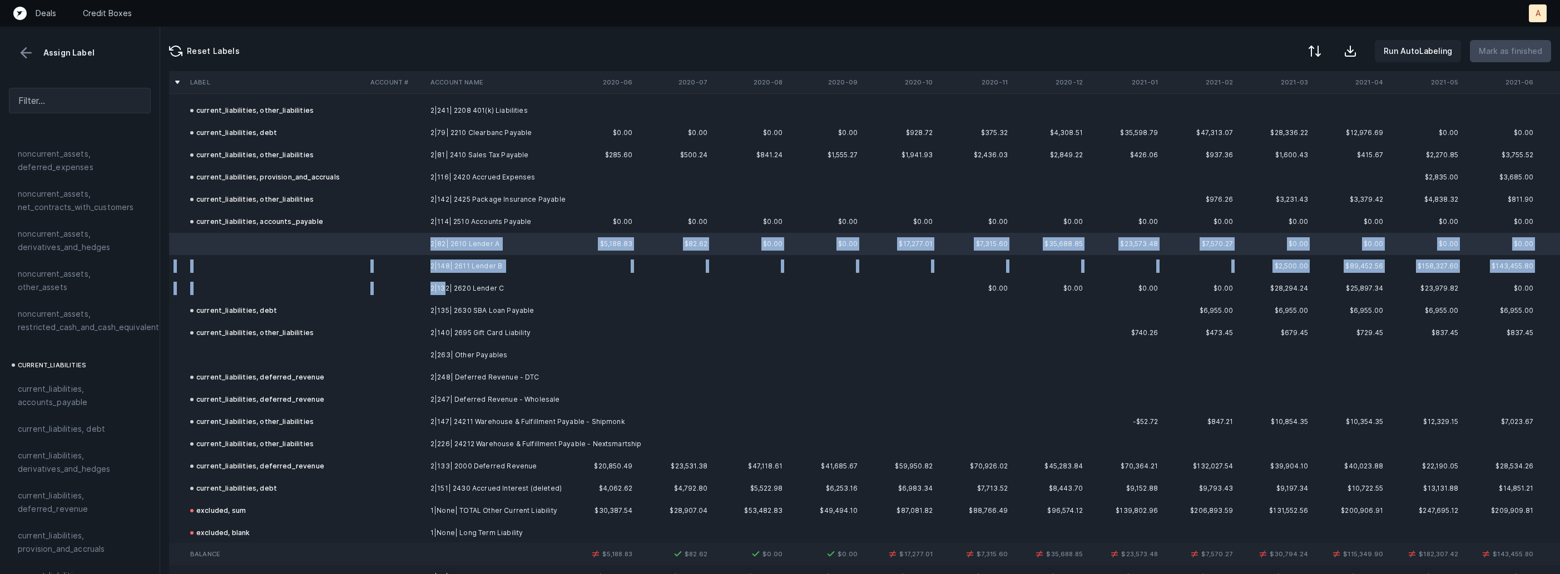
click at [445, 285] on td "2|132| 2620 Lender C" at bounding box center [494, 288] width 136 height 22
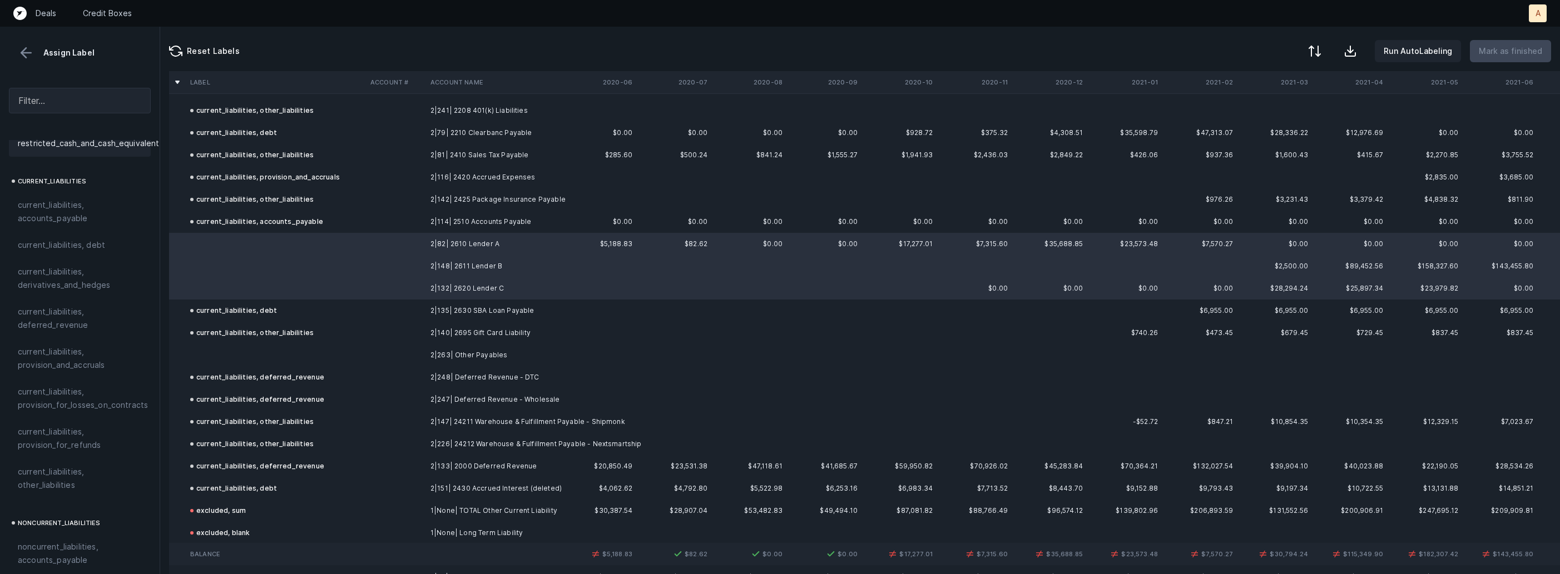
scroll to position [702, 0]
click at [93, 253] on span "current_liabilities, debt" at bounding box center [61, 259] width 87 height 13
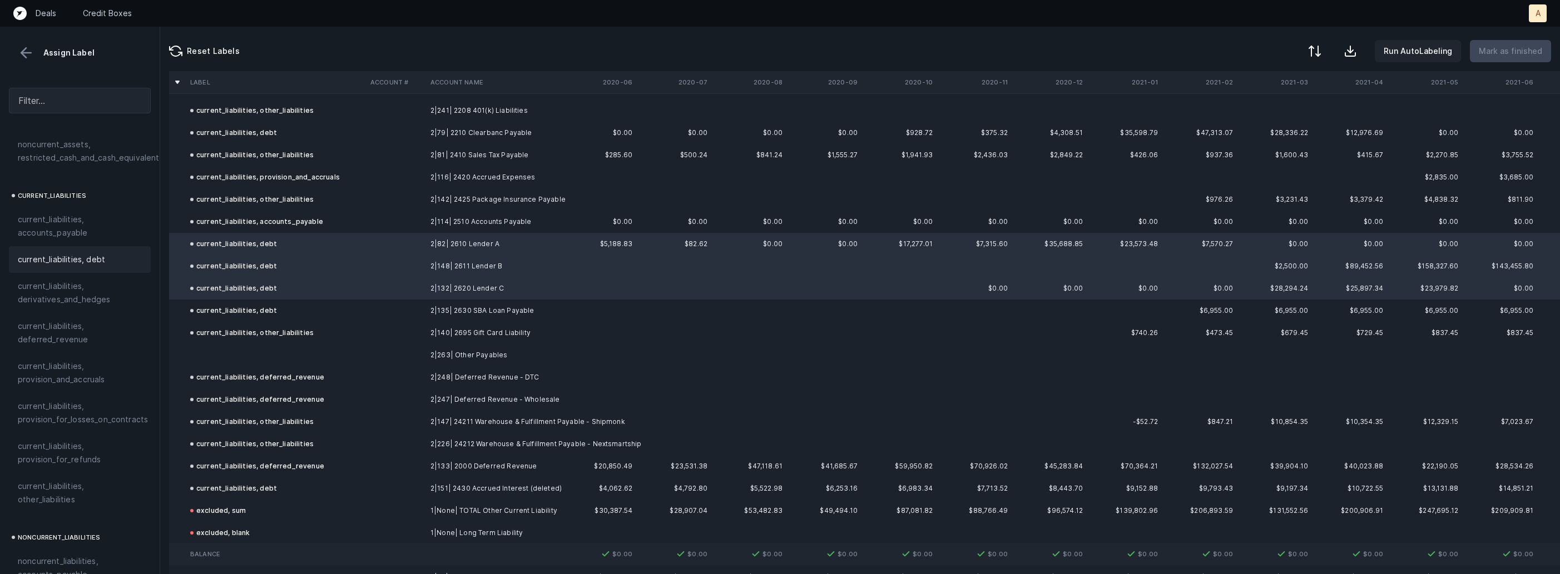
click at [237, 348] on td at bounding box center [276, 355] width 180 height 22
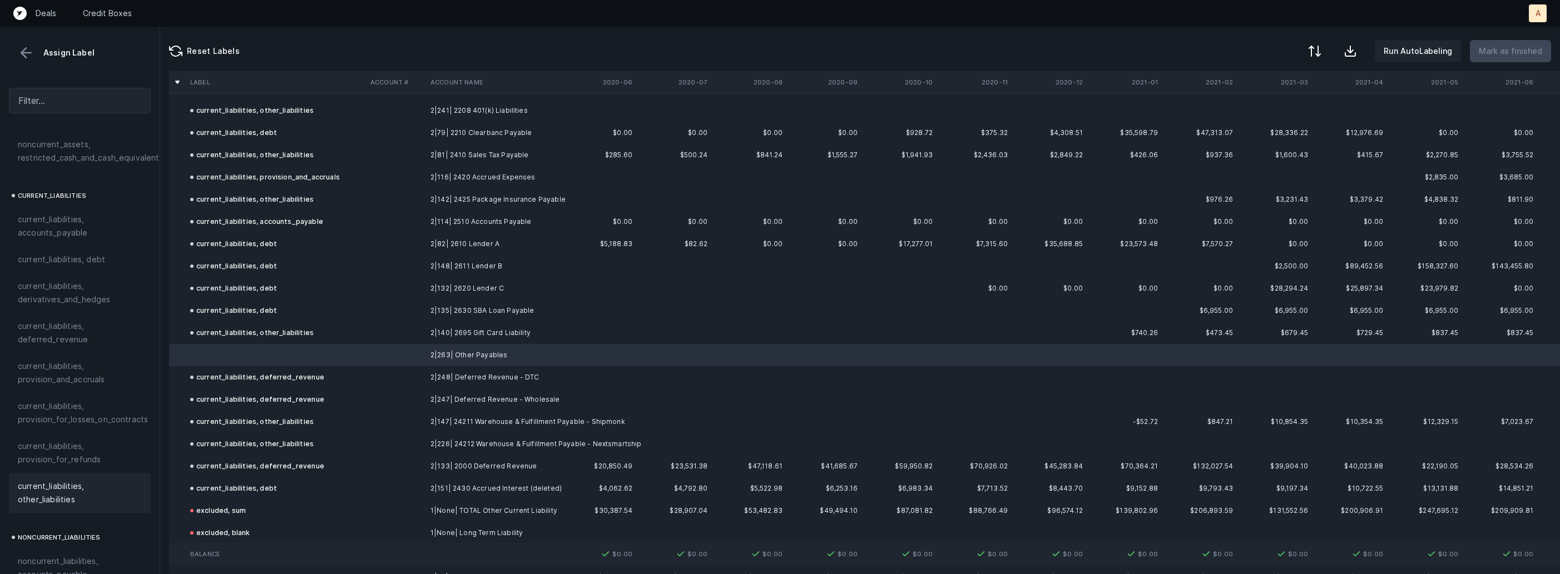
click at [46, 480] on span "current_liabilities, other_liabilities" at bounding box center [80, 493] width 124 height 27
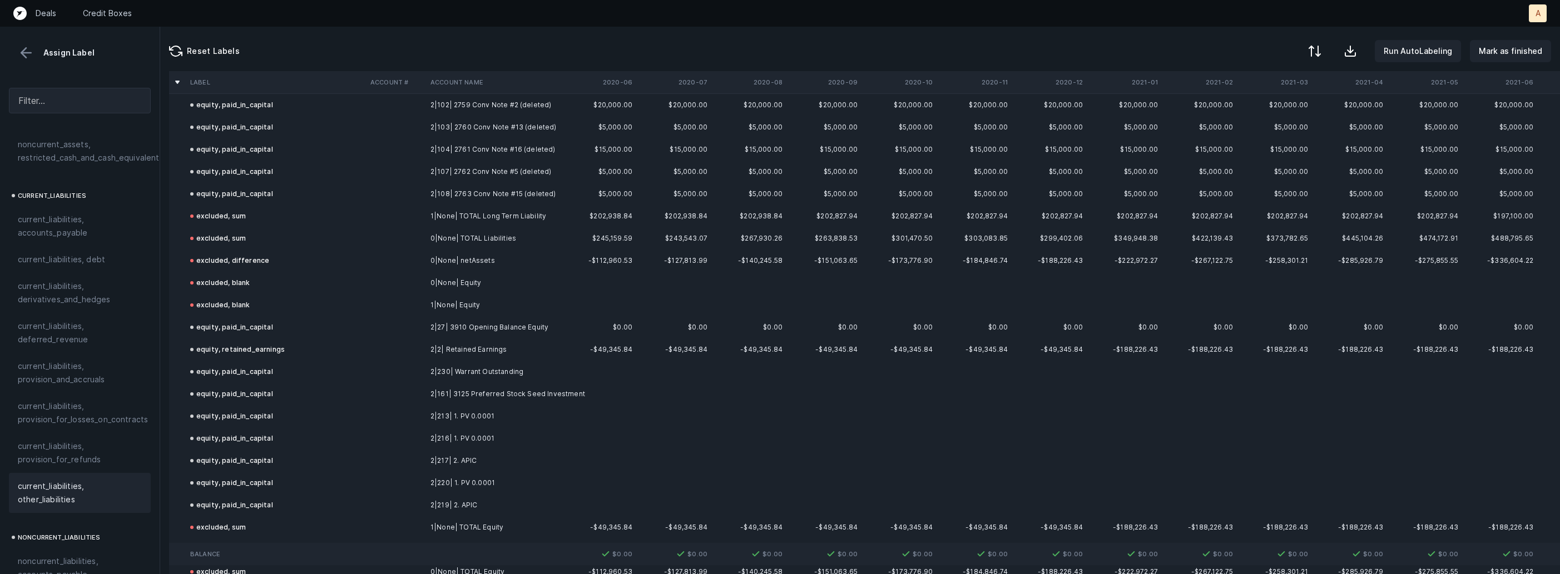
scroll to position [2369, 0]
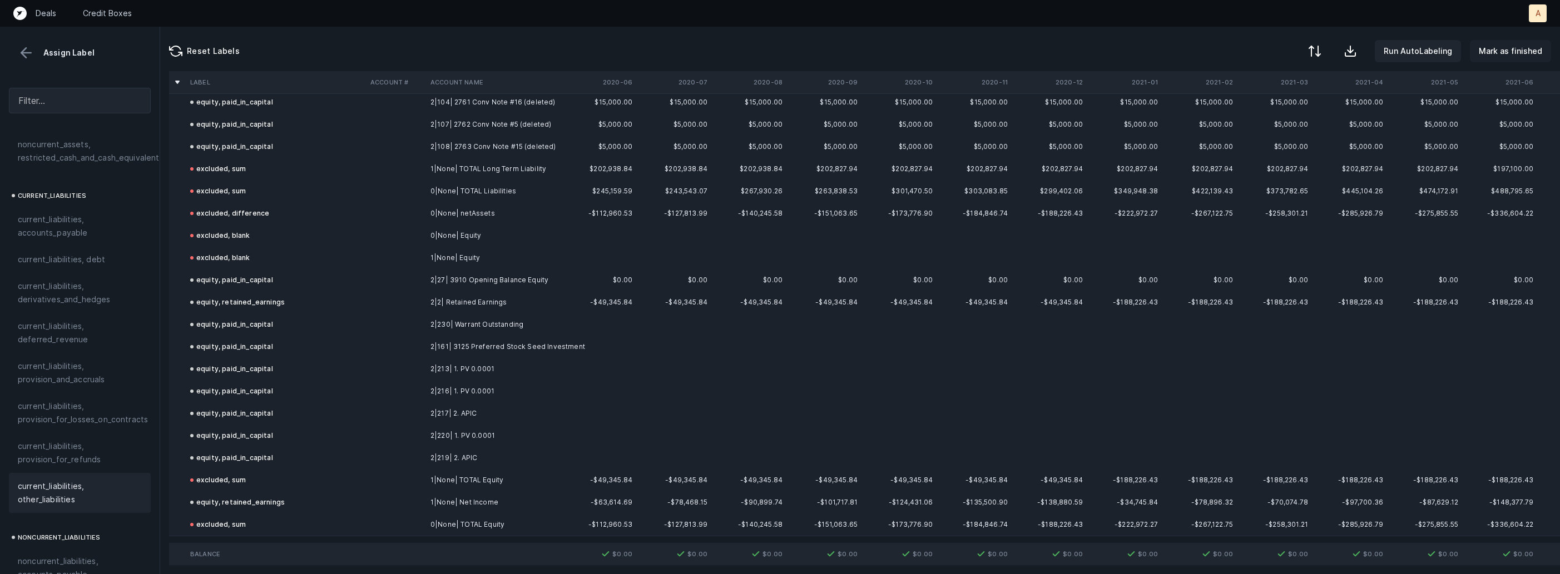
click at [1526, 46] on p "Mark as finished" at bounding box center [1510, 50] width 63 height 13
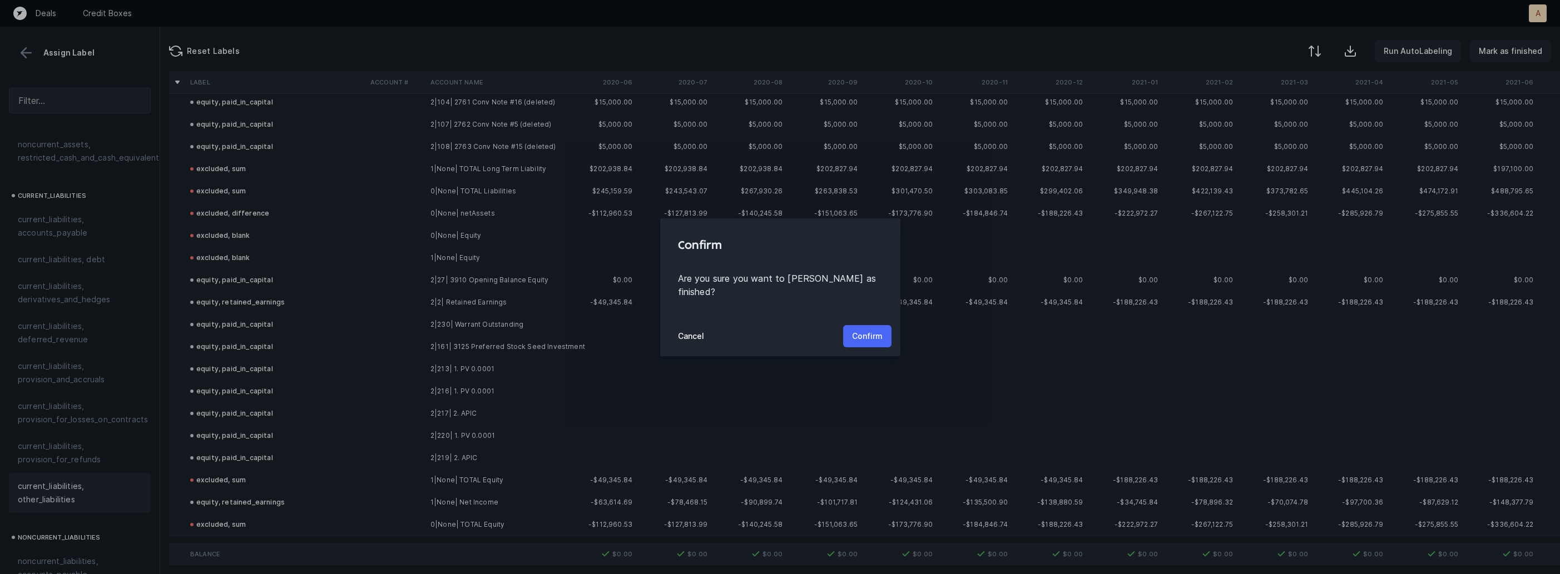
click at [875, 330] on p "Confirm" at bounding box center [867, 336] width 31 height 13
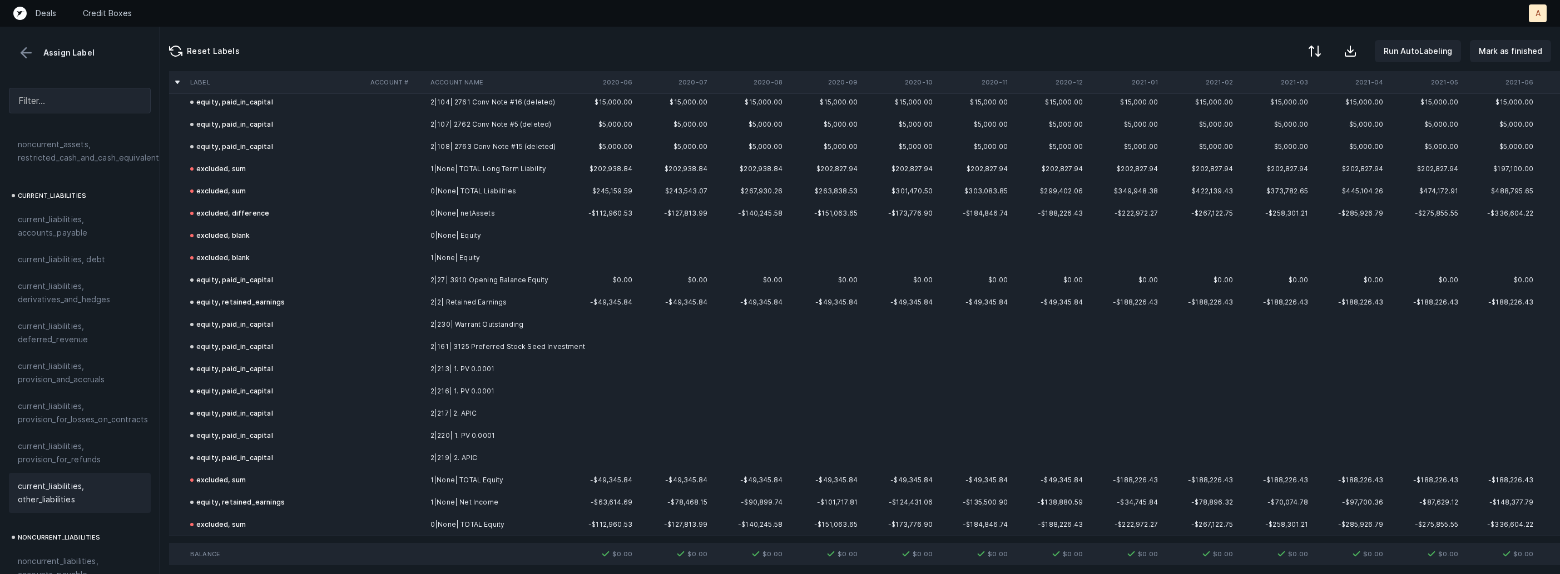
click at [24, 51] on button at bounding box center [26, 52] width 17 height 17
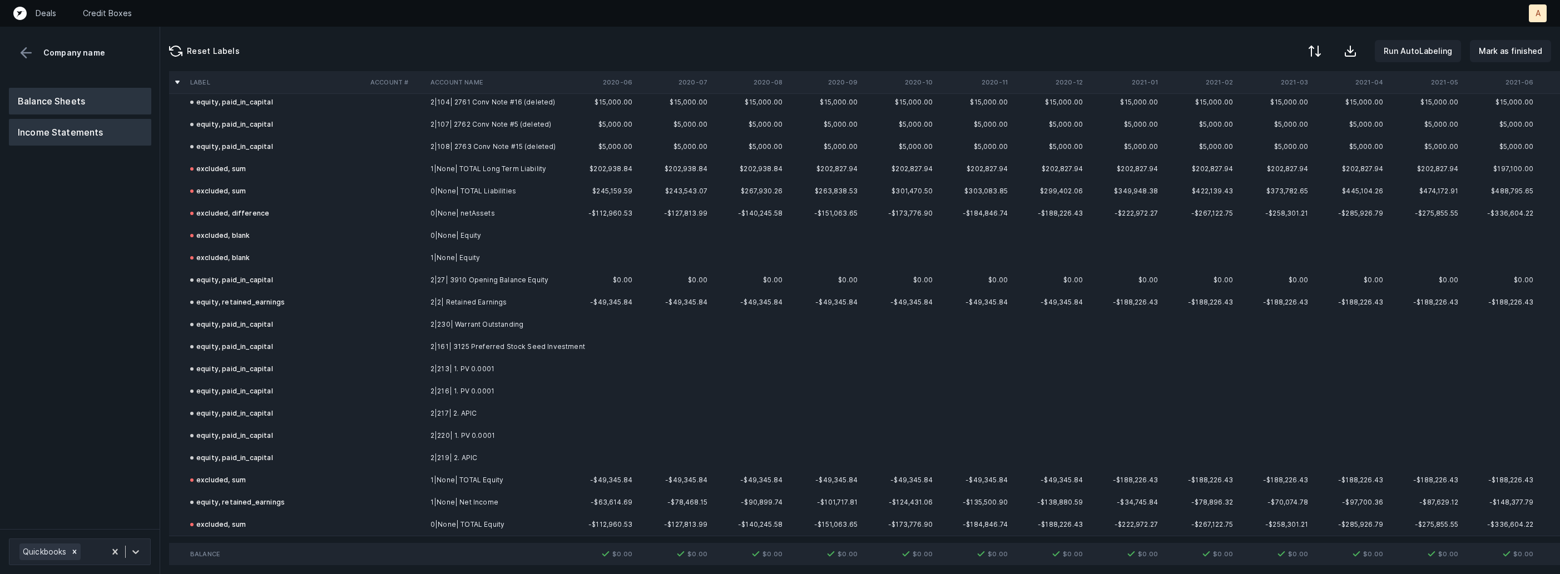
click at [68, 130] on button "Income Statements" at bounding box center [80, 132] width 142 height 27
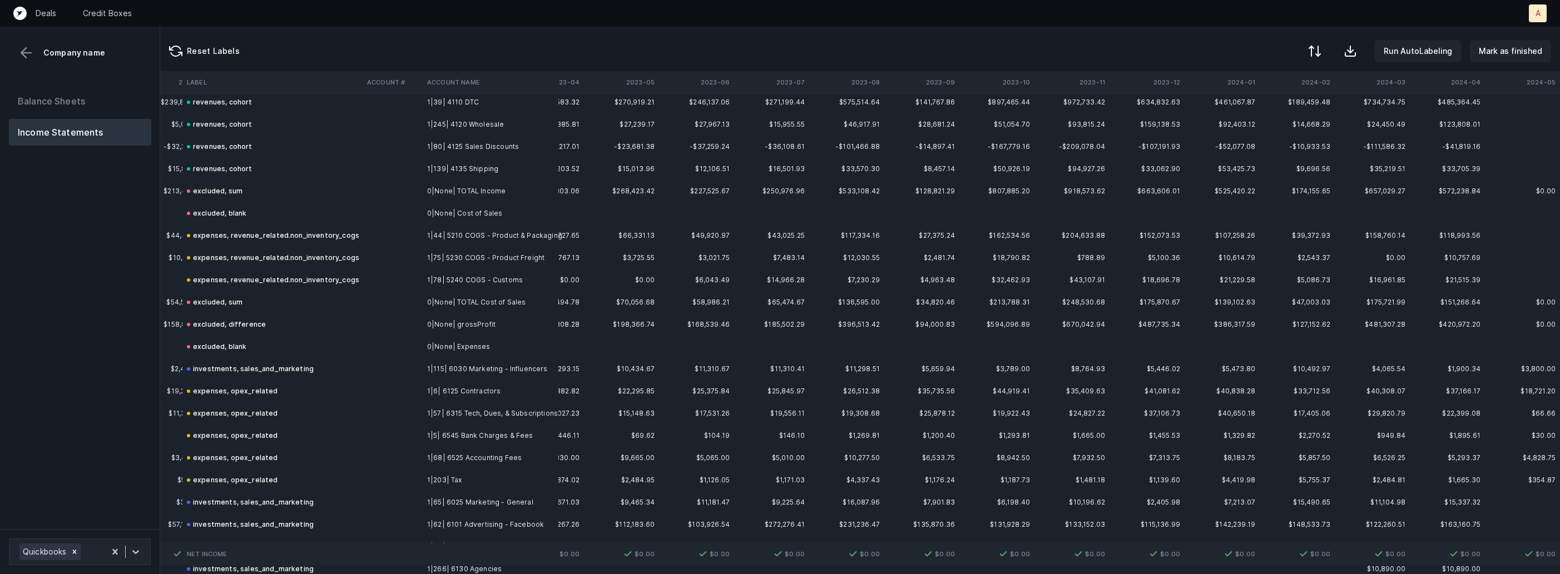
scroll to position [0, 2605]
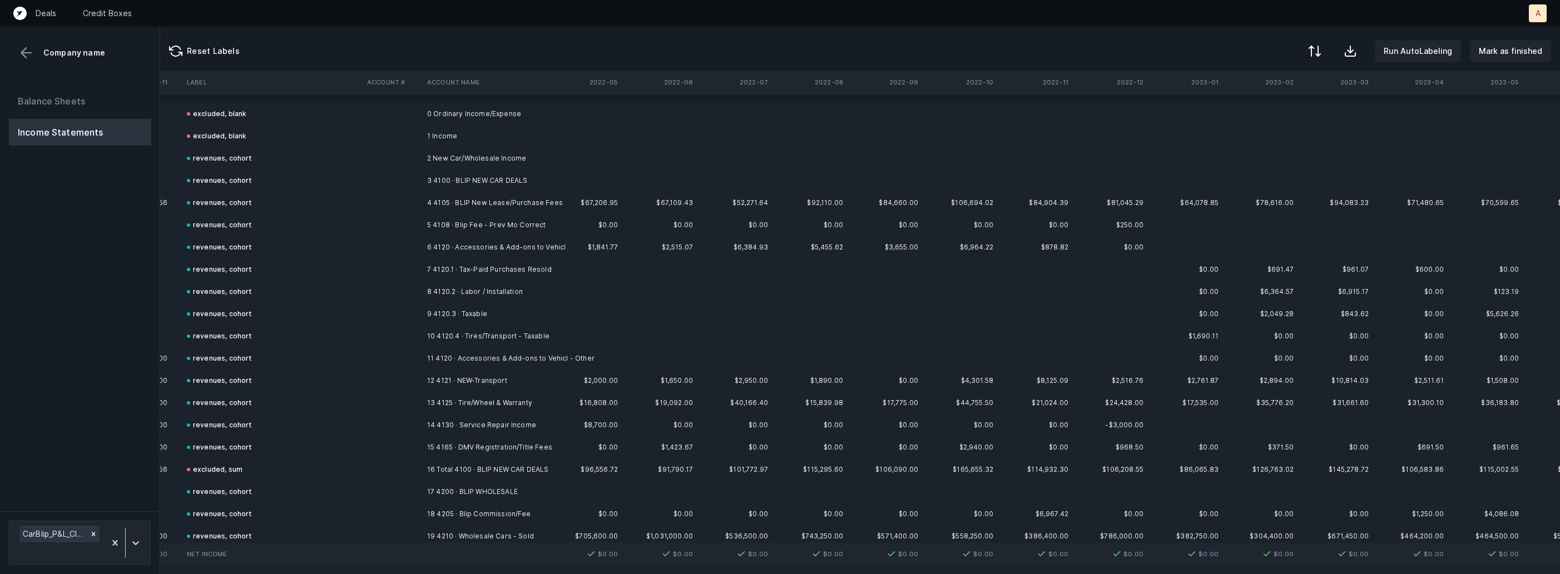
scroll to position [0, 1554]
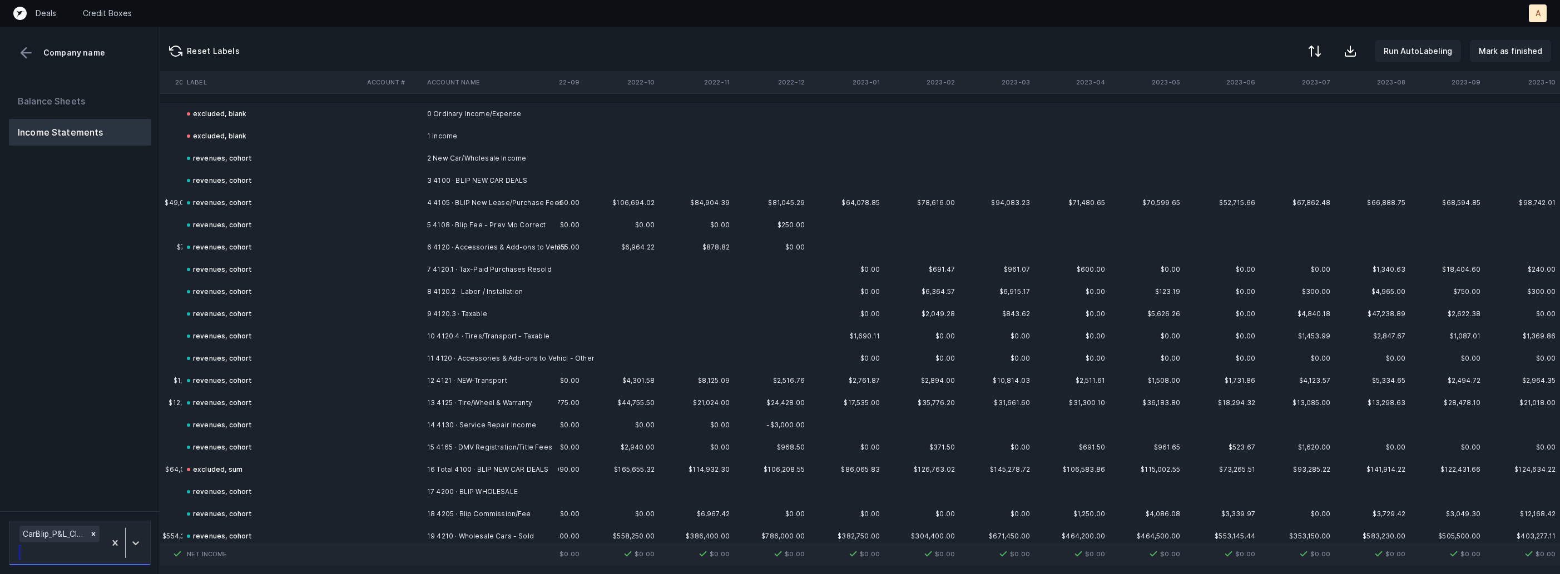
click at [142, 529] on div at bounding box center [125, 543] width 41 height 39
click at [82, 103] on button "Balance Sheets" at bounding box center [80, 101] width 142 height 27
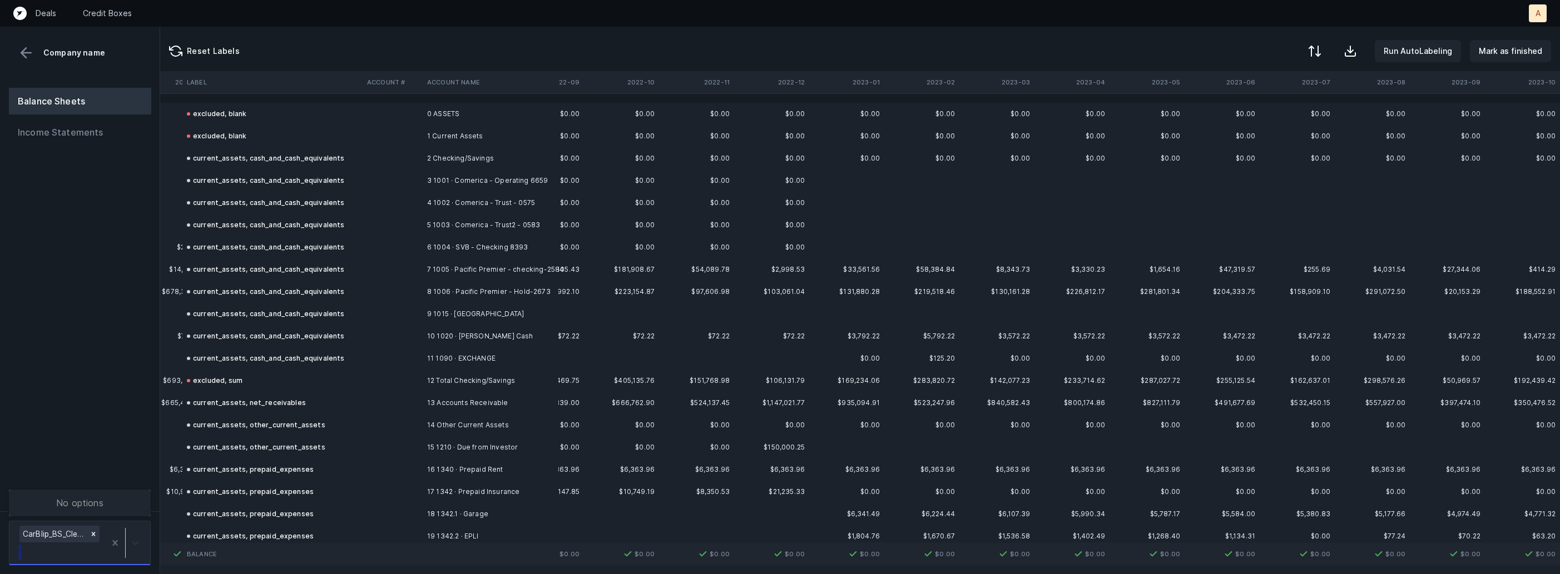
click at [137, 543] on icon at bounding box center [135, 544] width 7 height 4
click at [76, 127] on button "Income Statements" at bounding box center [80, 132] width 142 height 27
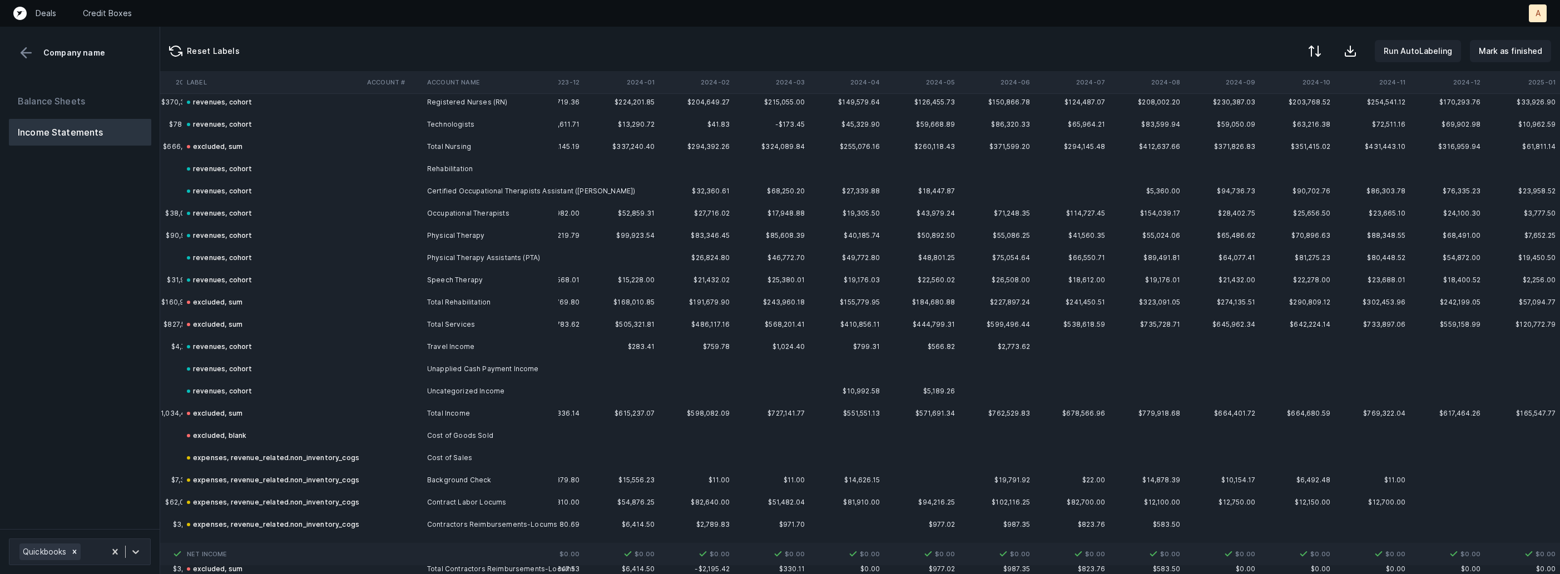
scroll to position [546, 1779]
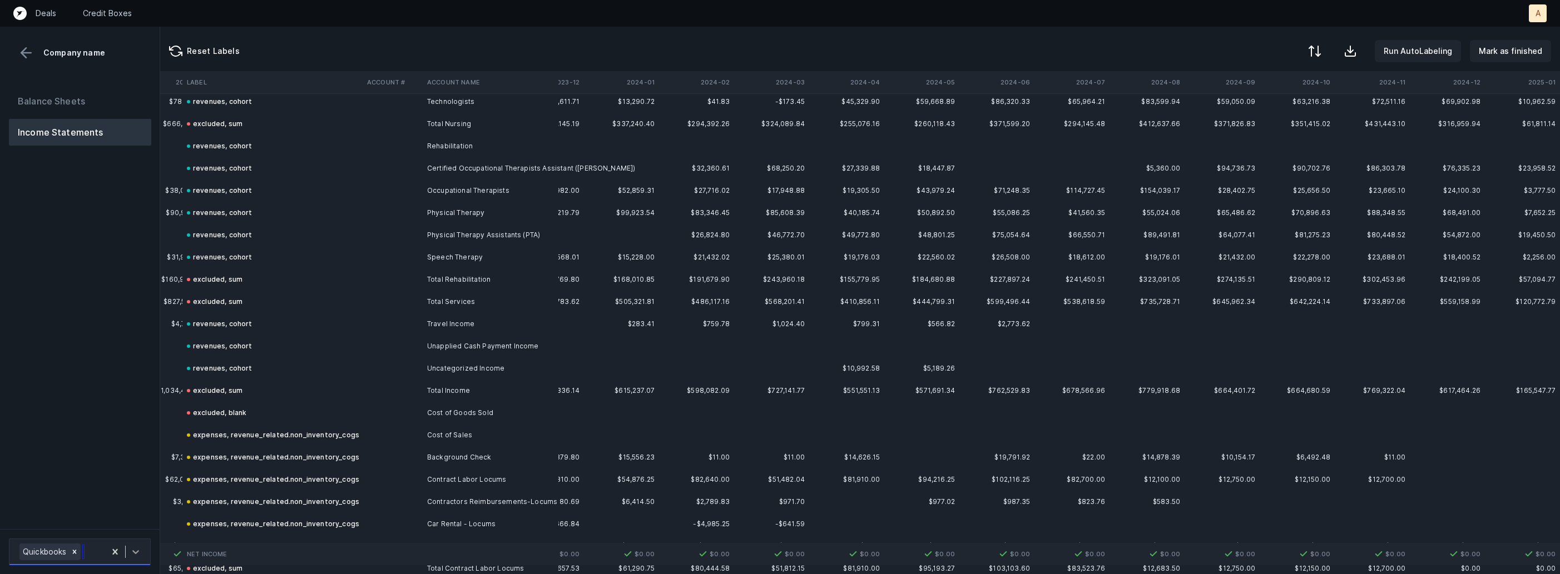
click at [135, 555] on icon at bounding box center [135, 552] width 11 height 11
click at [124, 451] on div "Balance Sheets Income Statements" at bounding box center [80, 304] width 160 height 450
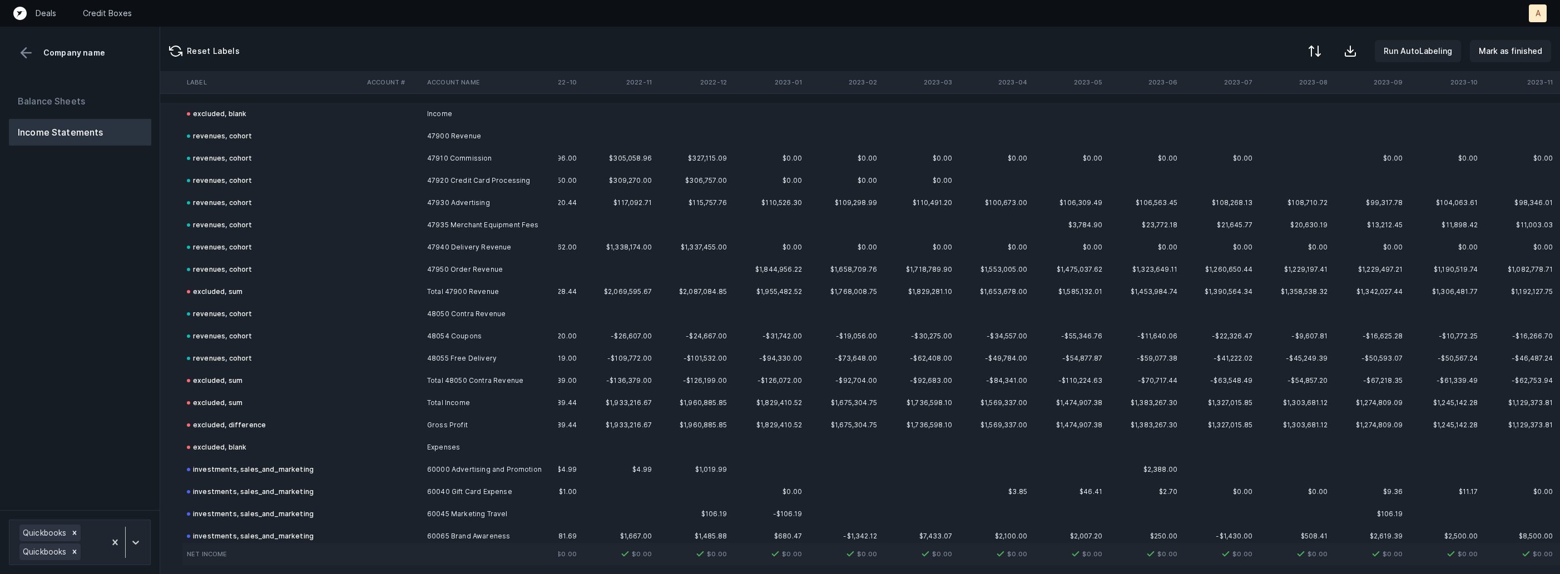
scroll to position [0, 1779]
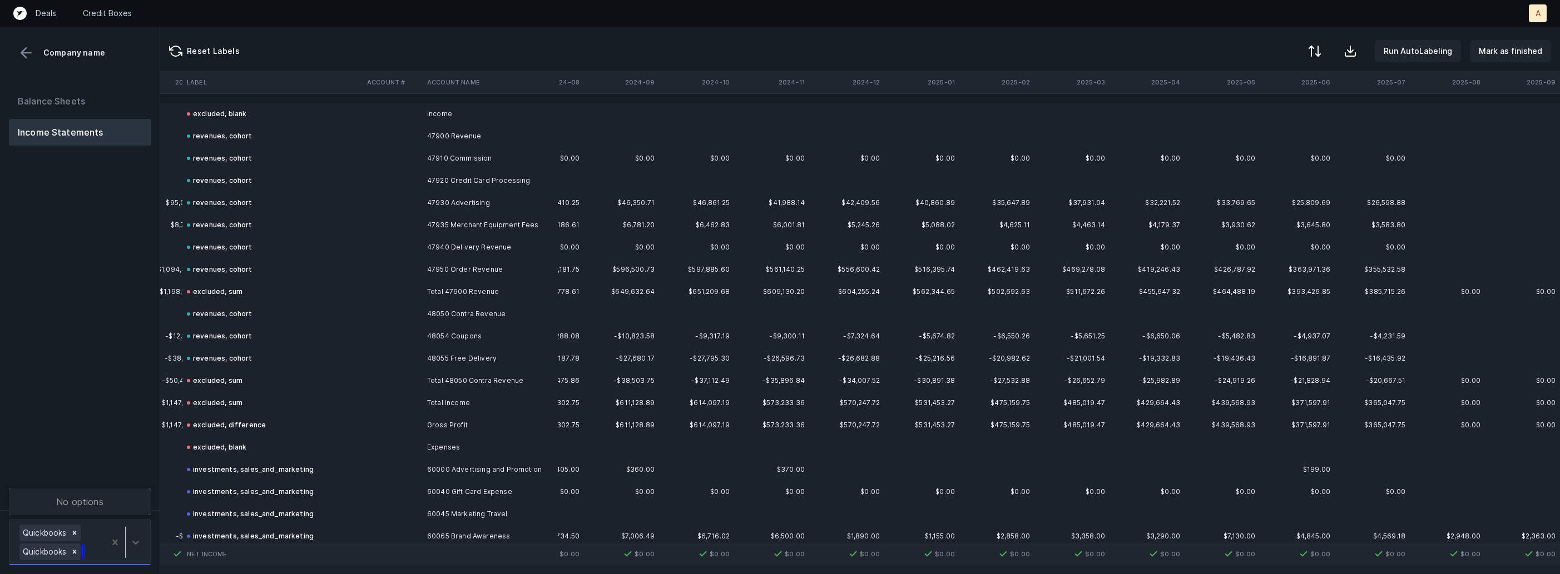
click at [128, 531] on div at bounding box center [125, 543] width 41 height 40
click at [120, 429] on div "Balance Sheets Income Statements" at bounding box center [80, 294] width 160 height 431
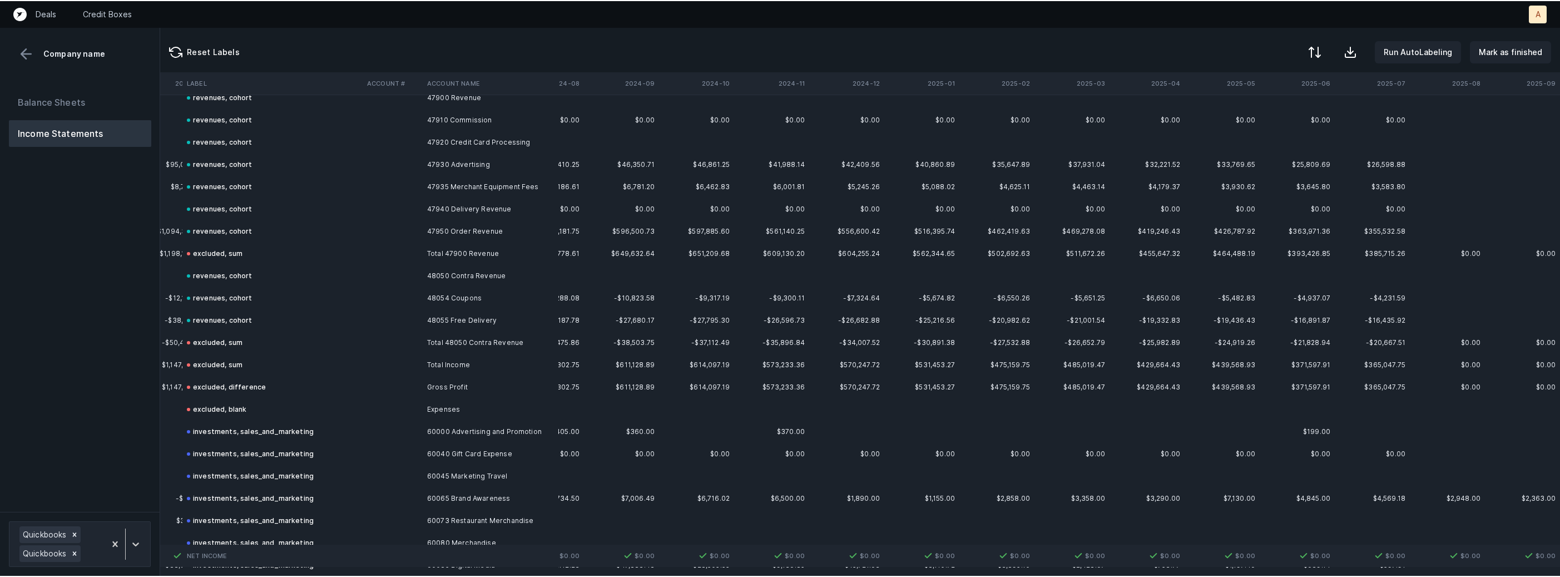
scroll to position [45, 1779]
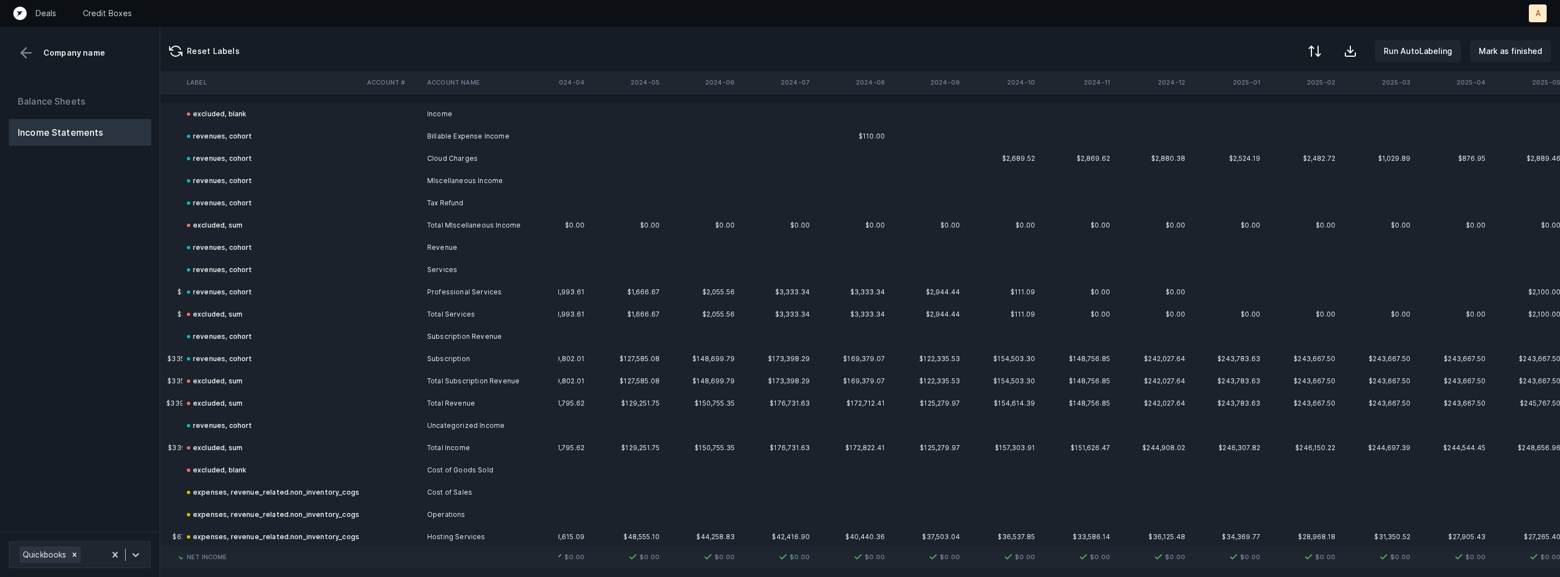
scroll to position [0, 1779]
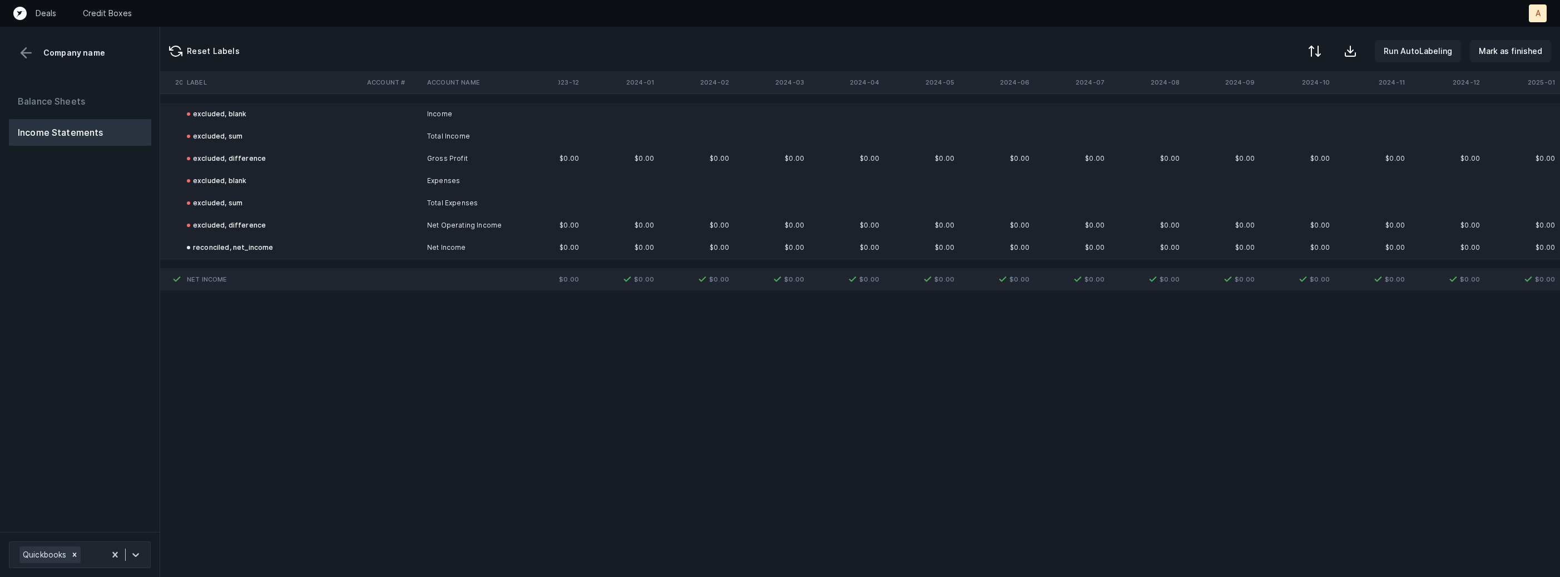
scroll to position [0, 1779]
click at [76, 99] on button "Balance Sheets" at bounding box center [80, 101] width 142 height 27
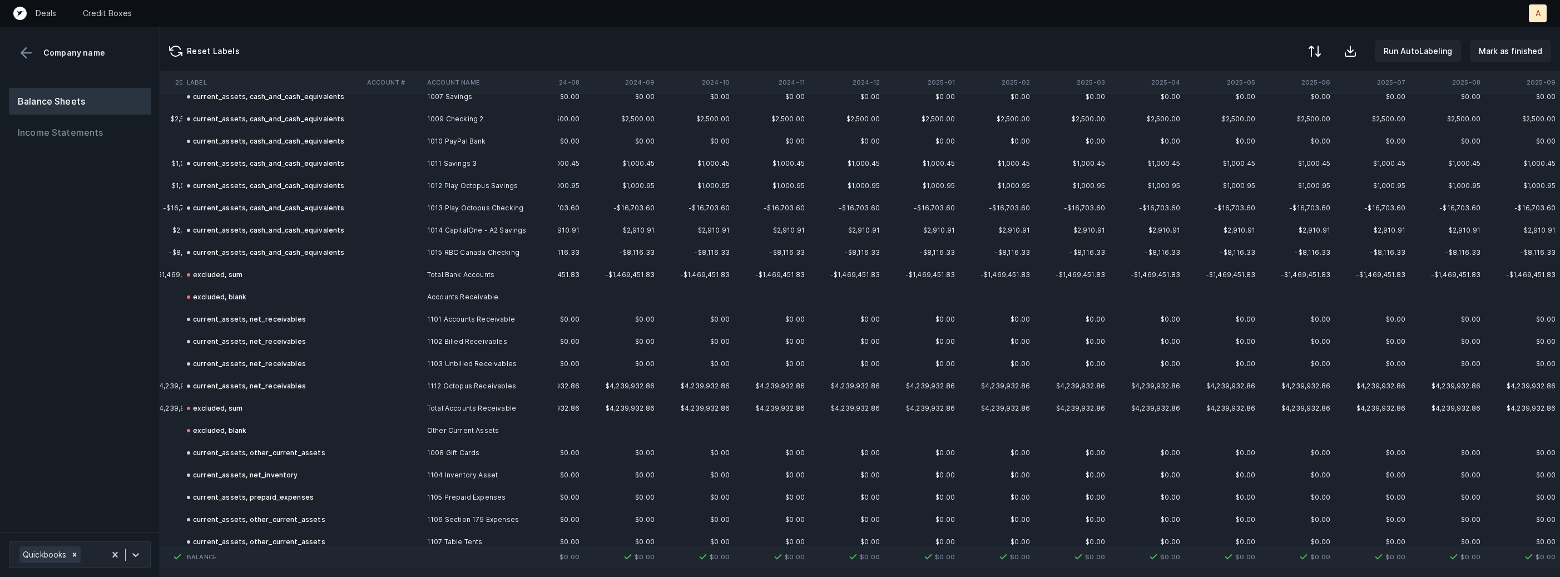
scroll to position [0, 1779]
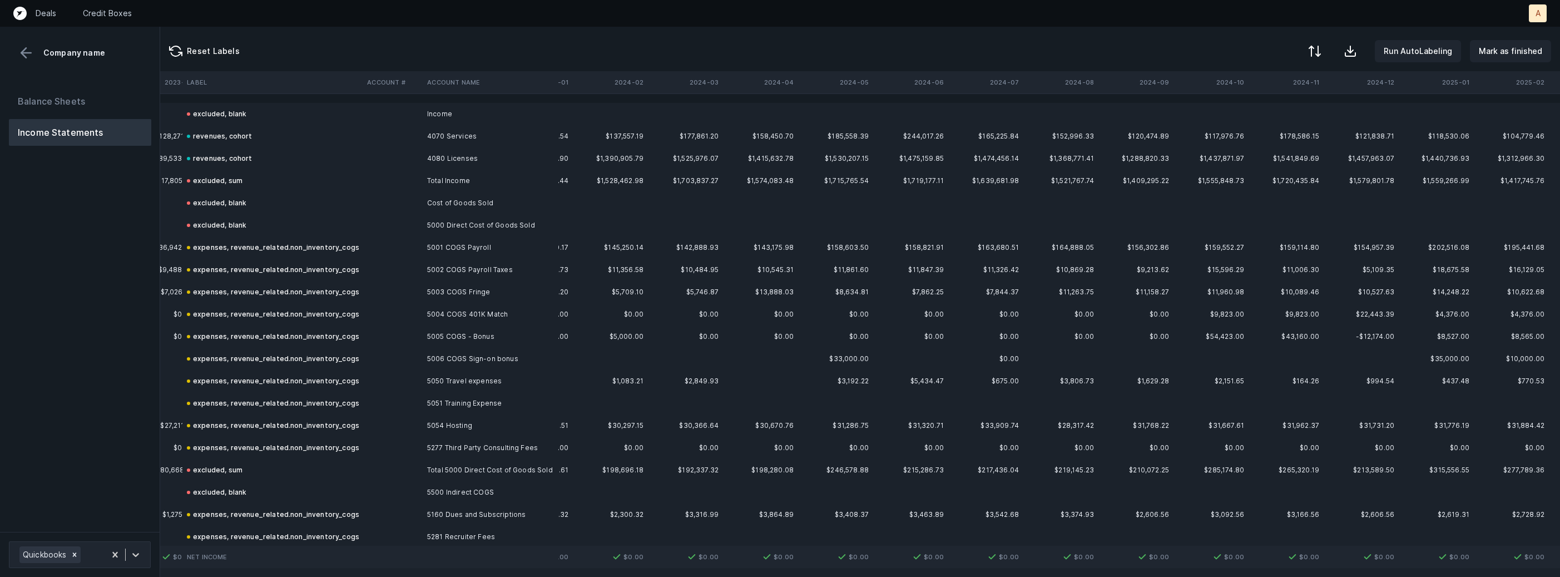
scroll to position [0, 1779]
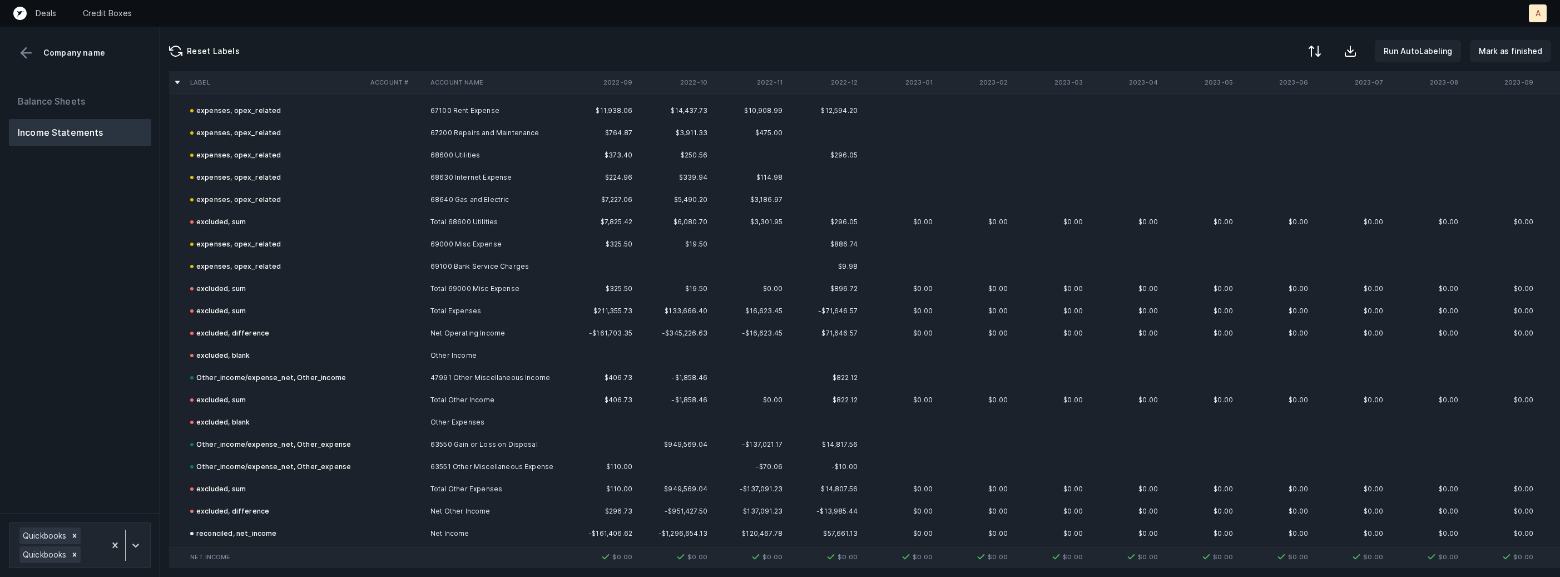
scroll to position [4613, 0]
click at [1319, 54] on div at bounding box center [1313, 52] width 13 height 13
click at [1278, 114] on div "By Hum label" at bounding box center [1264, 118] width 111 height 22
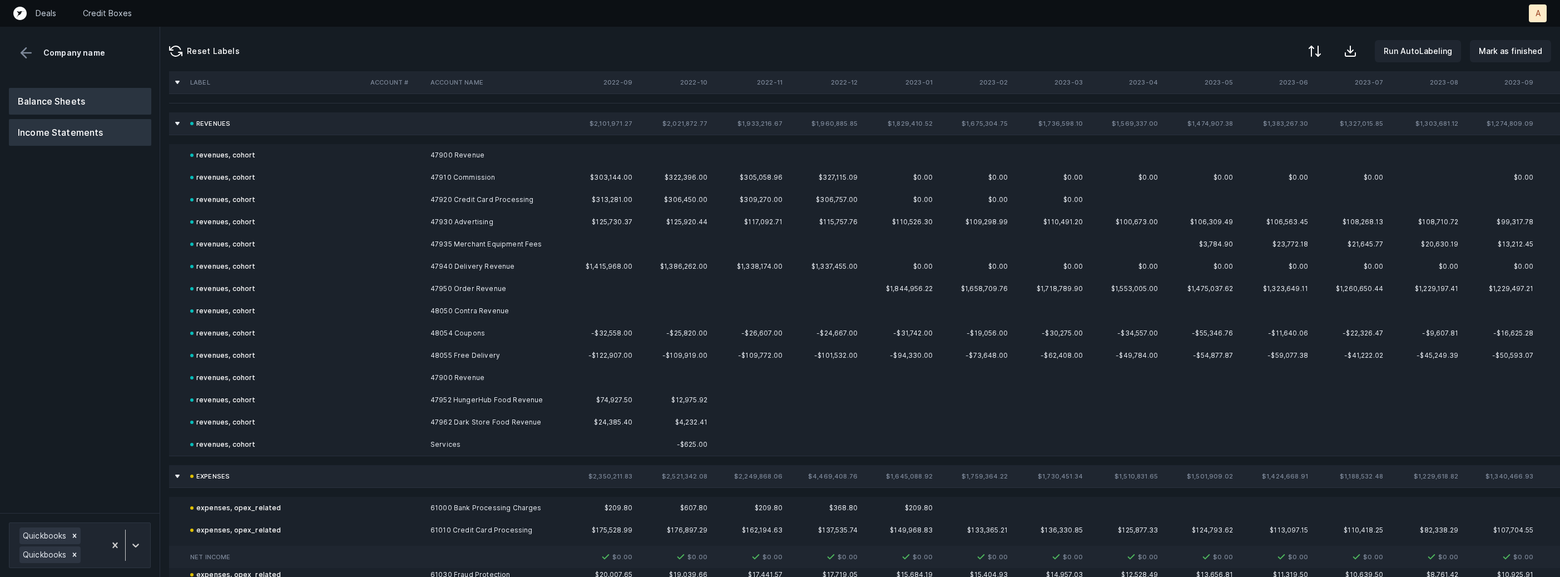
click at [86, 110] on button "Balance Sheets" at bounding box center [80, 101] width 142 height 27
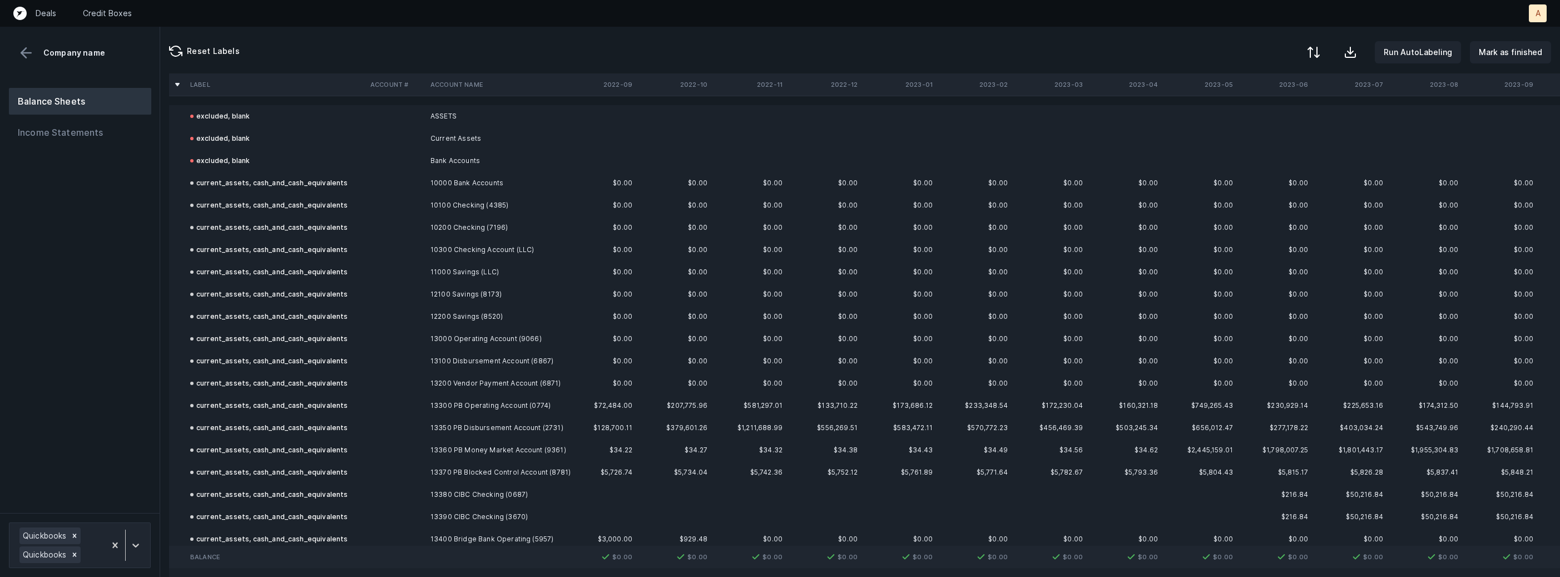
click at [1320, 54] on div at bounding box center [1313, 52] width 13 height 13
click at [1267, 118] on div "By Hum label" at bounding box center [1242, 116] width 49 height 13
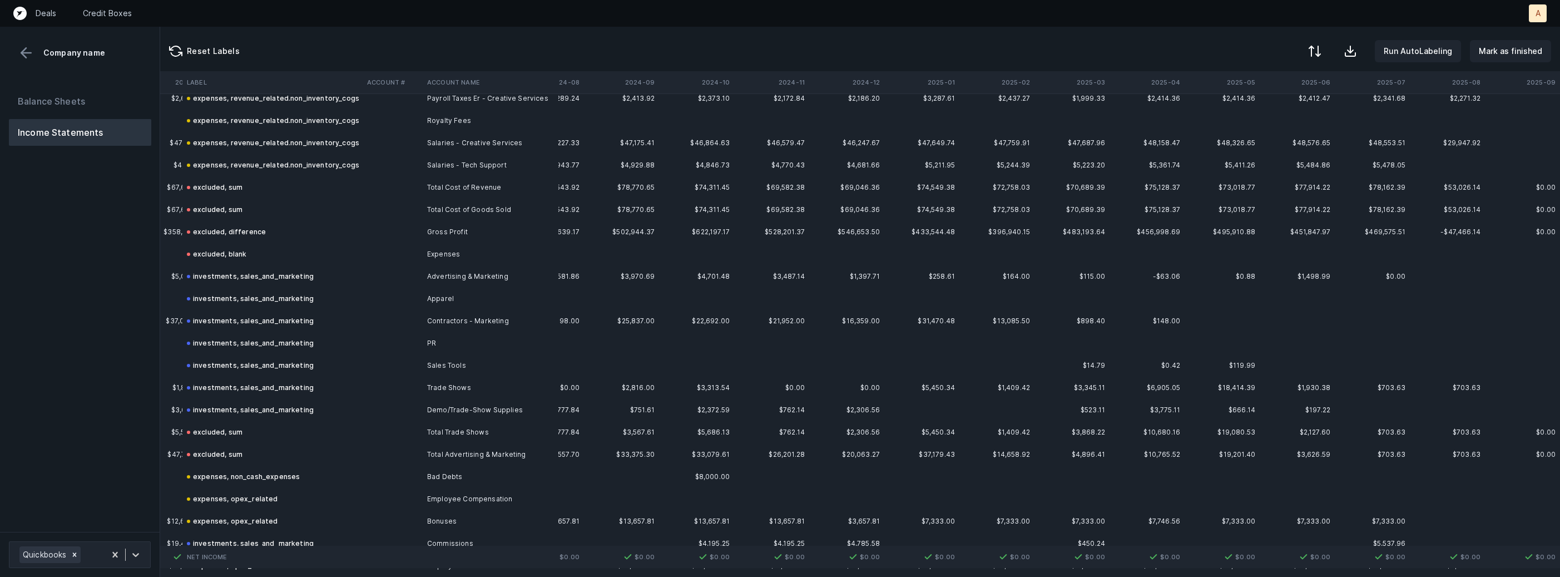
scroll to position [0, 1779]
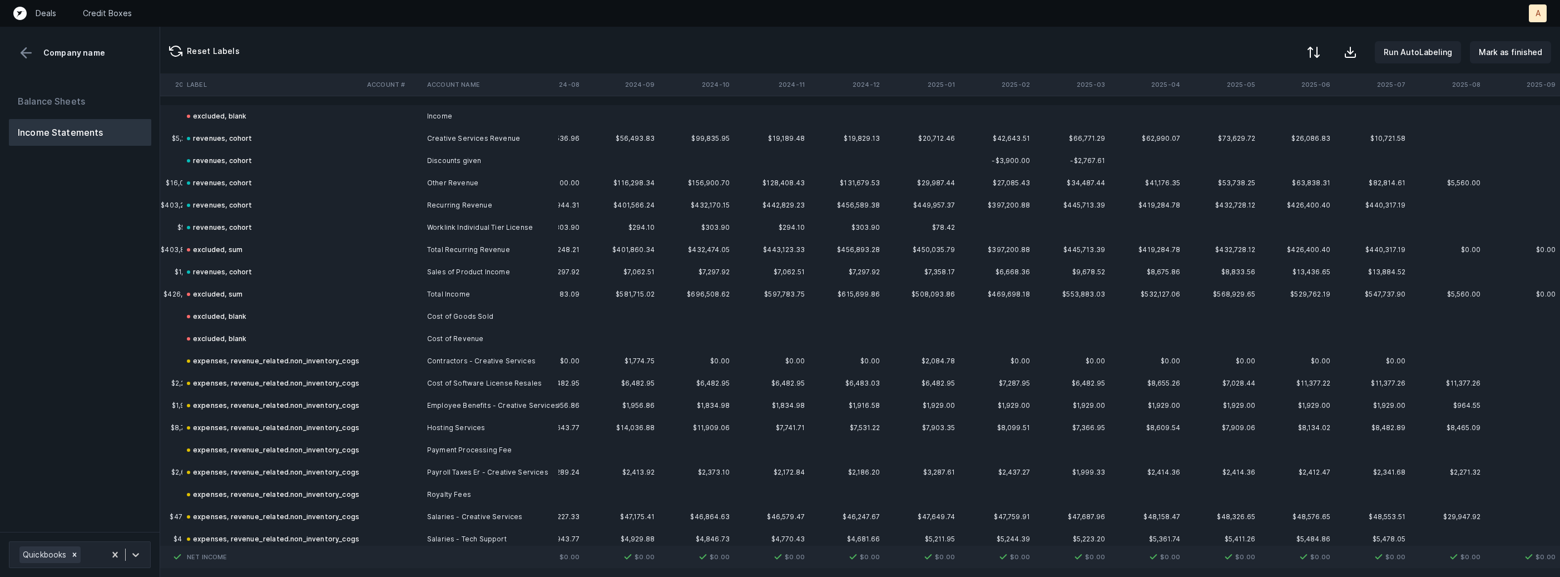
click at [1320, 47] on div at bounding box center [1313, 52] width 13 height 13
click at [1268, 32] on div "Reset Labels Run AutoLabeling Mark as finished Order By original order By Hum l…" at bounding box center [860, 49] width 1400 height 44
click at [1317, 48] on div at bounding box center [1313, 52] width 13 height 13
click at [1270, 115] on div "By Hum label" at bounding box center [1264, 118] width 111 height 22
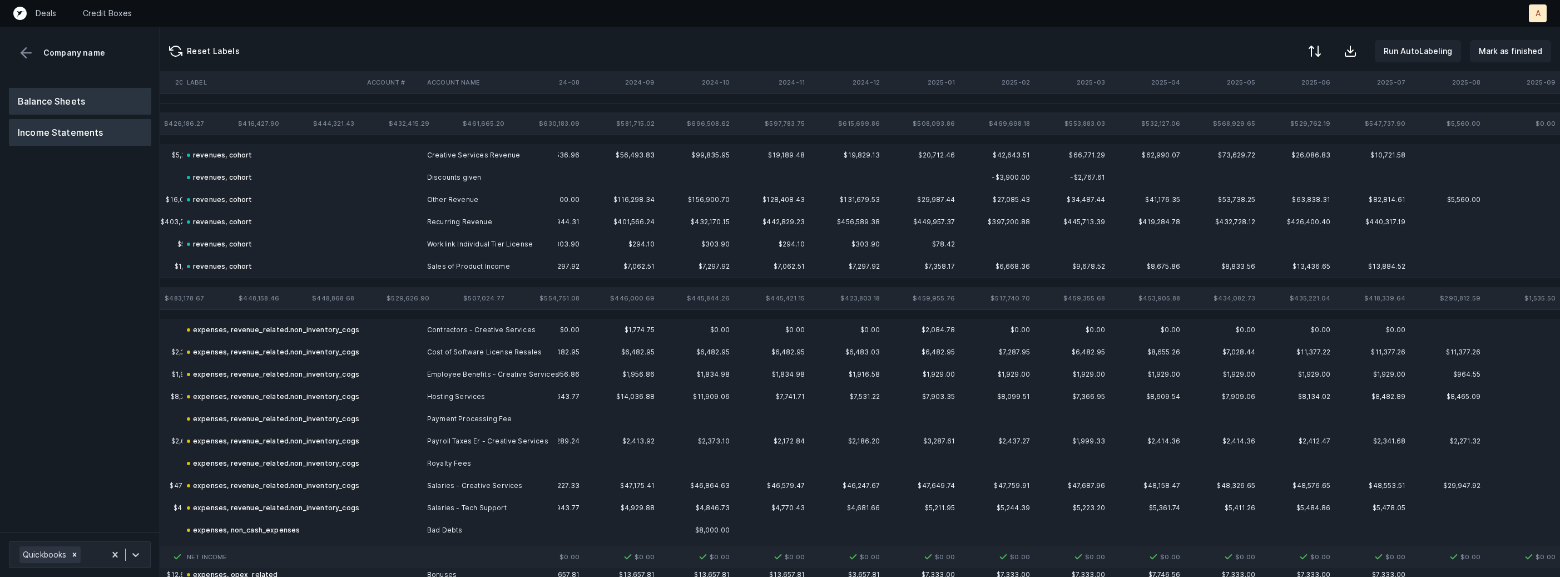
click at [73, 98] on button "Balance Sheets" at bounding box center [80, 101] width 142 height 27
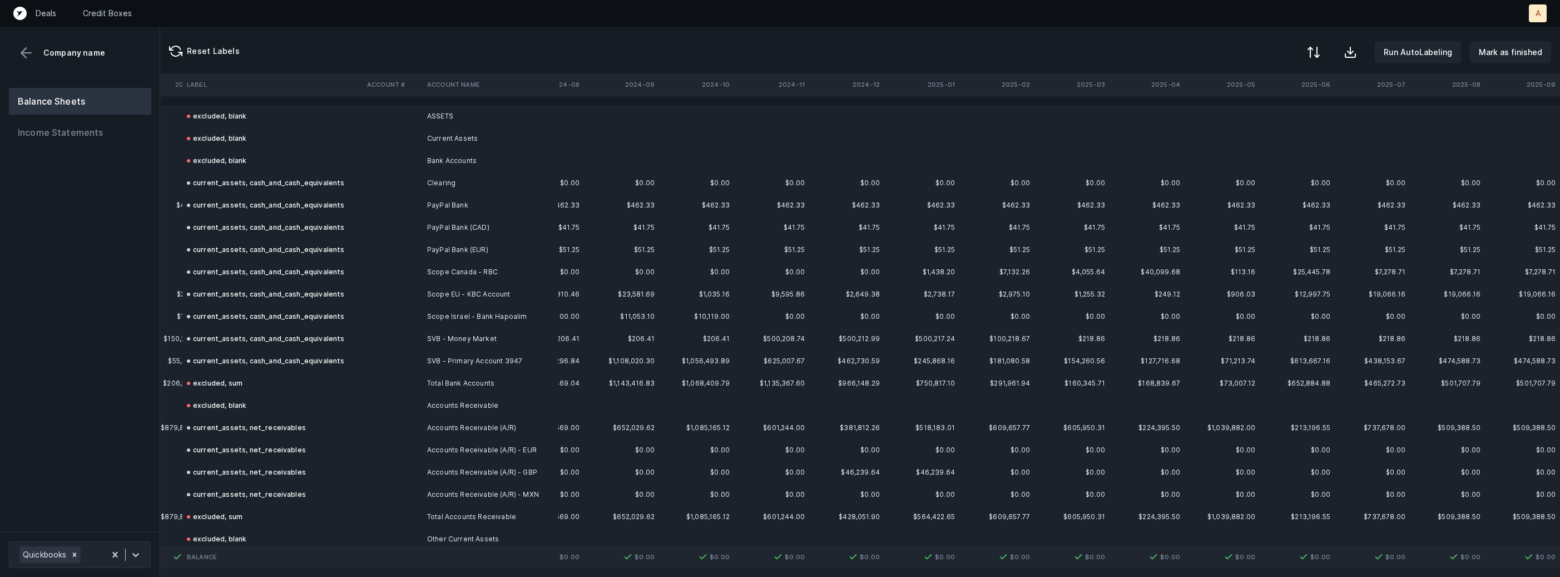
click at [1317, 48] on div at bounding box center [1313, 52] width 13 height 13
click at [1277, 118] on div "By Hum label" at bounding box center [1264, 118] width 111 height 22
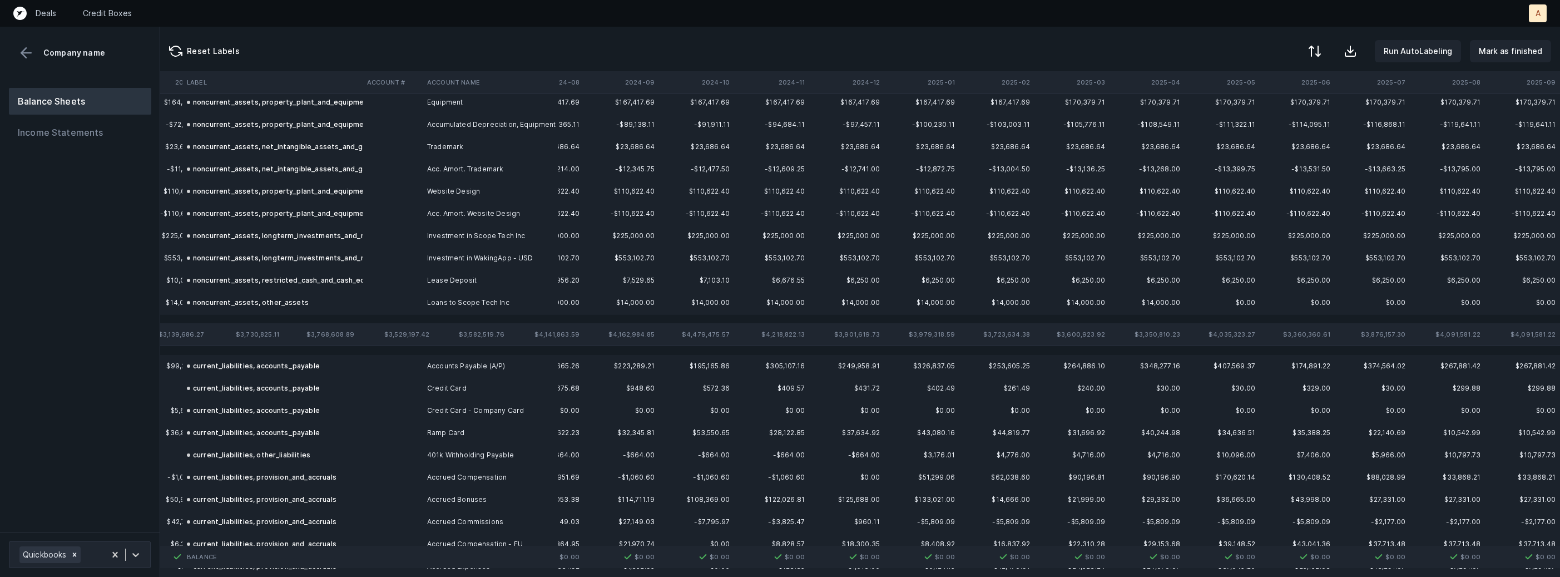
scroll to position [0, 1779]
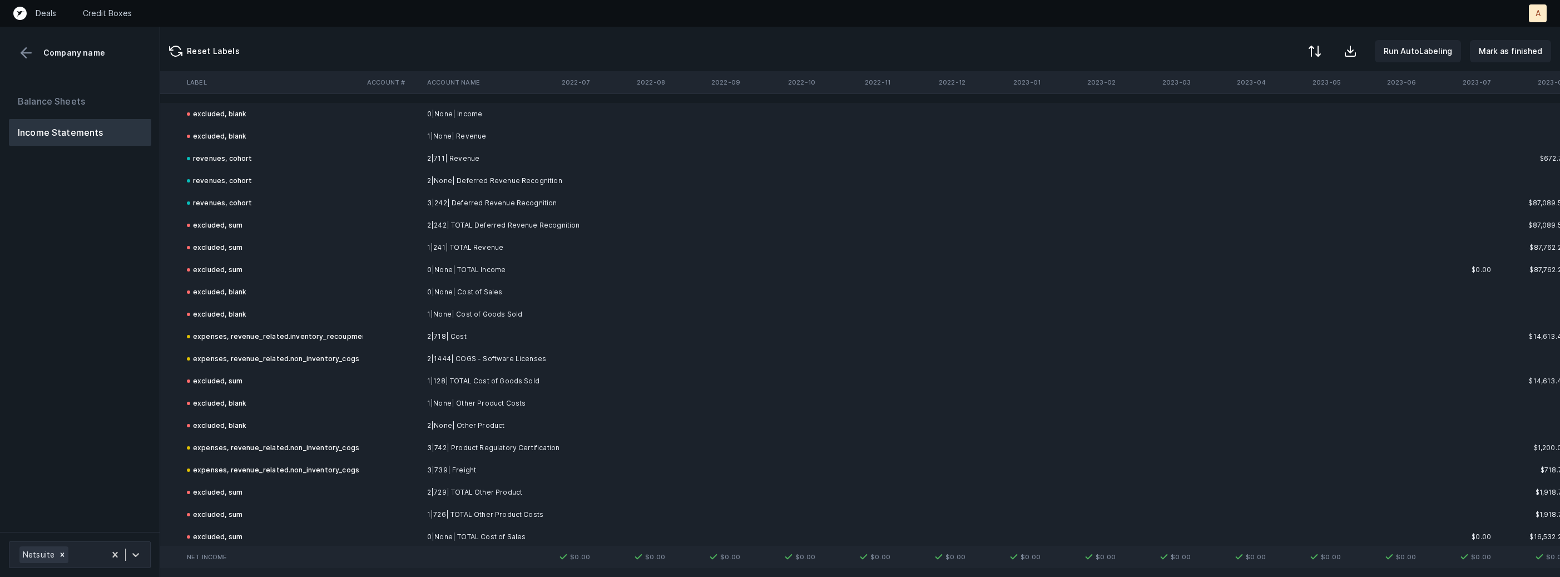
scroll to position [0, 1383]
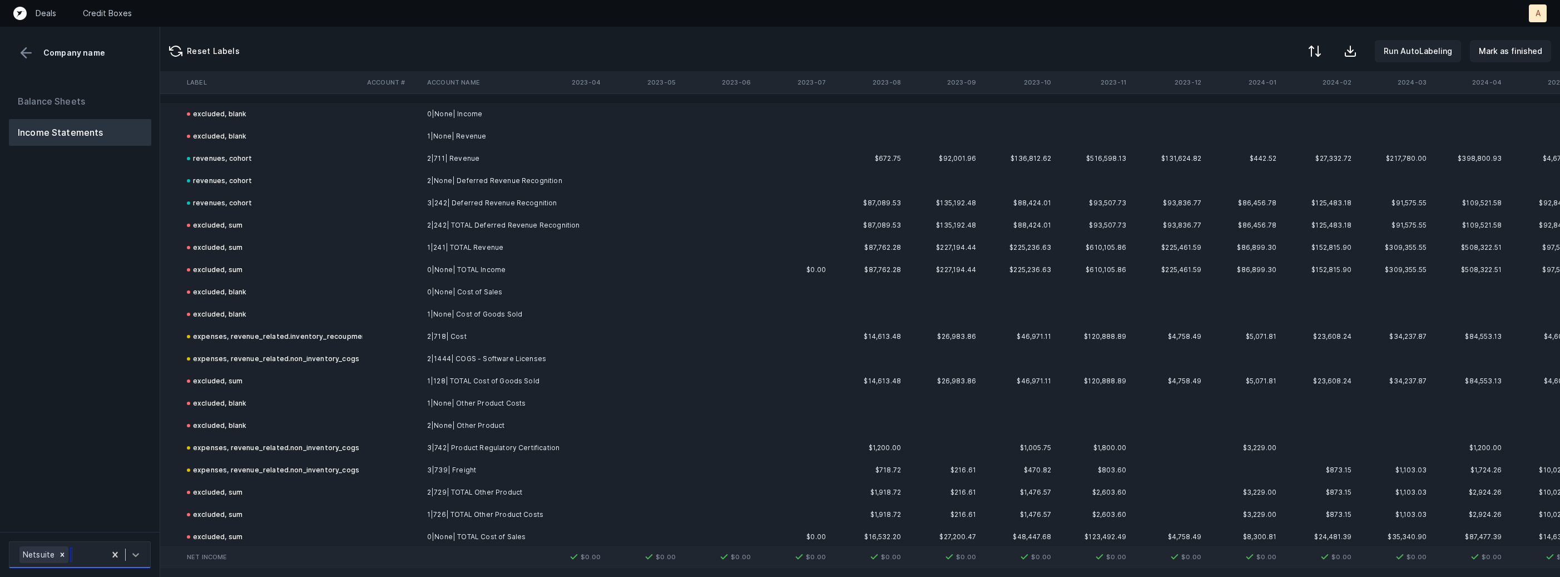
click at [140, 551] on icon at bounding box center [135, 554] width 11 height 11
click at [135, 489] on div "Balance Sheets Income Statements" at bounding box center [80, 305] width 160 height 453
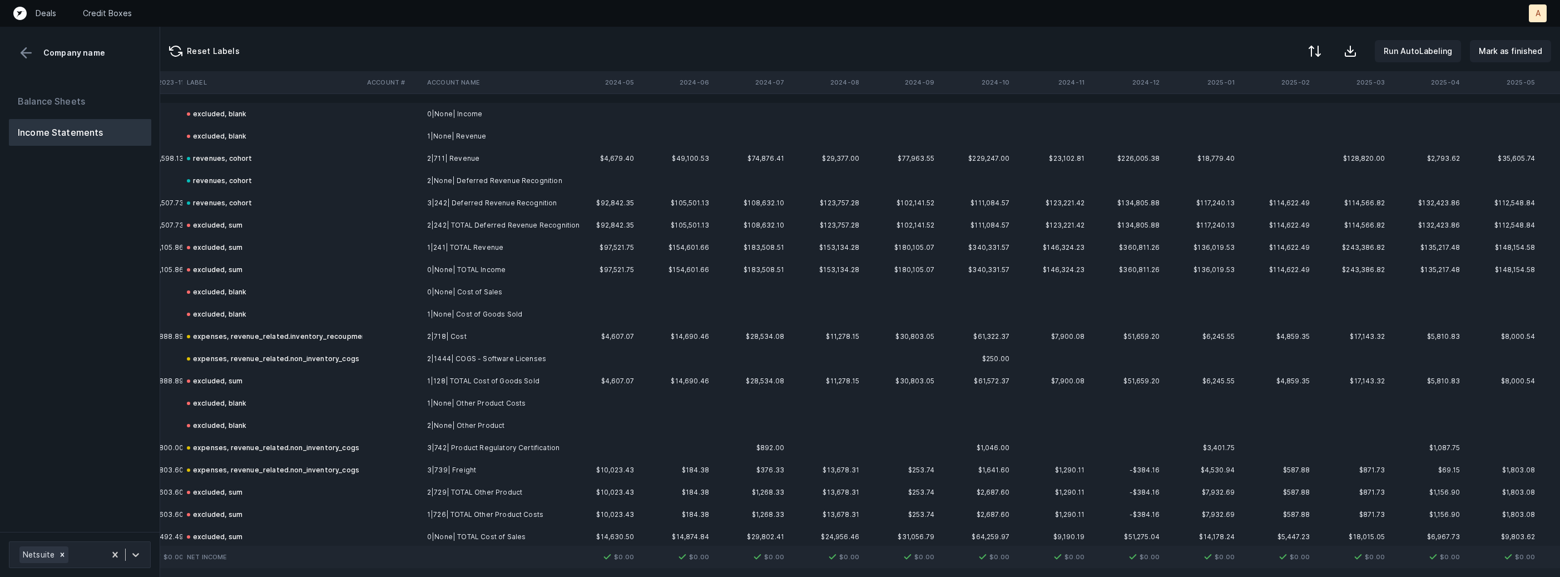
scroll to position [0, 2605]
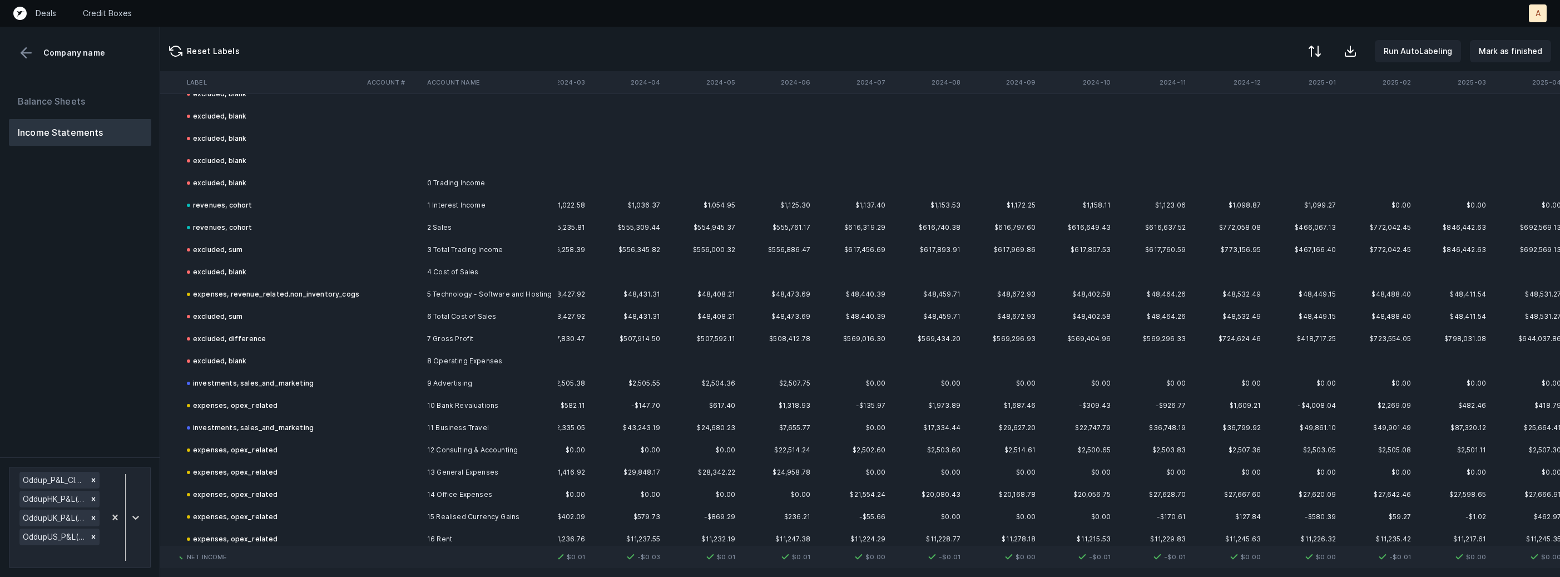
scroll to position [3223, 7409]
click at [122, 105] on button "Balance Sheets" at bounding box center [80, 101] width 142 height 27
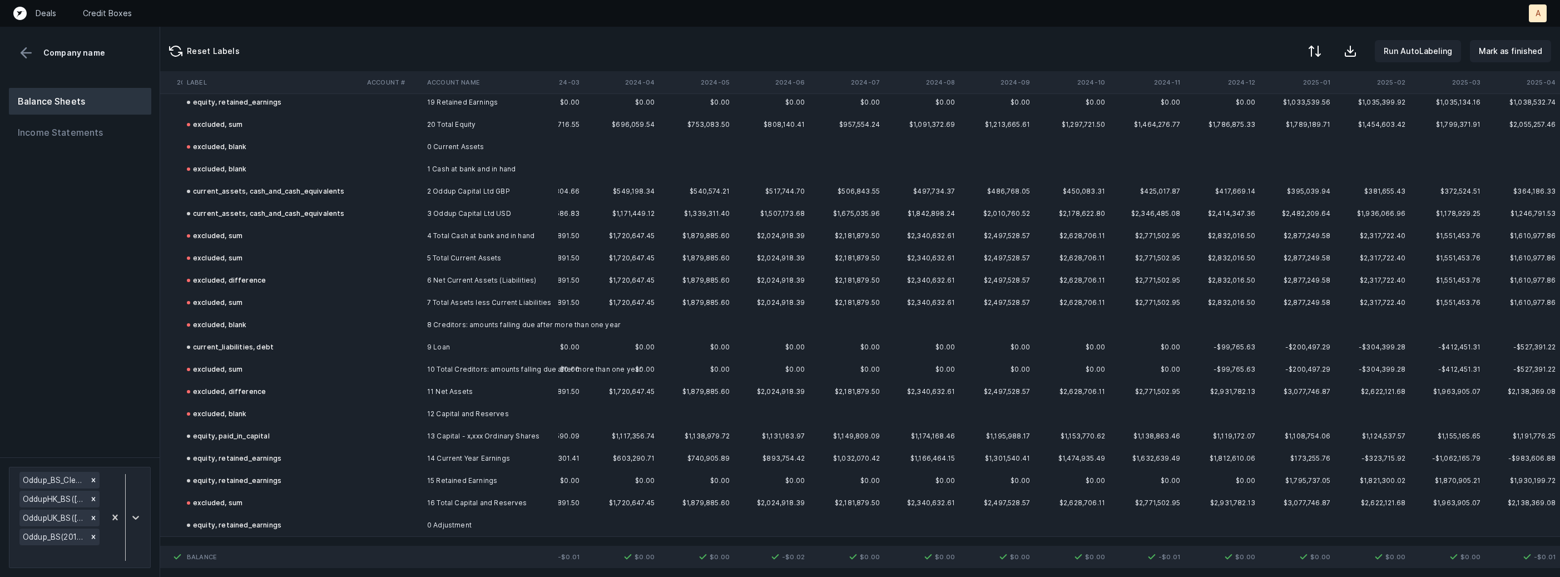
scroll to position [1322, 7409]
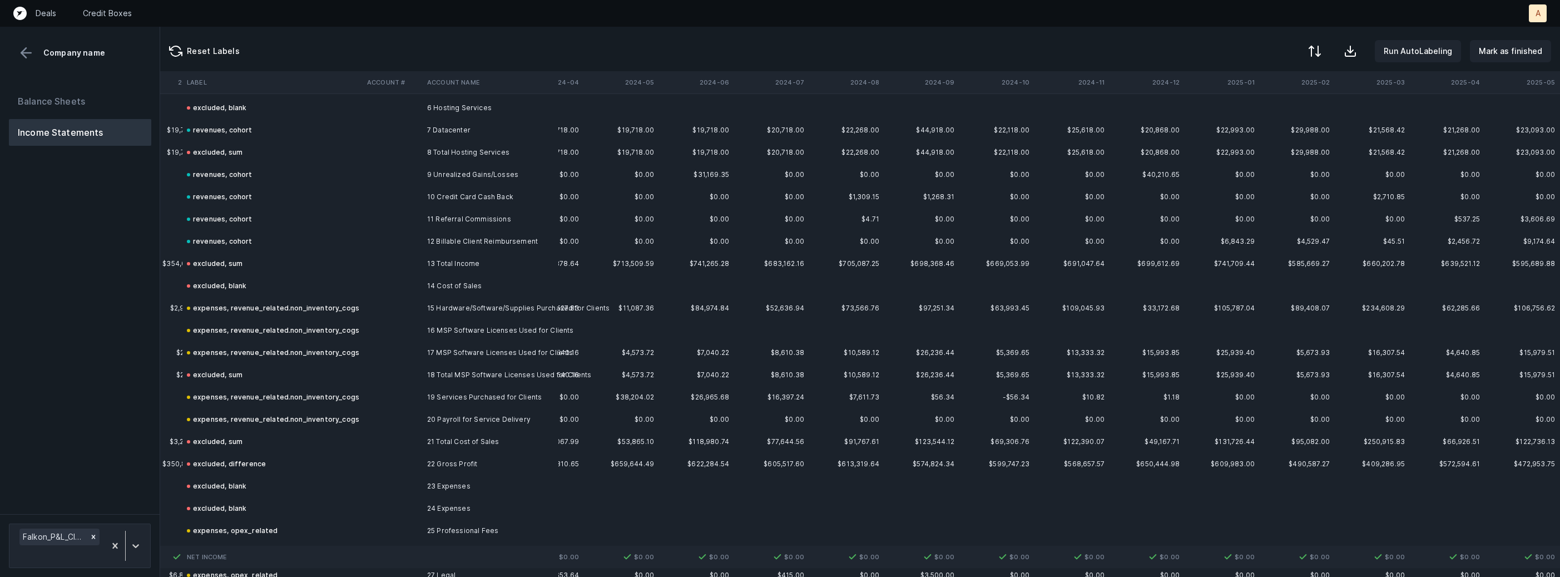
scroll to position [140, 2605]
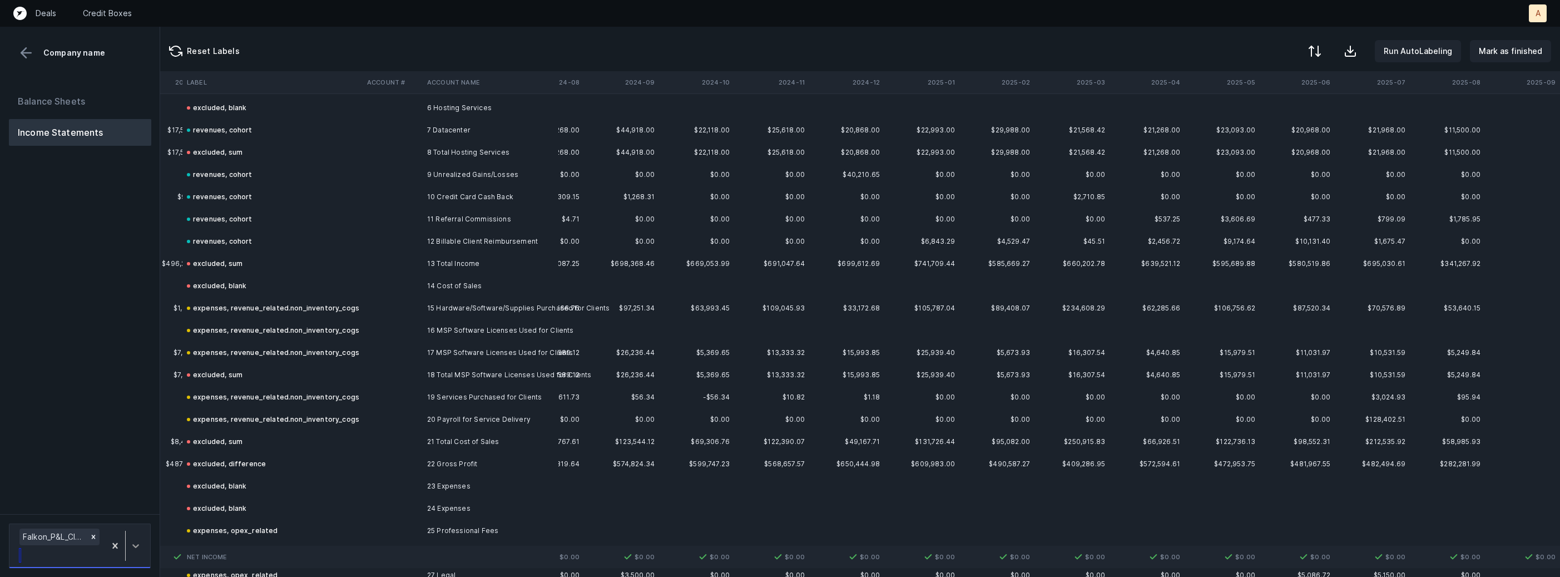
click at [140, 537] on div at bounding box center [136, 545] width 20 height 20
click at [126, 440] on div "Balance Sheets Income Statements" at bounding box center [80, 296] width 160 height 435
